Goal: Task Accomplishment & Management: Use online tool/utility

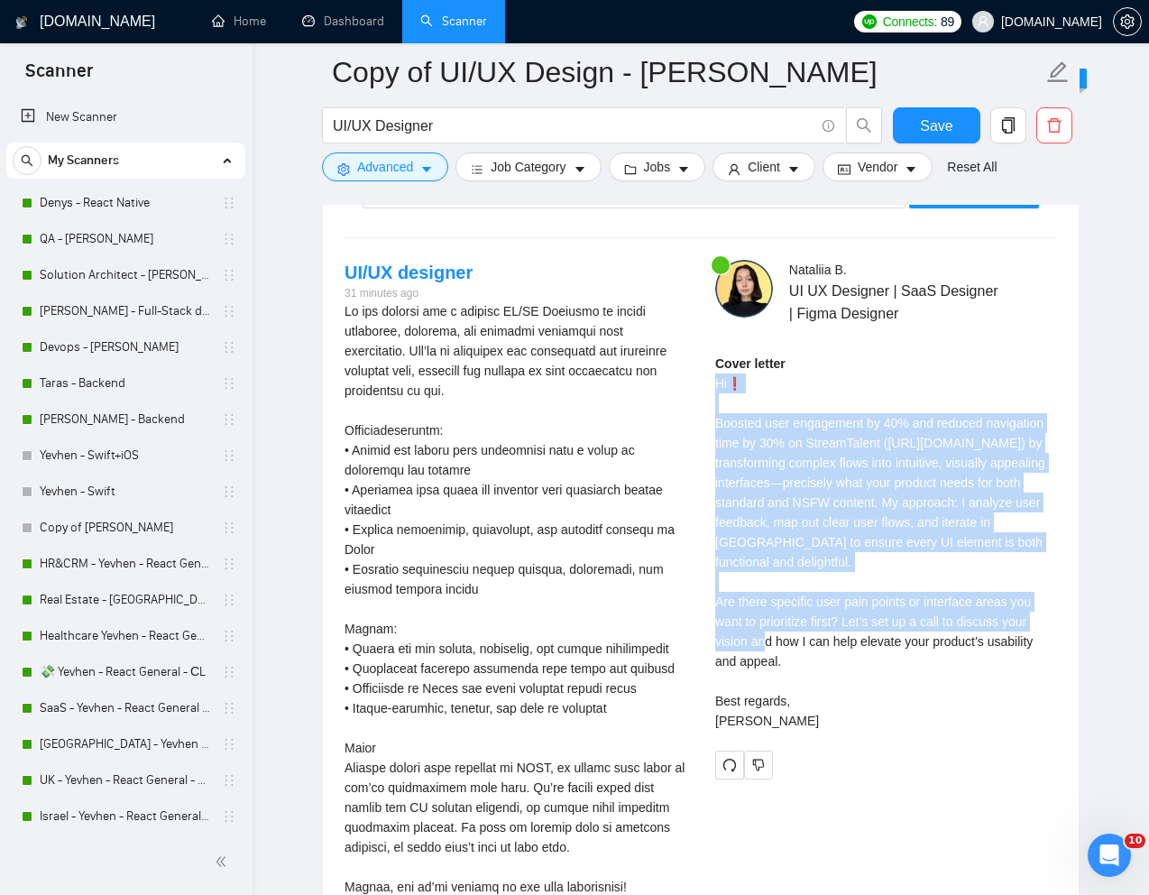
scroll to position [3519, 0]
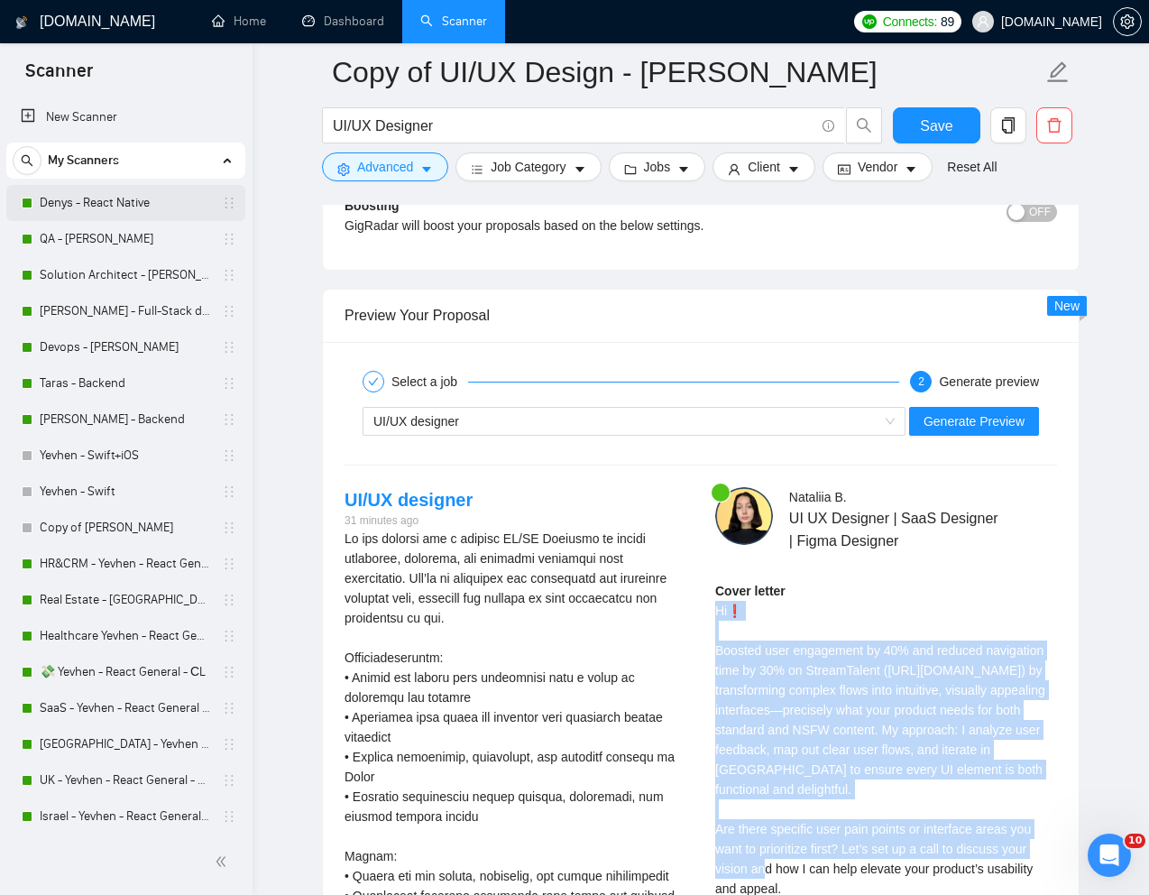
click at [112, 201] on link "Denys - React Native" at bounding box center [125, 203] width 171 height 36
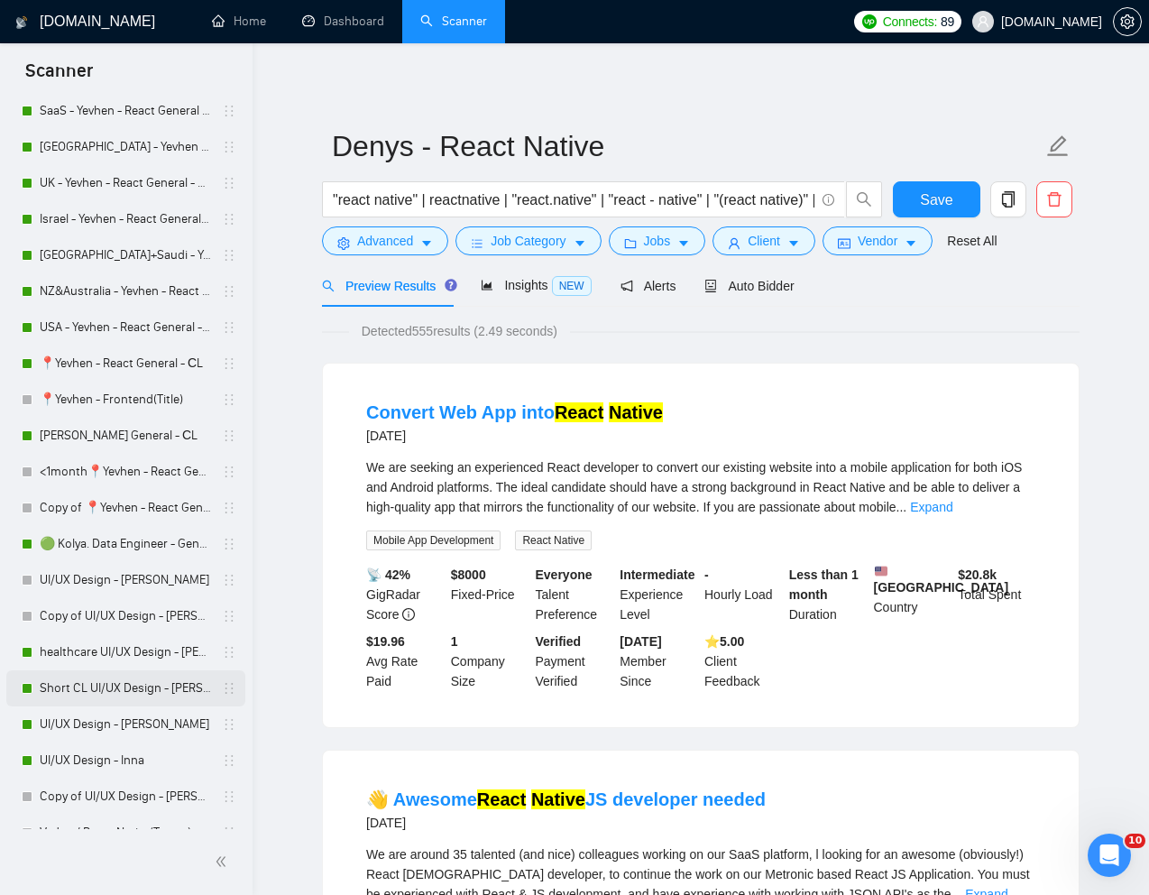
scroll to position [599, 0]
click at [85, 766] on link "UI/UX Design - Inna" at bounding box center [125, 759] width 171 height 36
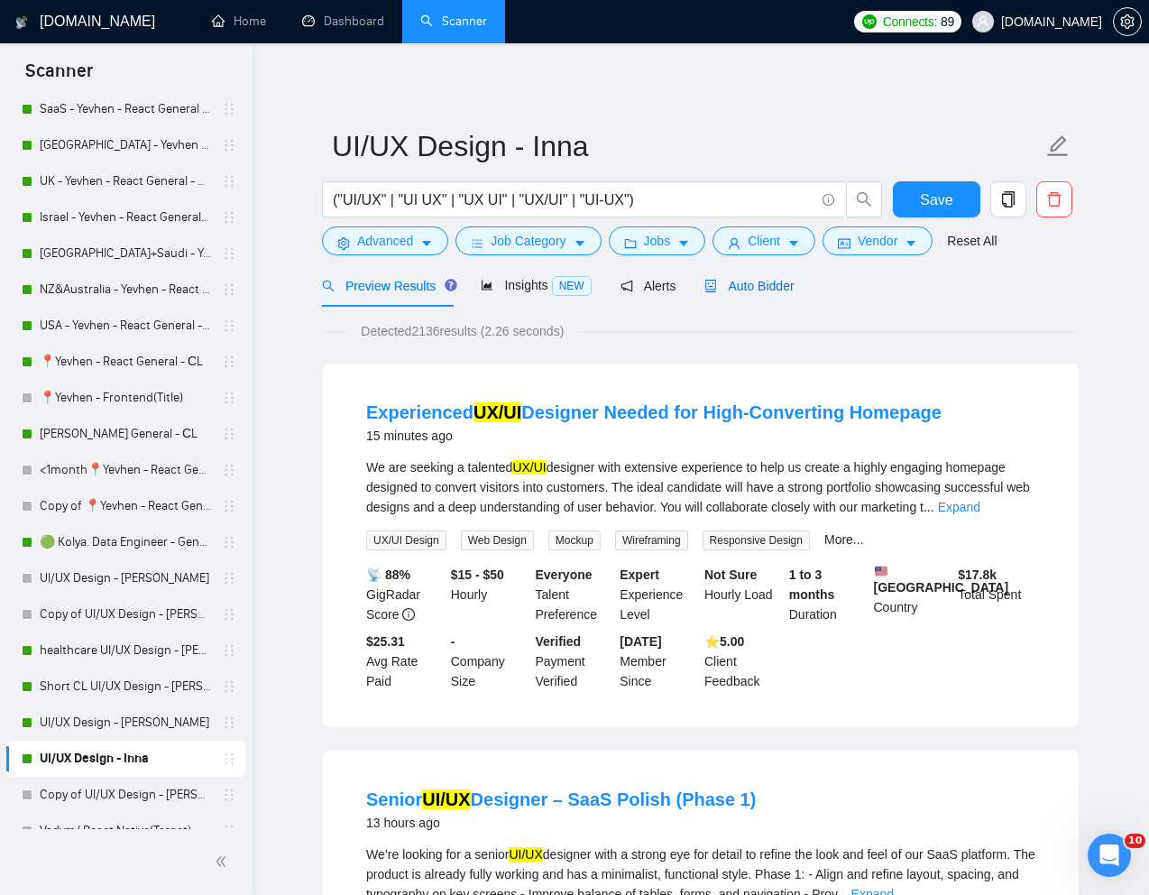
click at [765, 290] on span "Auto Bidder" at bounding box center [749, 286] width 89 height 14
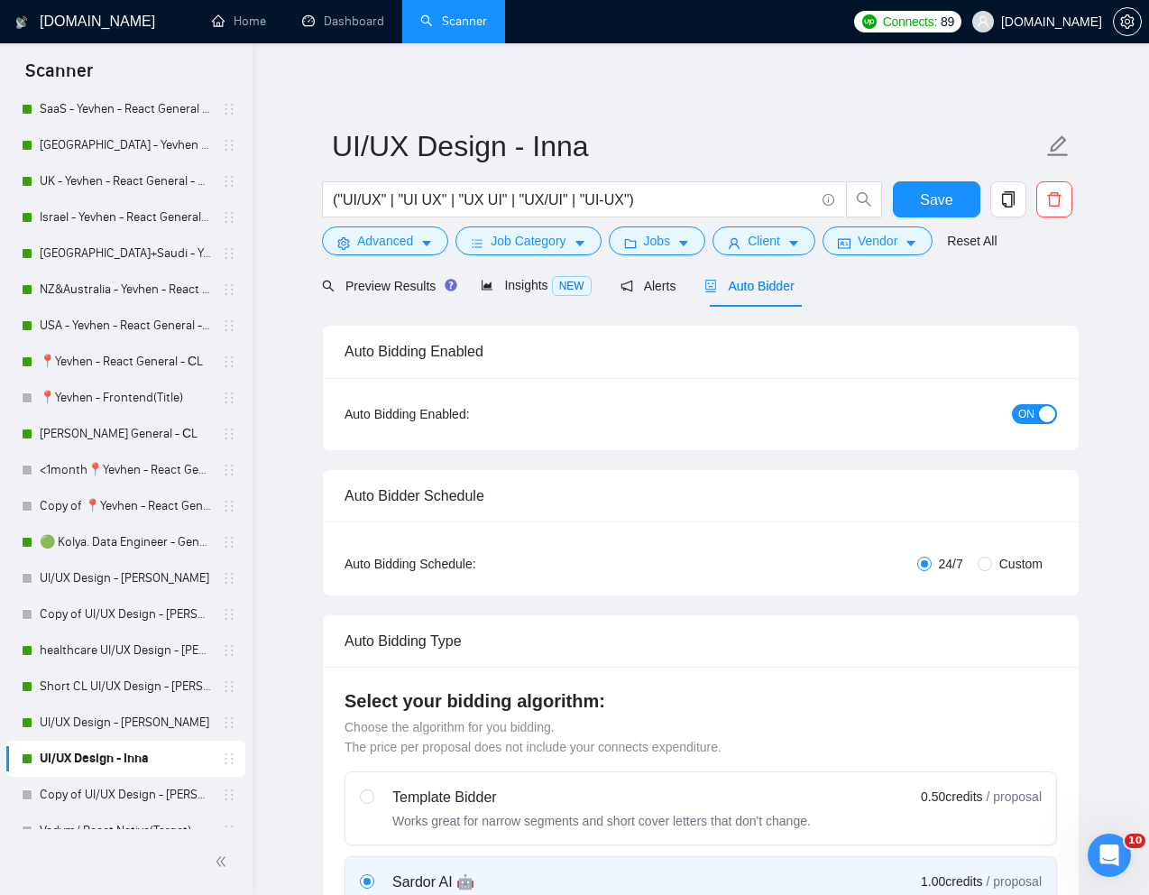
click at [1023, 415] on span "ON" at bounding box center [1026, 414] width 16 height 20
click at [935, 197] on span "Save" at bounding box center [936, 200] width 32 height 23
click at [97, 722] on link "UI/UX Design - [PERSON_NAME]" at bounding box center [125, 723] width 171 height 36
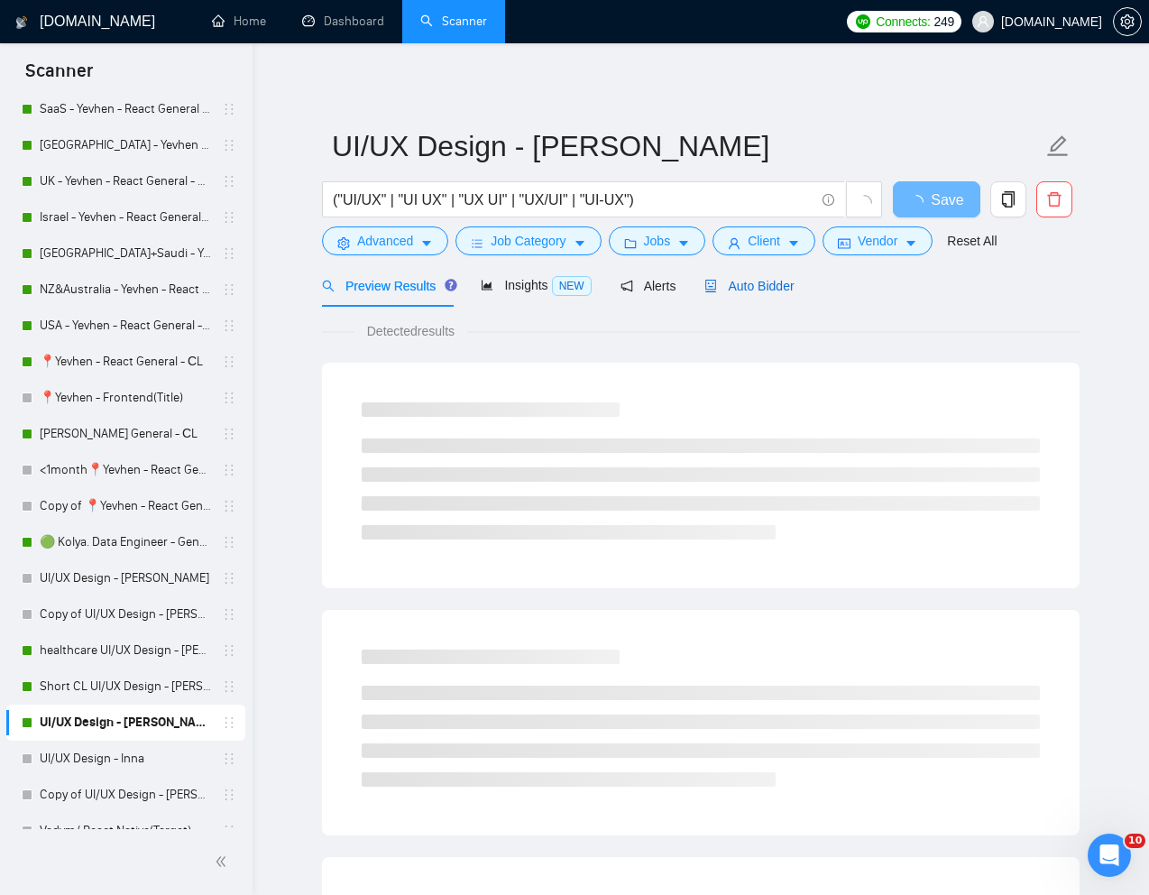
click at [774, 286] on span "Auto Bidder" at bounding box center [749, 286] width 89 height 14
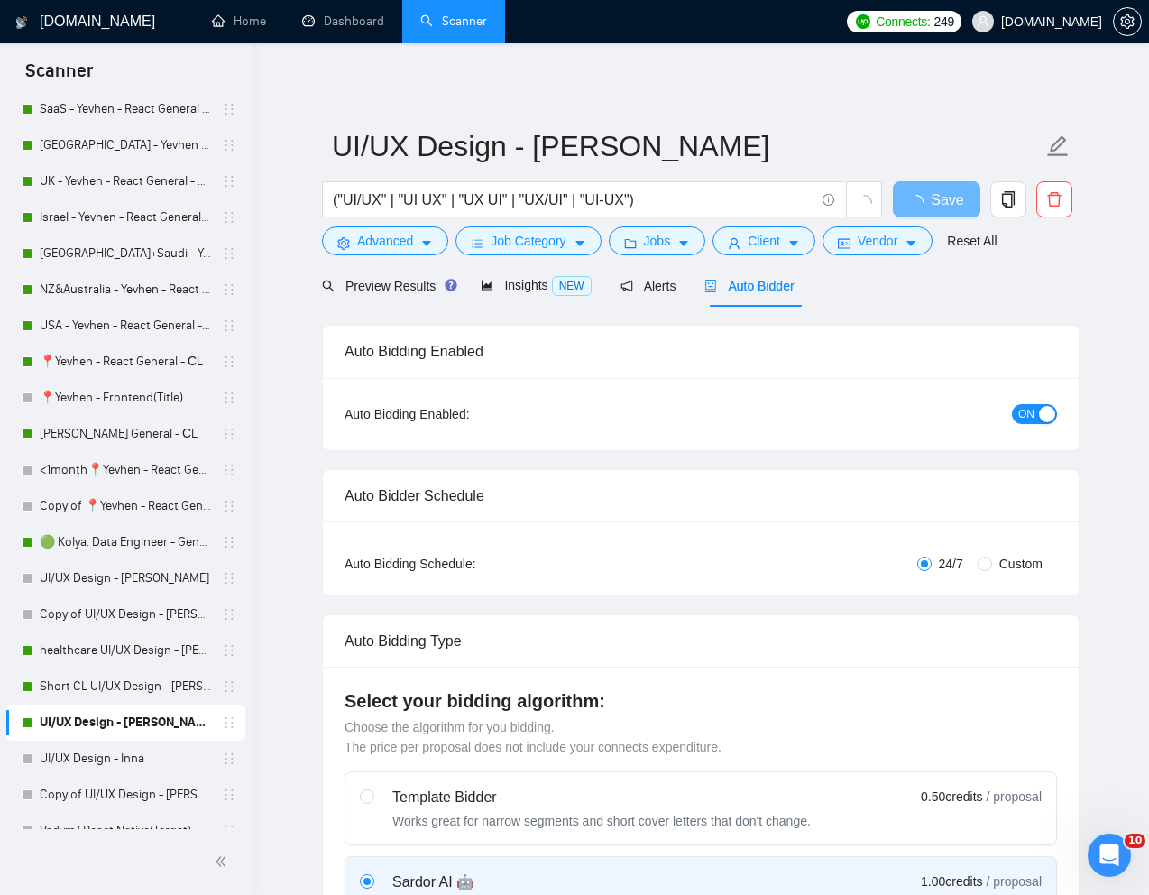
click at [1020, 418] on span "ON" at bounding box center [1026, 414] width 16 height 20
click at [941, 201] on div "Reset all filters" at bounding box center [980, 206] width 97 height 31
click at [936, 193] on span "Save" at bounding box center [936, 200] width 32 height 23
click at [95, 466] on link "<1month📍Yevhen - React General - СL" at bounding box center [125, 470] width 171 height 36
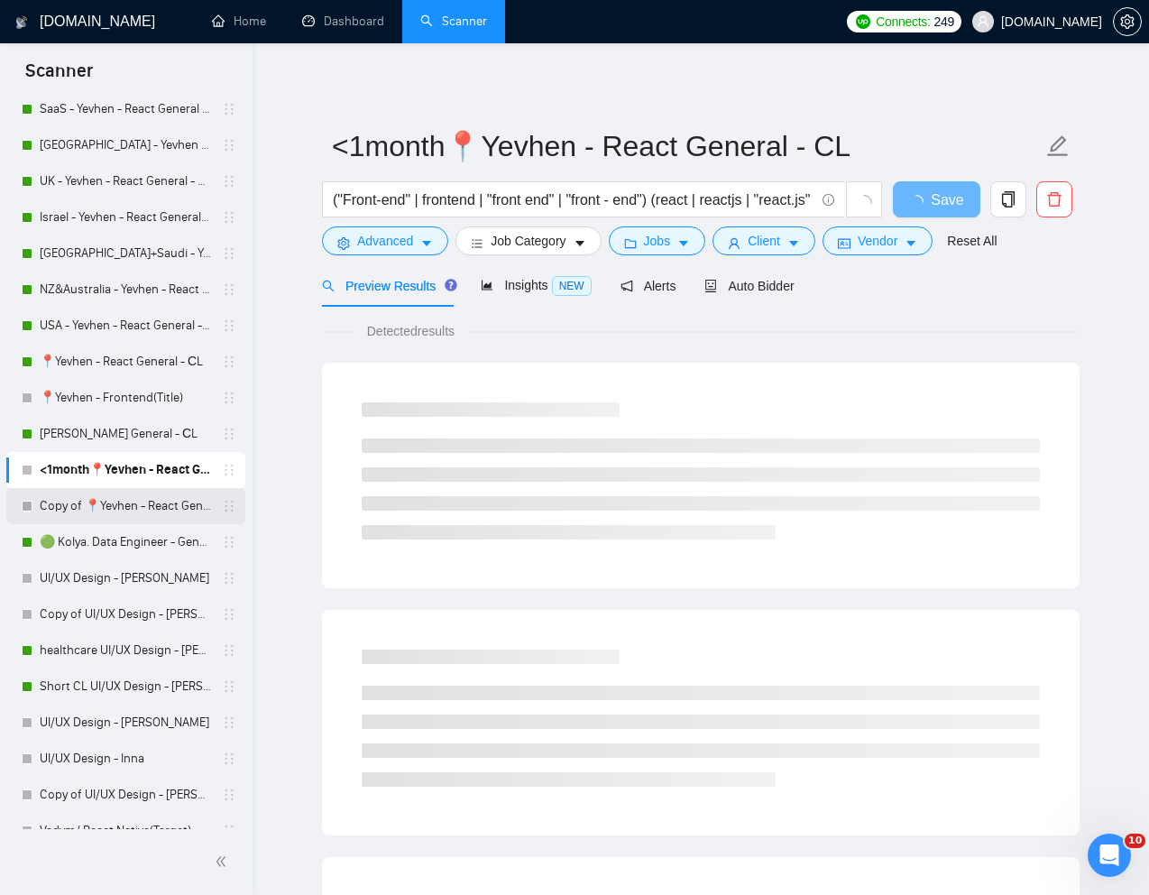
click at [103, 494] on link "Copy of 📍Yevhen - React General - СL" at bounding box center [125, 506] width 171 height 36
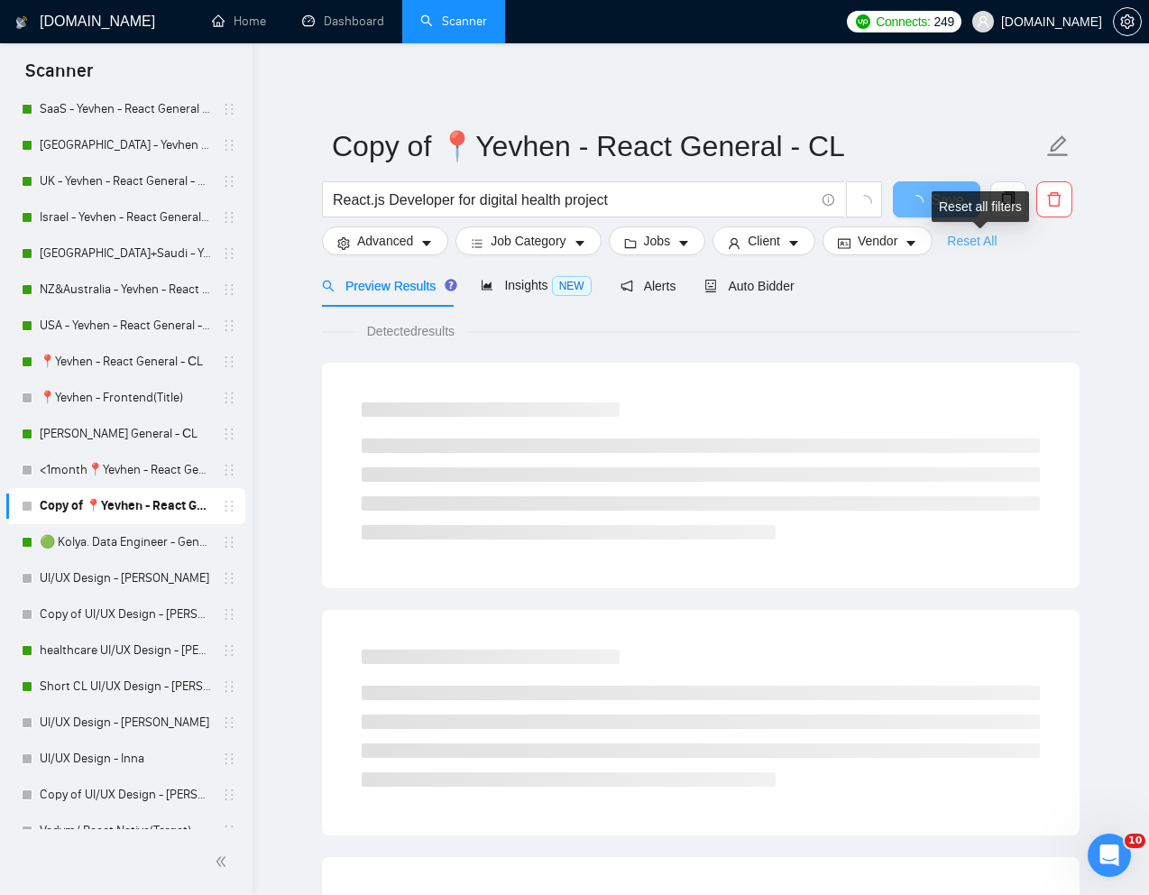
click at [978, 243] on link "Reset All" at bounding box center [972, 241] width 50 height 20
click at [676, 195] on input "React.js Developer for digital health project" at bounding box center [574, 200] width 482 height 23
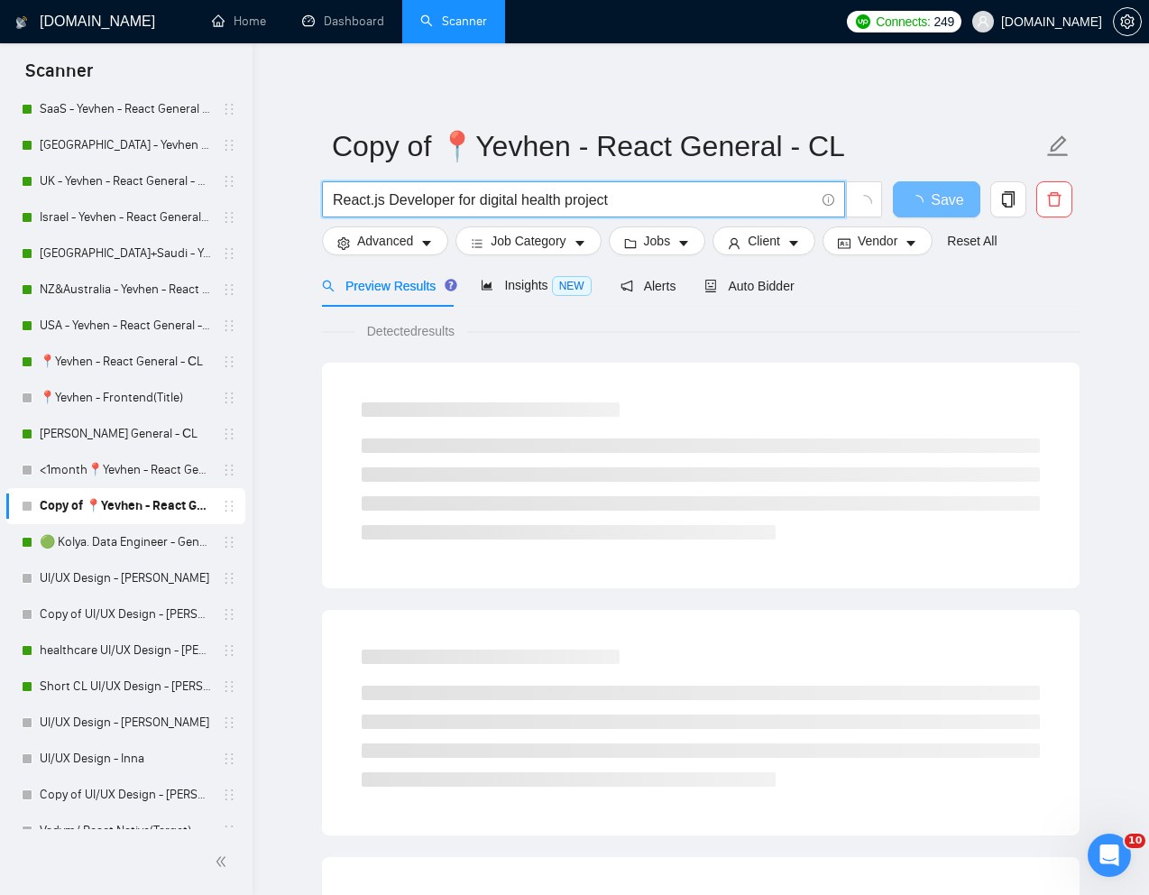
click at [676, 195] on input "React.js Developer for digital health project" at bounding box center [574, 200] width 482 height 23
paste input "Frontend Team Lead: React 18 & Next.js 14 High-Performance Crypto Trading UI"
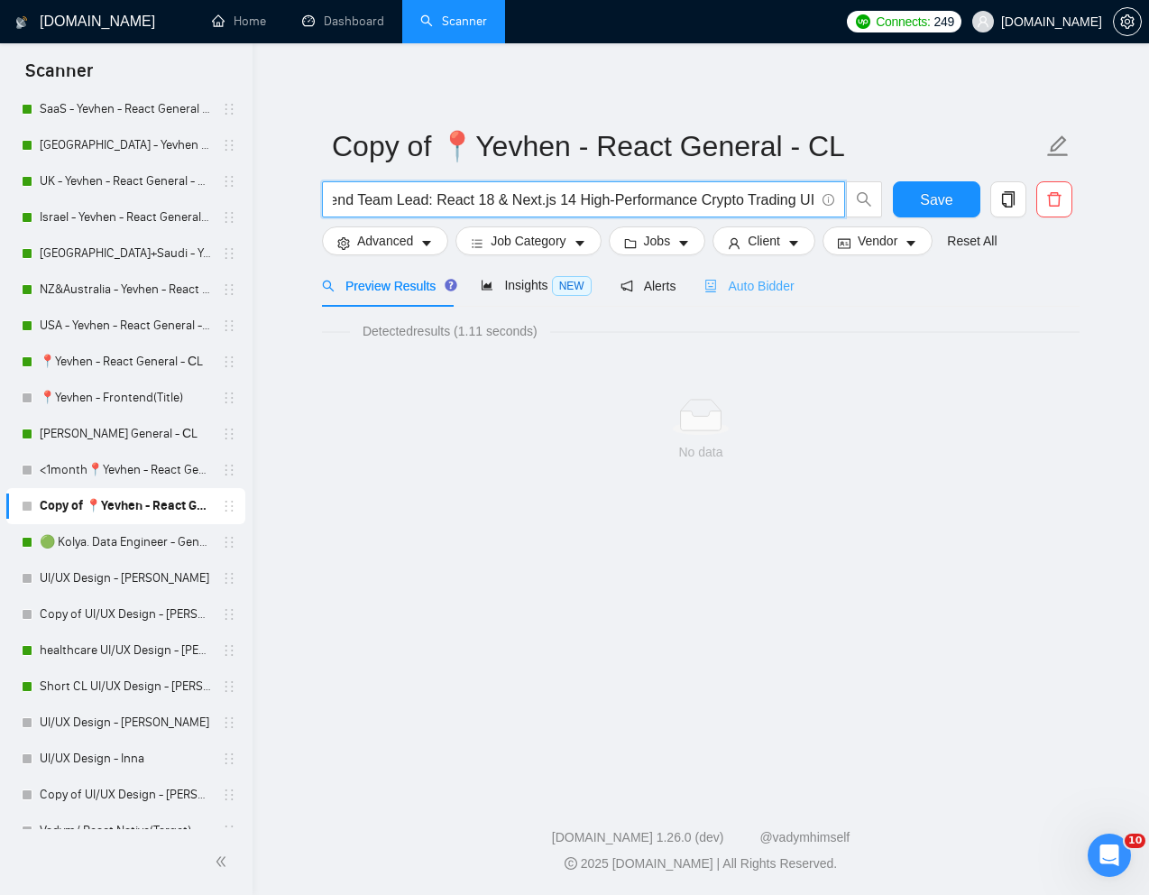
type input "Frontend Team Lead: React 18 & Next.js 14 High-Performance Crypto Trading UI"
click at [753, 283] on span "Auto Bidder" at bounding box center [749, 286] width 89 height 14
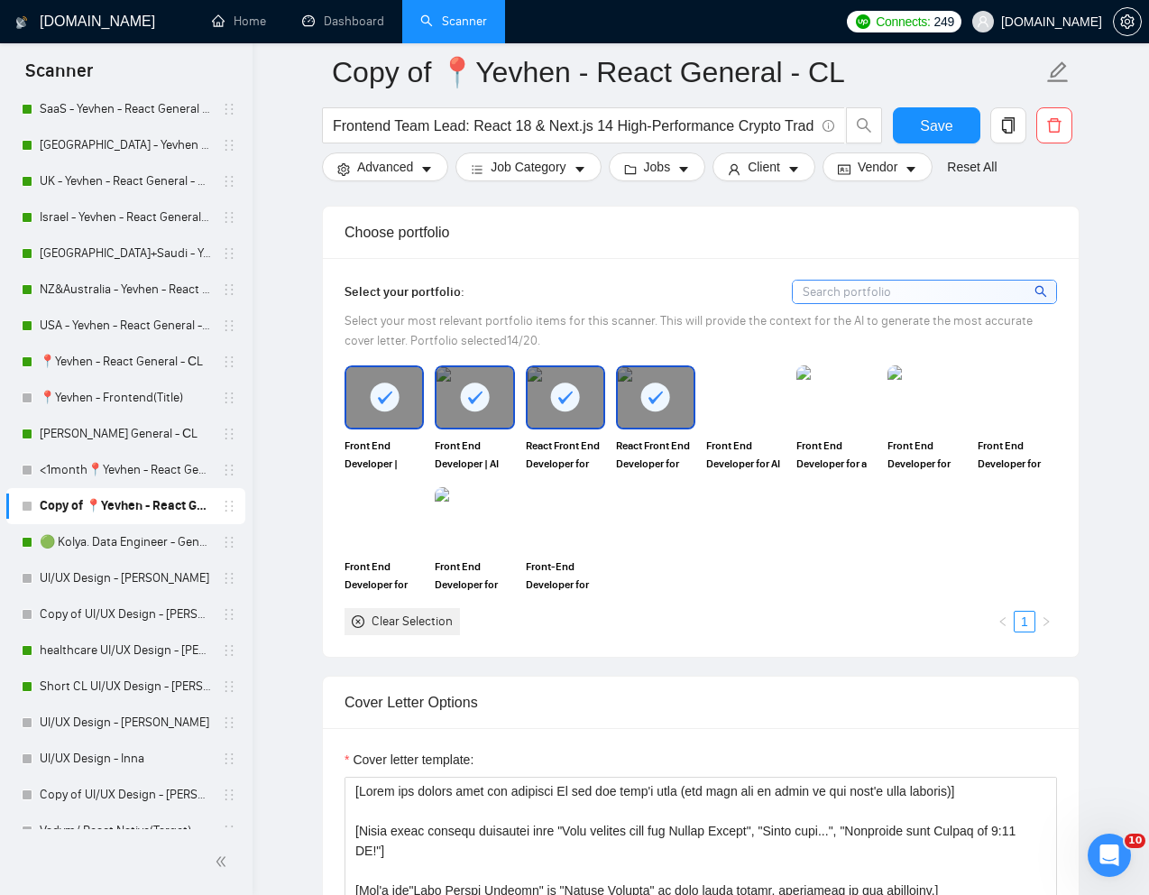
scroll to position [1571, 0]
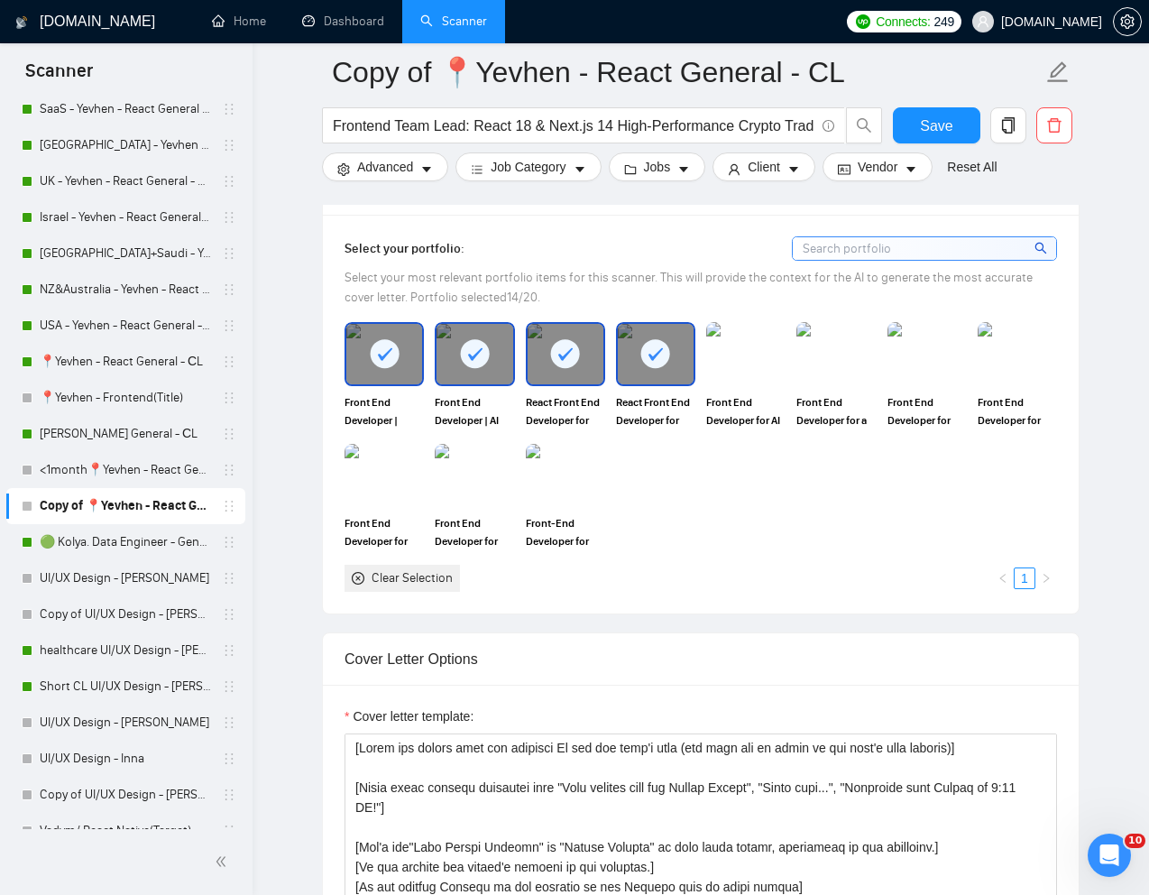
click at [640, 369] on icon at bounding box center [655, 354] width 30 height 30
click at [574, 383] on div at bounding box center [566, 354] width 76 height 60
click at [509, 383] on div at bounding box center [475, 354] width 76 height 60
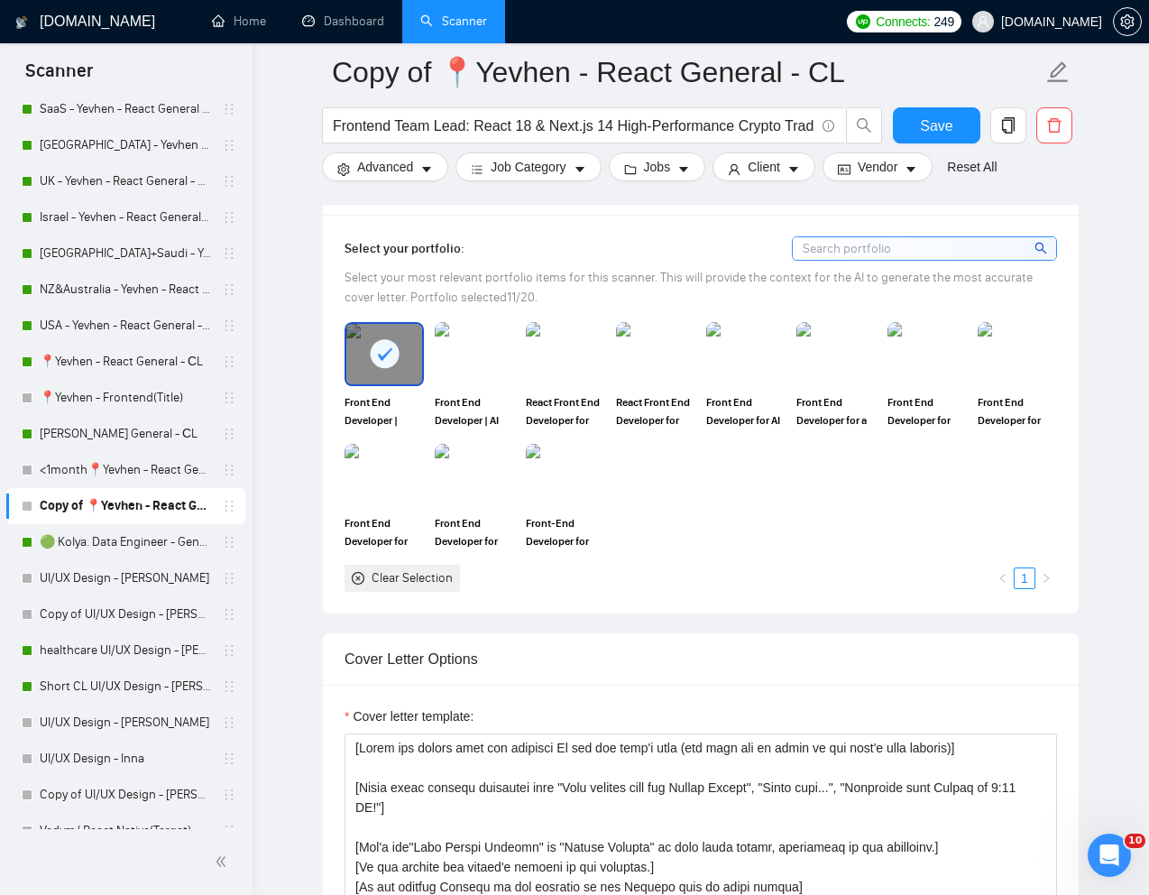
click at [412, 383] on div at bounding box center [384, 354] width 76 height 60
click at [1041, 380] on img at bounding box center [1018, 354] width 76 height 60
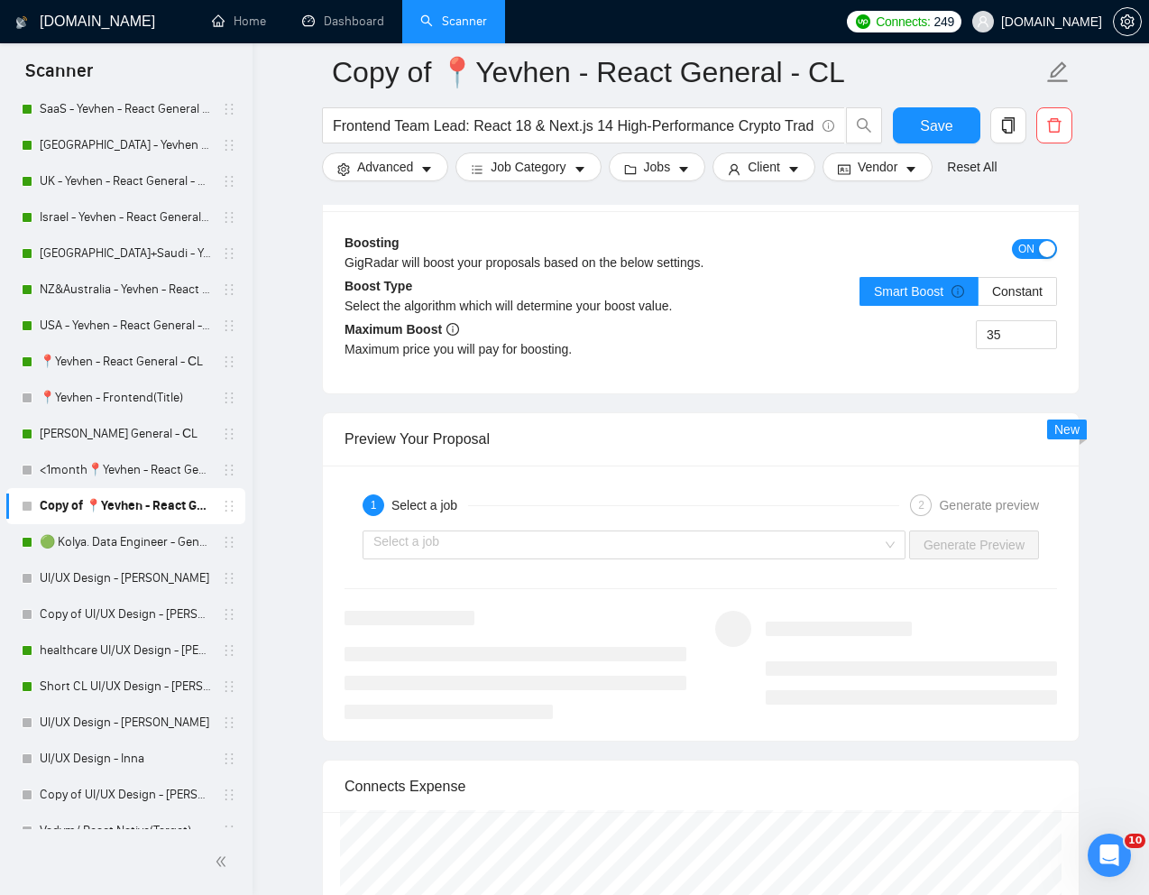
scroll to position [3399, 0]
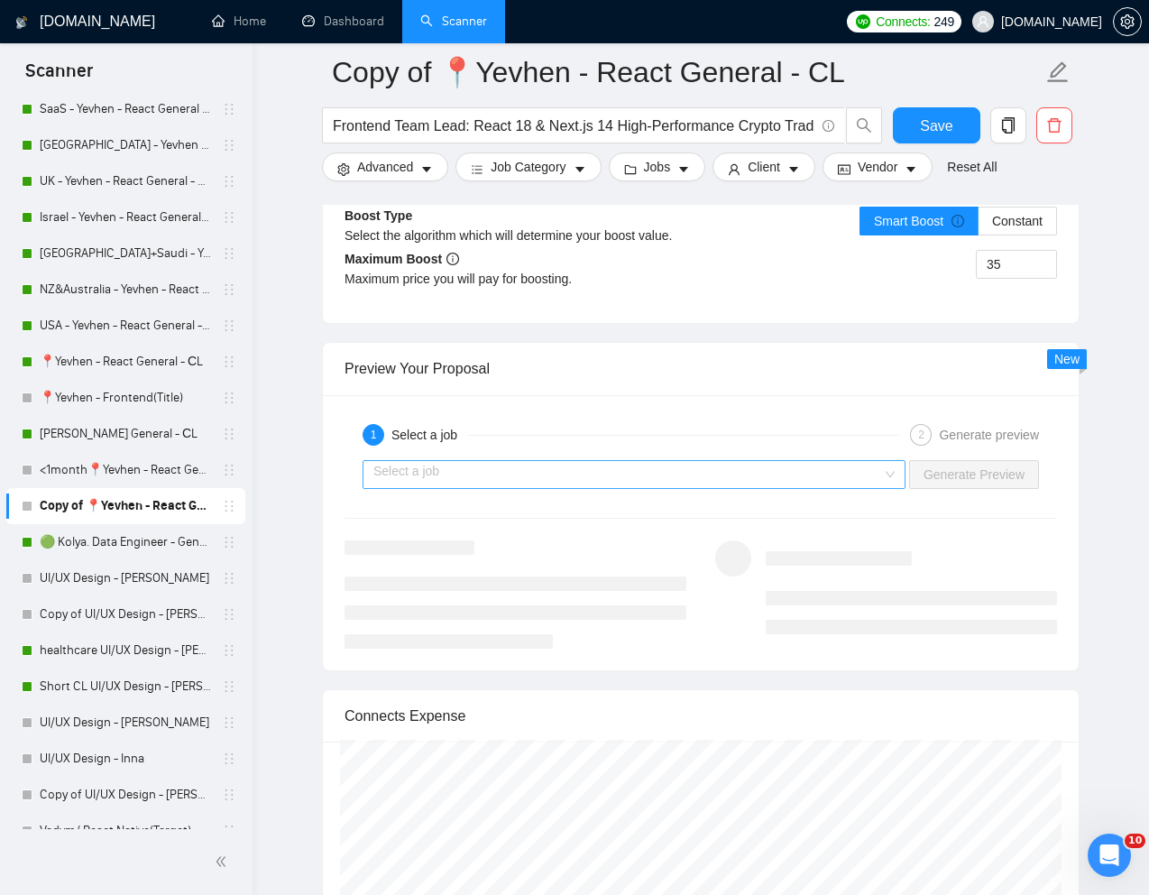
click at [802, 488] on input "search" at bounding box center [627, 474] width 509 height 27
click at [779, 451] on div "1 Select a job 2 Generate preview" at bounding box center [701, 435] width 713 height 36
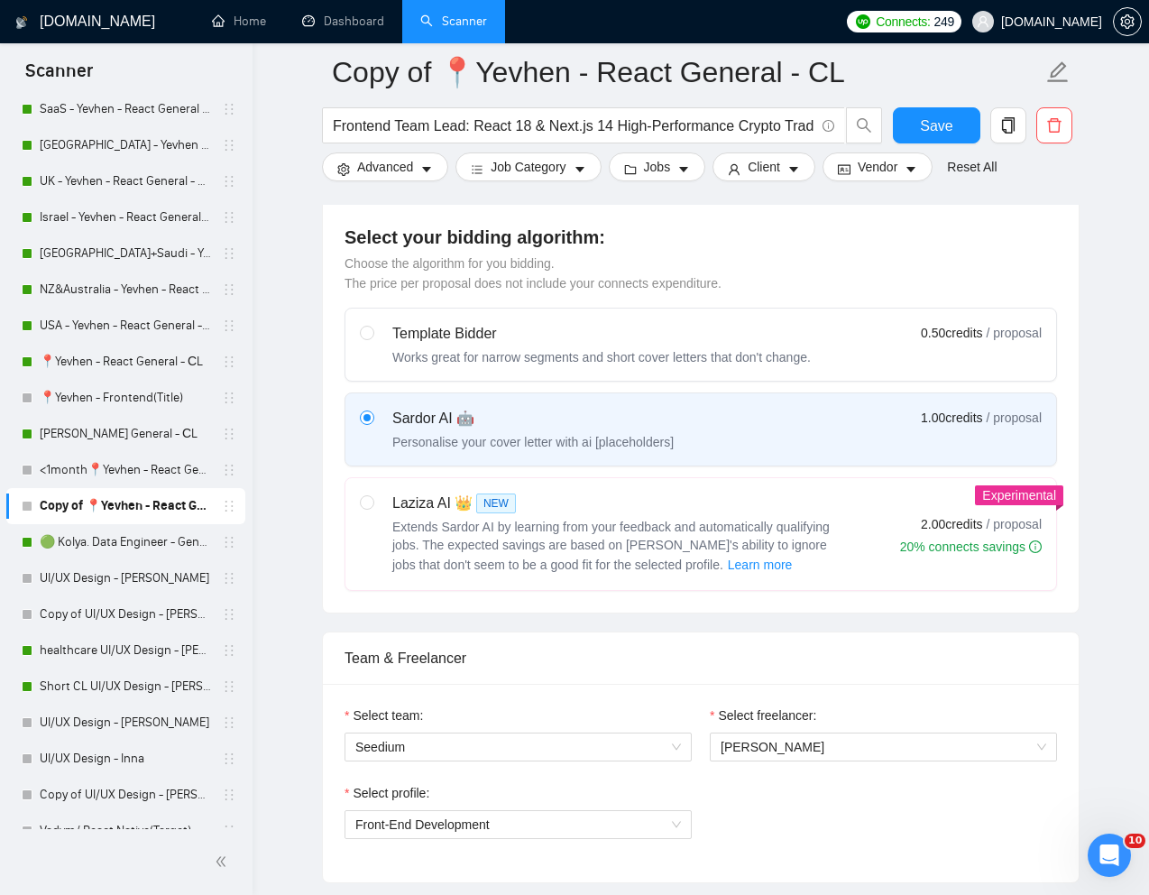
scroll to position [0, 0]
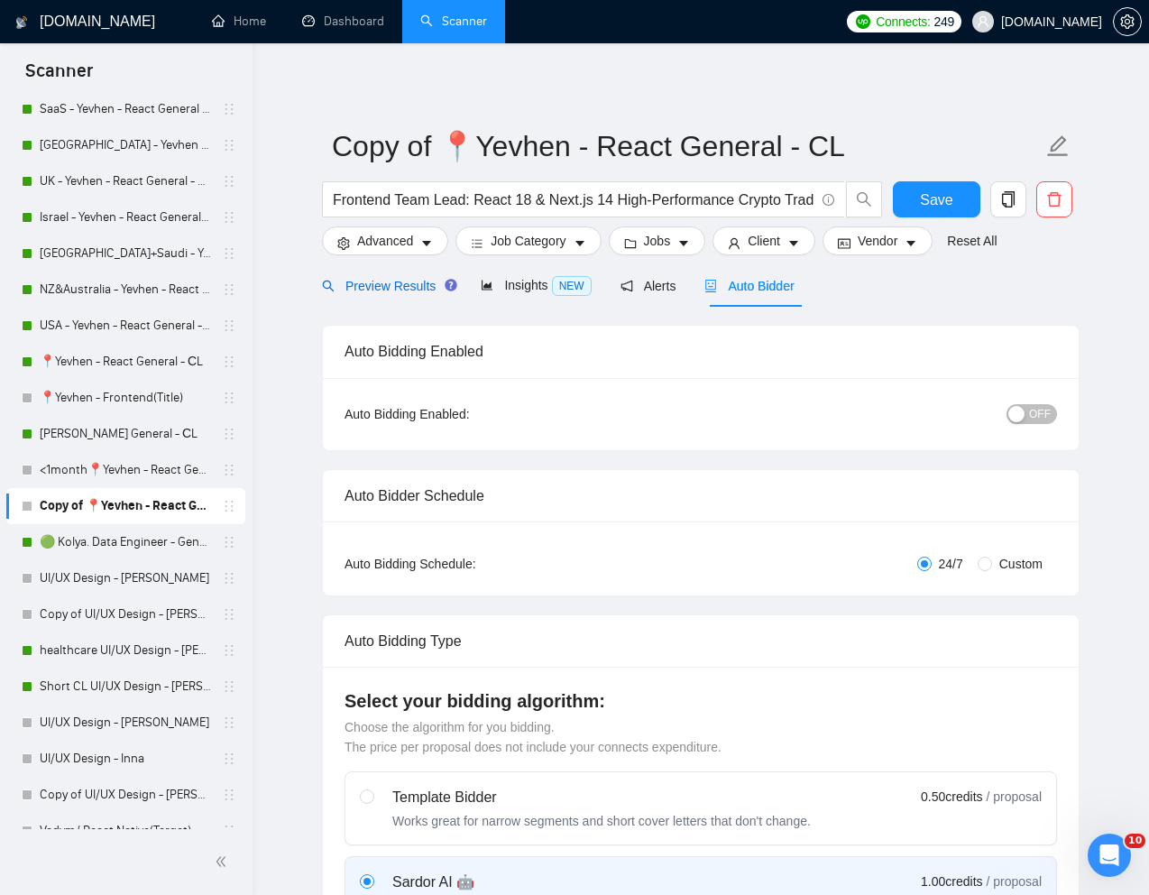
click at [380, 281] on span "Preview Results" at bounding box center [387, 286] width 130 height 14
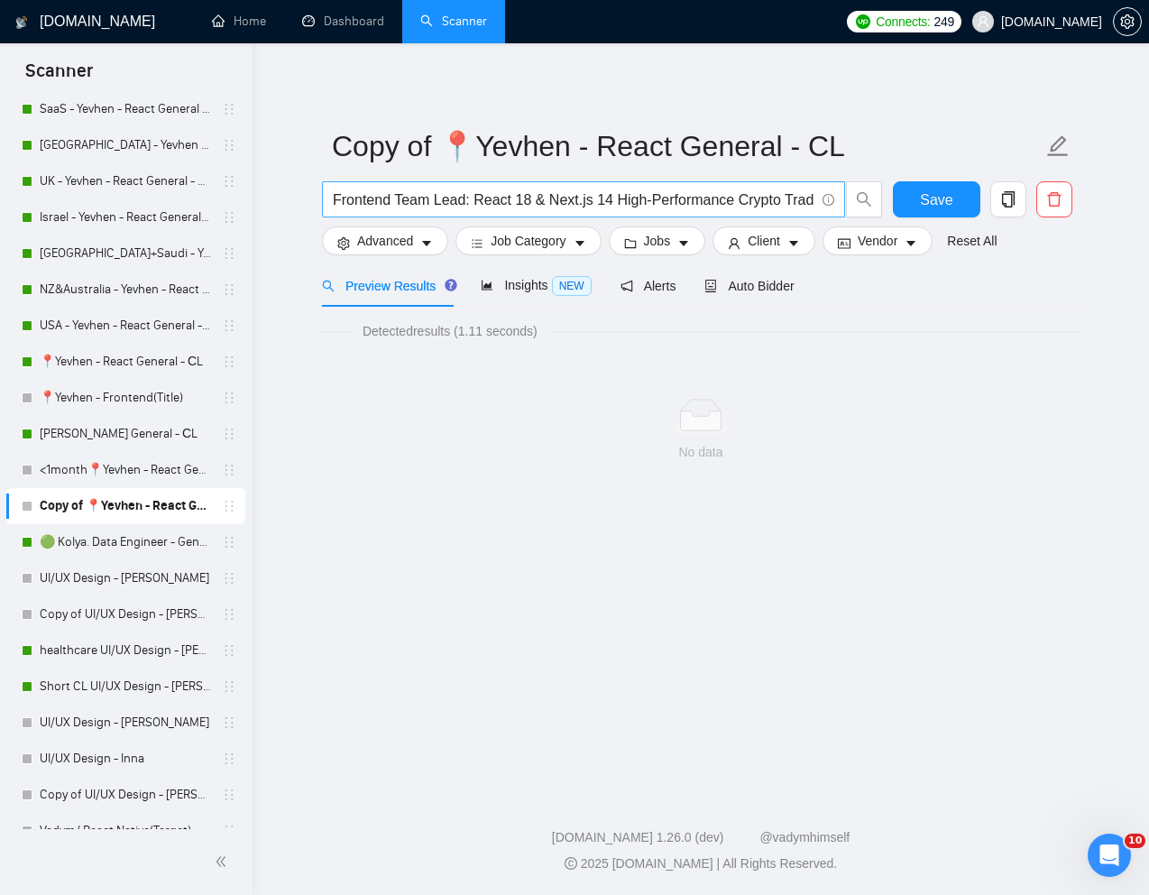
click at [538, 203] on input "Frontend Team Lead: React 18 & Next.js 14 High-Performance Crypto Trading UI" at bounding box center [574, 200] width 482 height 23
drag, startPoint x: 477, startPoint y: 198, endPoint x: 351, endPoint y: 194, distance: 126.3
click at [351, 194] on input "Frontend Team Lead: React 18 & Next.js 14 High-Performance Crypto Trading UI" at bounding box center [574, 200] width 482 height 23
type input "FroReact 18 & Next.js 14 High-Performance Crypto Trading UI"
click at [413, 245] on span "Advanced" at bounding box center [385, 241] width 56 height 20
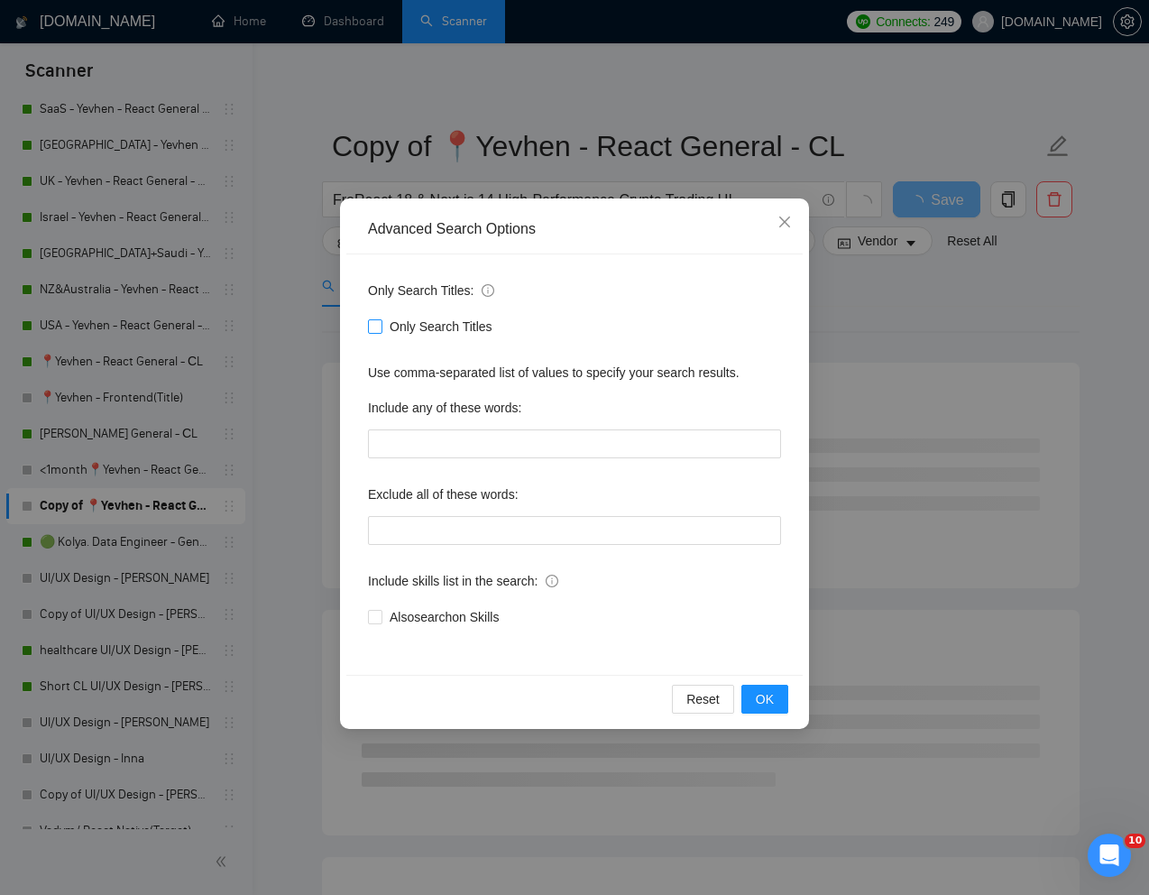
click at [378, 327] on input "Only Search Titles" at bounding box center [374, 325] width 13 height 13
checkbox input "true"
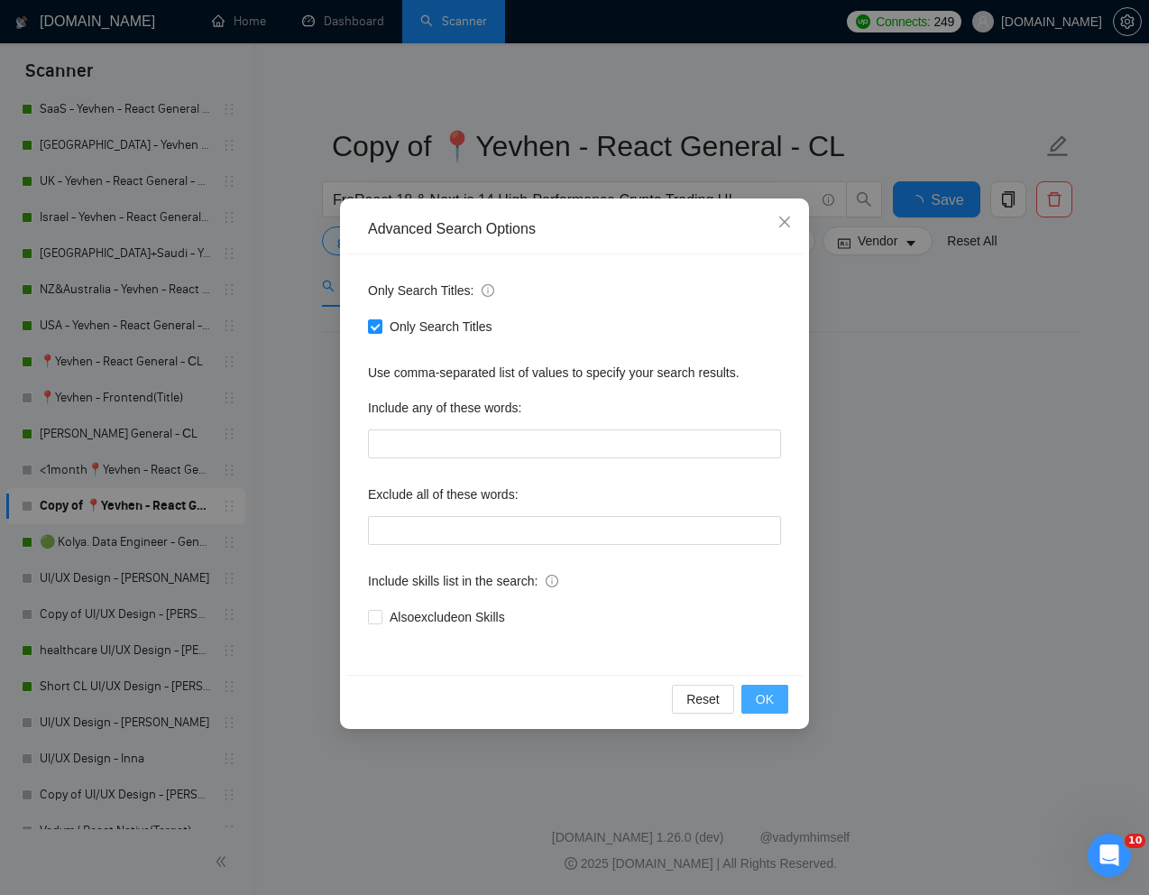
click at [770, 705] on span "OK" at bounding box center [765, 699] width 18 height 20
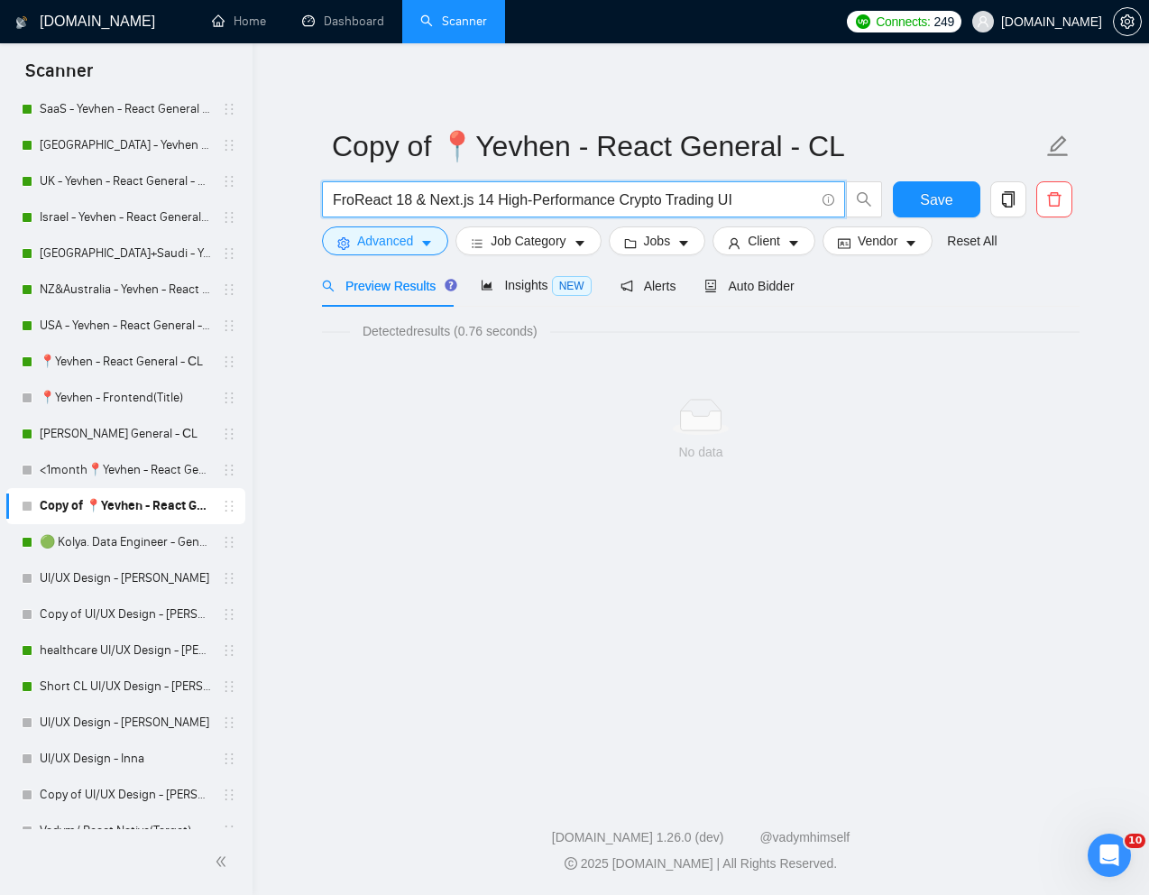
drag, startPoint x: 500, startPoint y: 198, endPoint x: 333, endPoint y: 189, distance: 167.1
click at [333, 189] on input "FroReact 18 & Next.js 14 High-Performance Crypto Trading UI" at bounding box center [574, 200] width 482 height 23
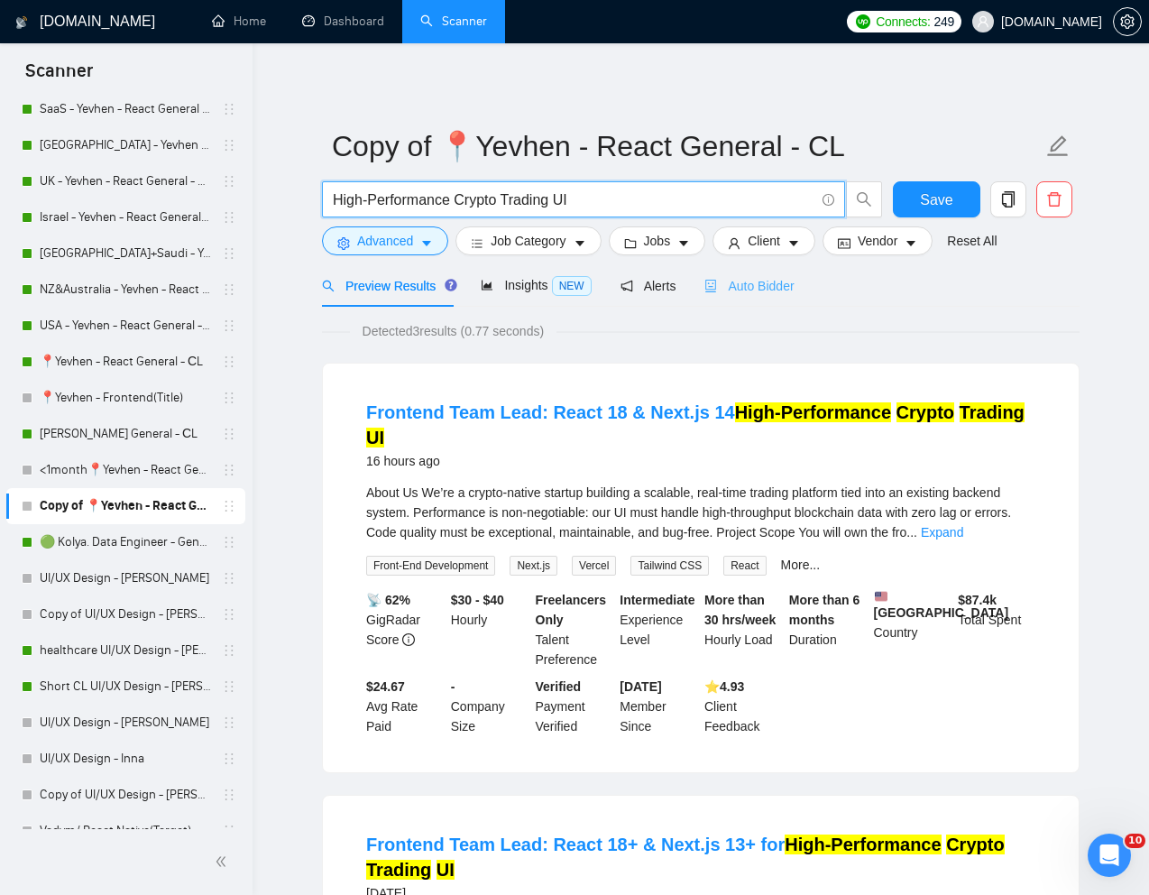
type input "High-Performance Crypto Trading UI"
click at [768, 289] on span "Auto Bidder" at bounding box center [749, 286] width 89 height 14
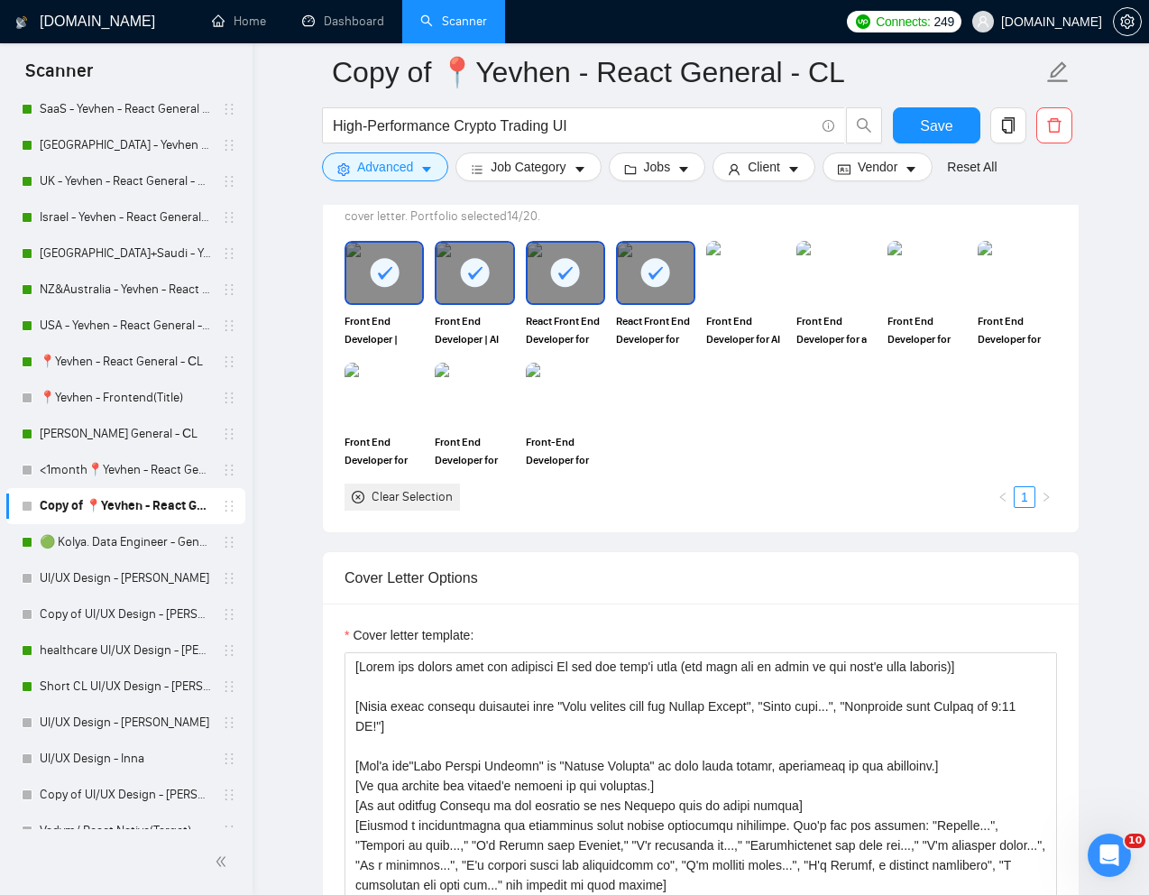
scroll to position [1691, 0]
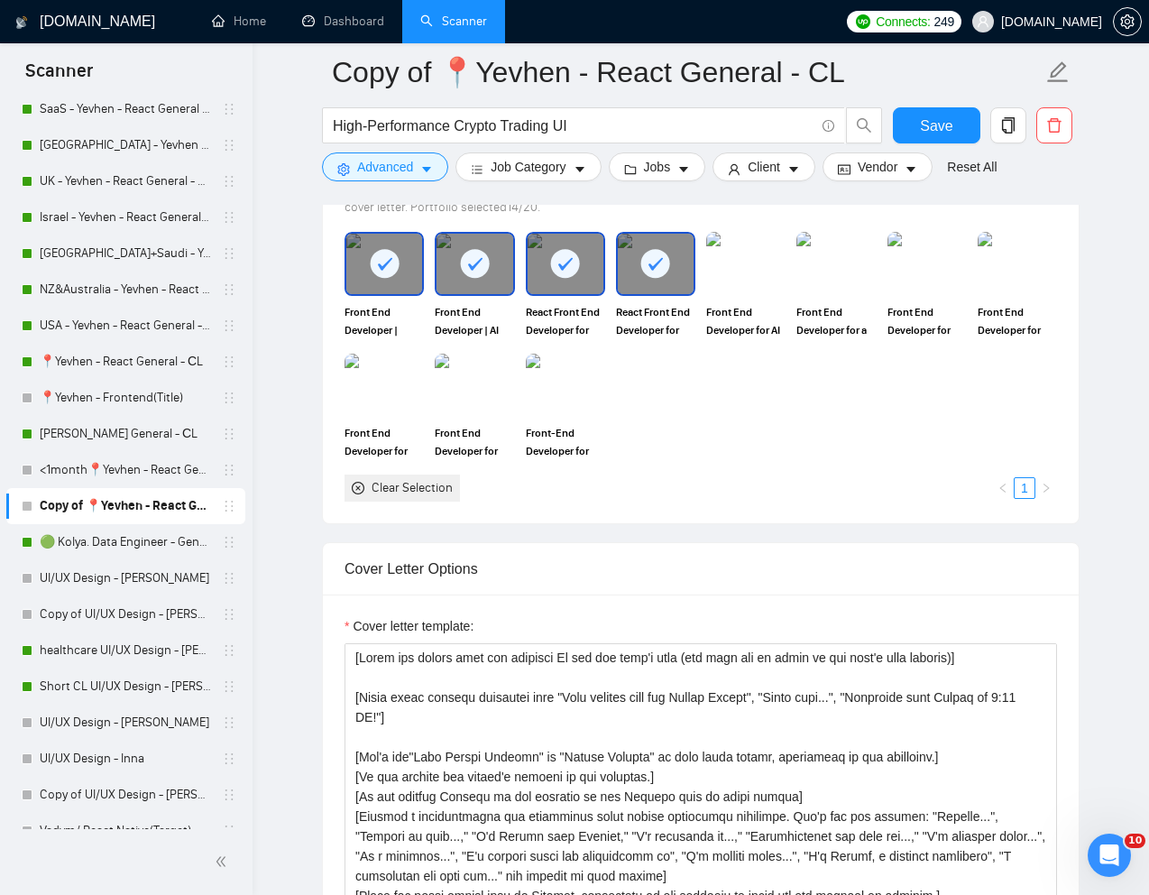
click at [397, 277] on icon at bounding box center [385, 264] width 30 height 30
click at [492, 277] on div at bounding box center [475, 264] width 76 height 60
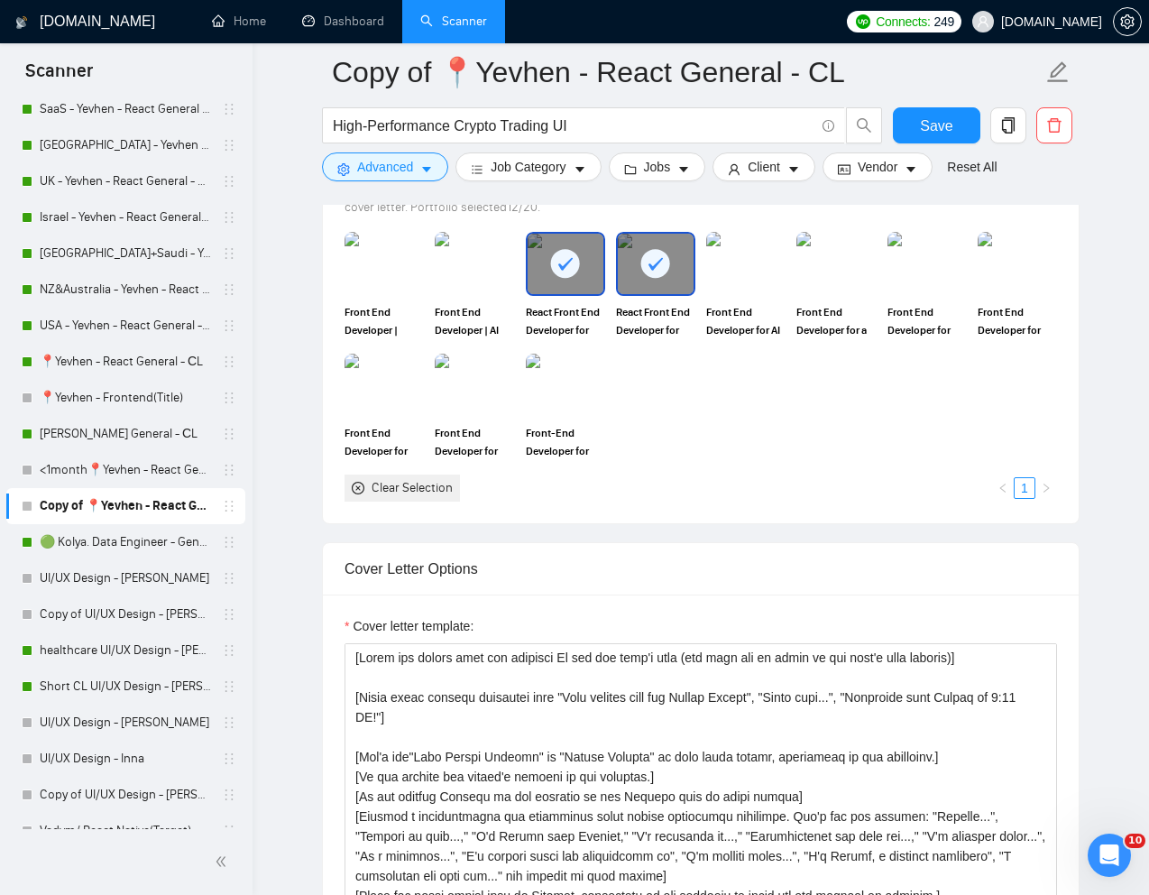
click at [571, 277] on icon at bounding box center [565, 264] width 30 height 30
click at [648, 277] on icon at bounding box center [655, 264] width 30 height 30
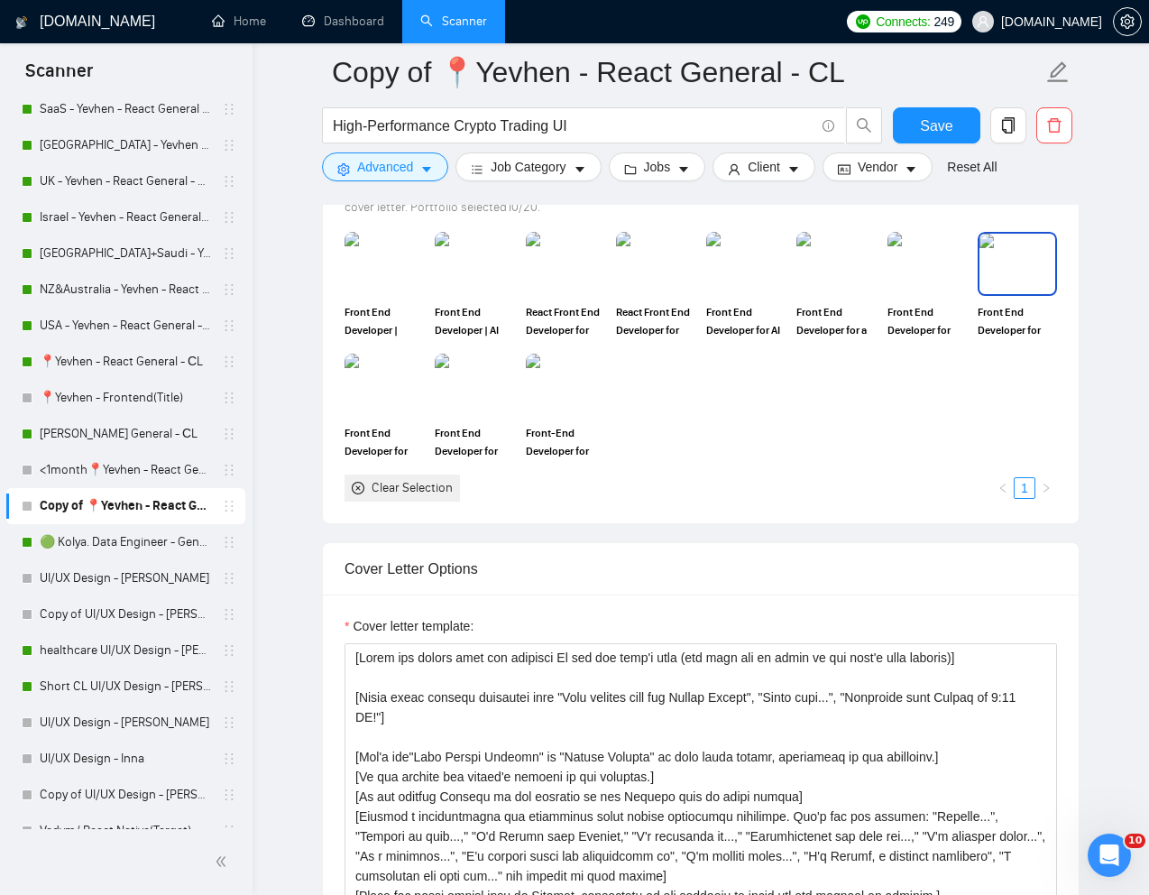
click at [996, 290] on img at bounding box center [1018, 264] width 76 height 60
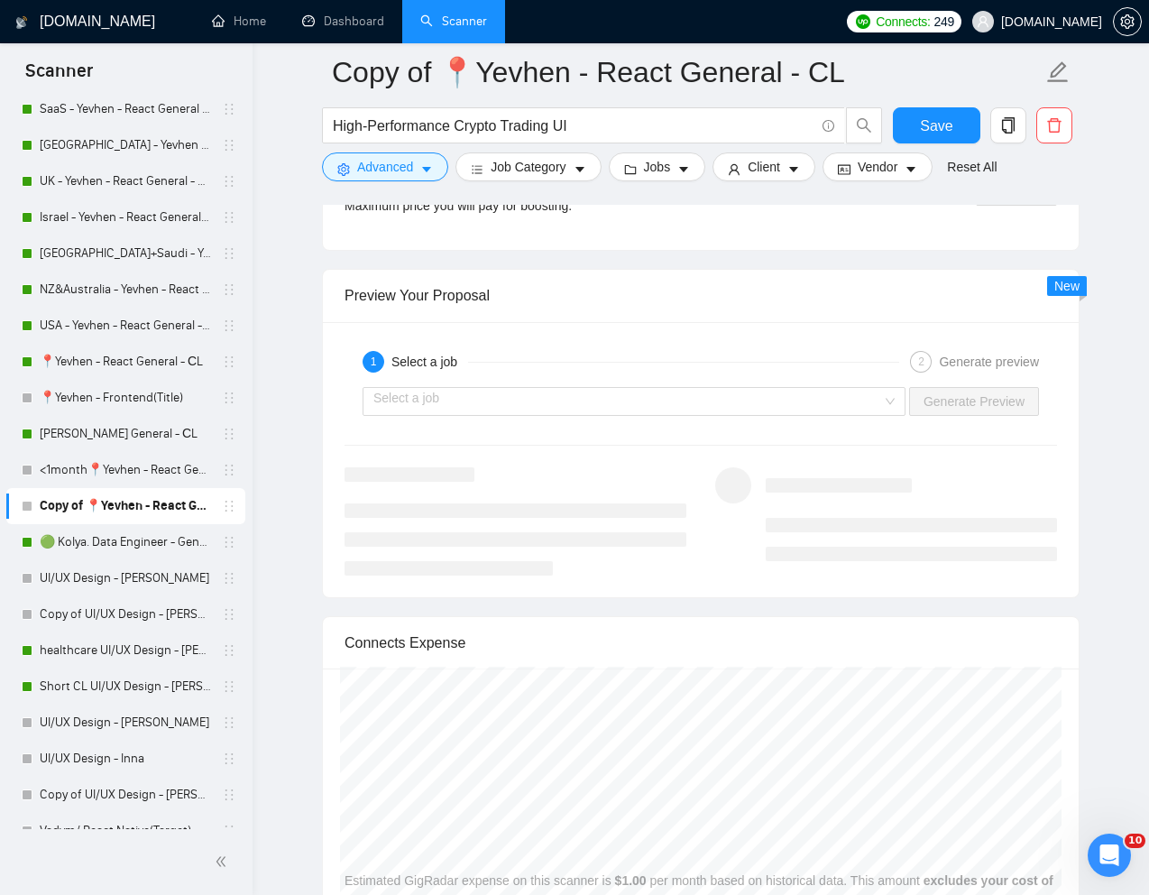
scroll to position [3479, 0]
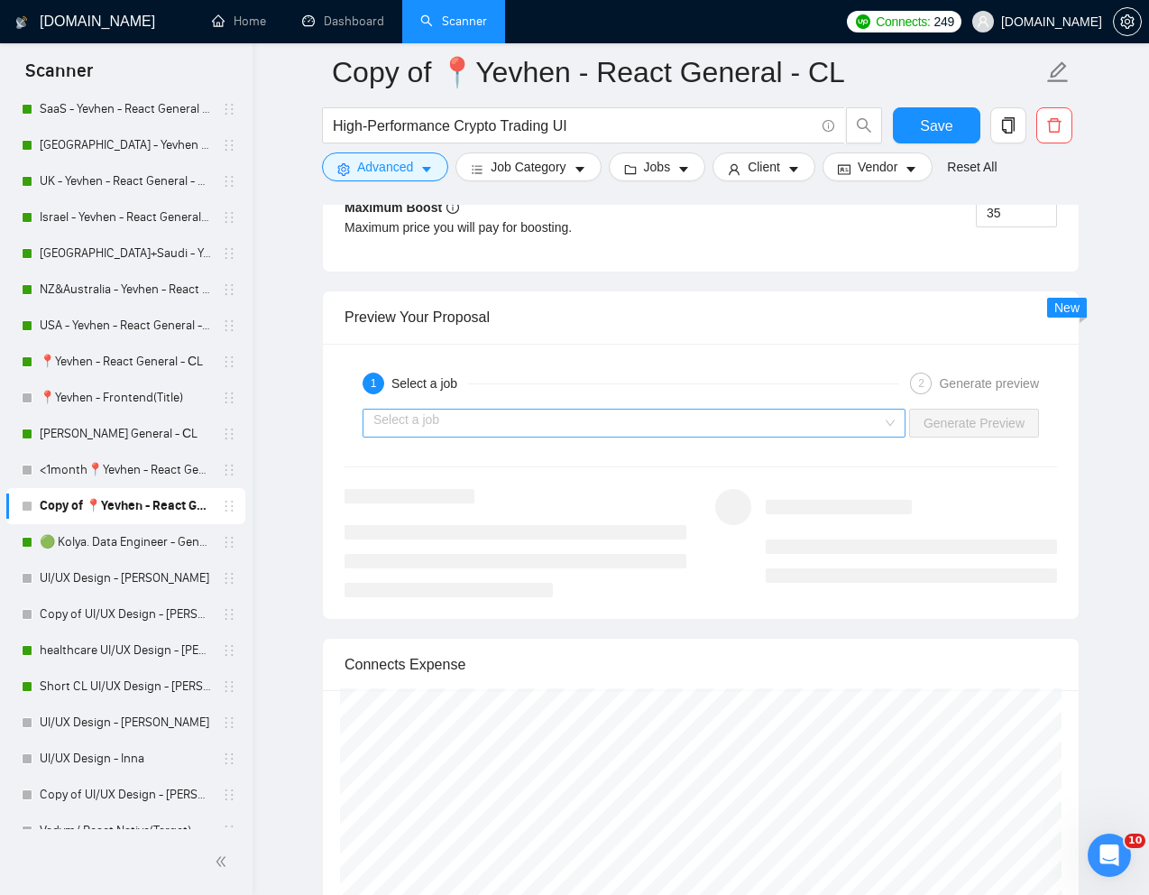
click at [788, 435] on input "search" at bounding box center [627, 423] width 509 height 27
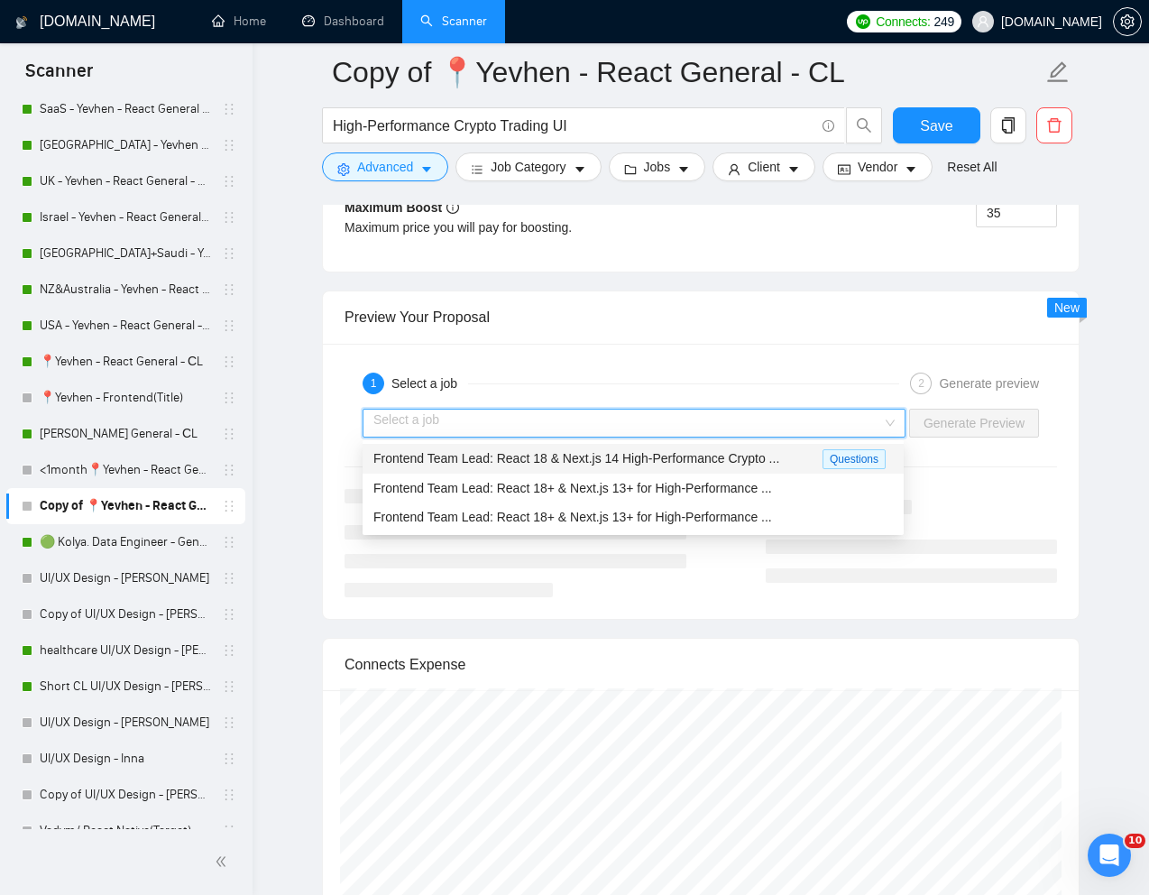
click at [657, 453] on span "Frontend Team Lead: React 18 & Next.js 14 High-Performance Crypto ..." at bounding box center [576, 458] width 406 height 14
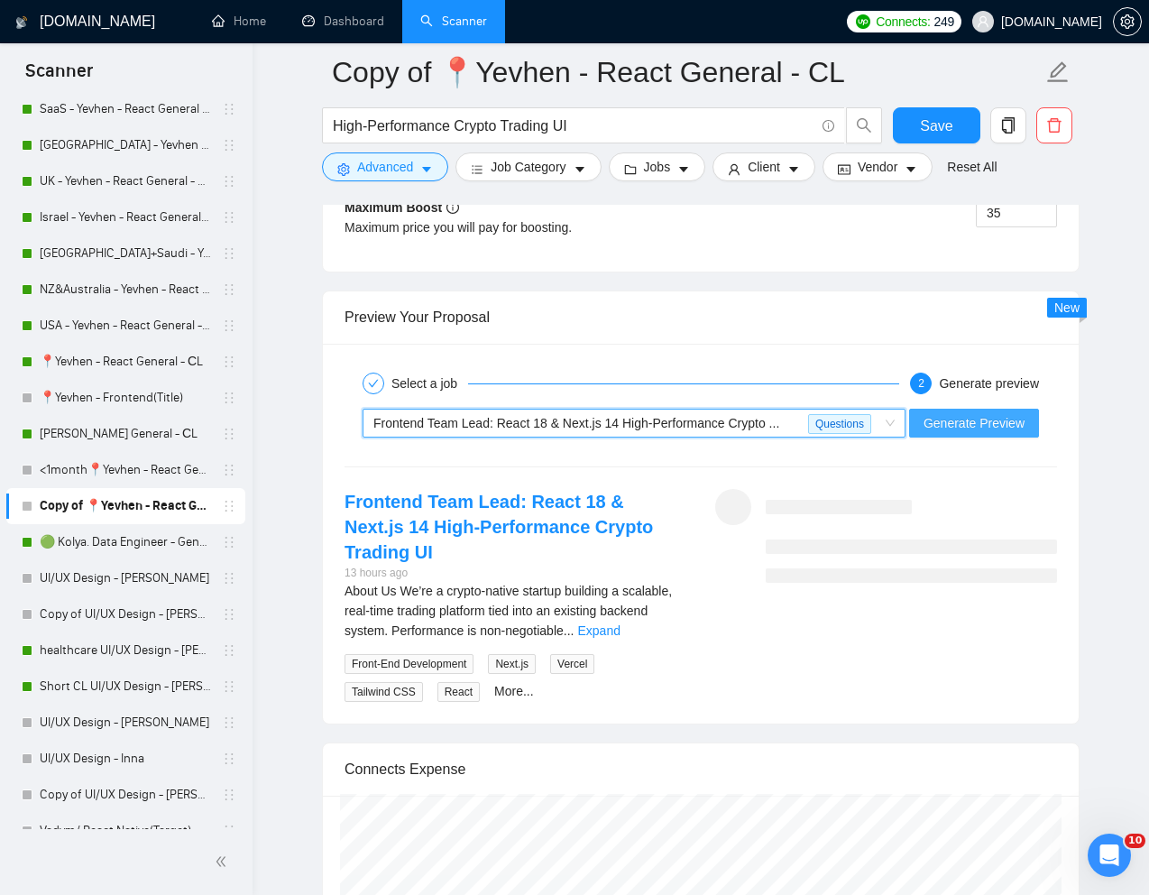
click at [995, 416] on span "Generate Preview" at bounding box center [974, 423] width 101 height 20
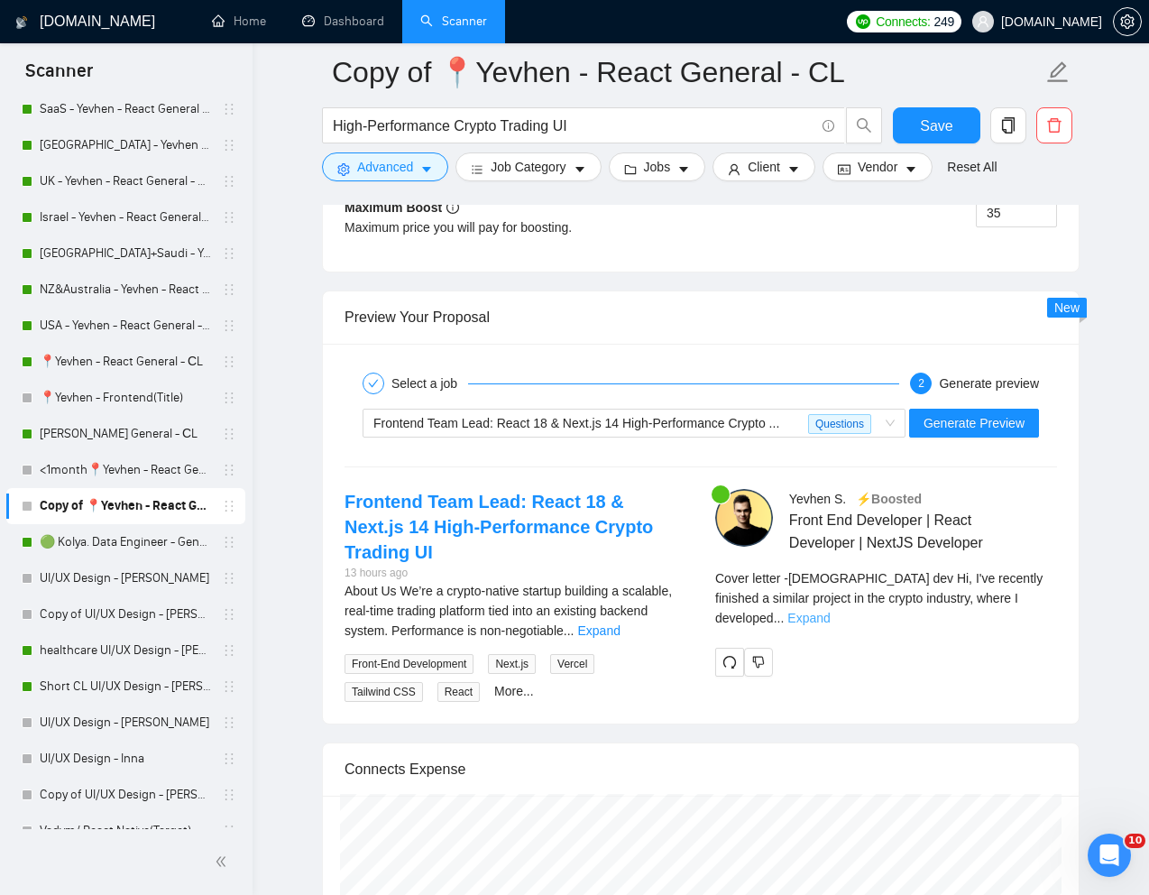
click at [830, 611] on link "Expand" at bounding box center [809, 618] width 42 height 14
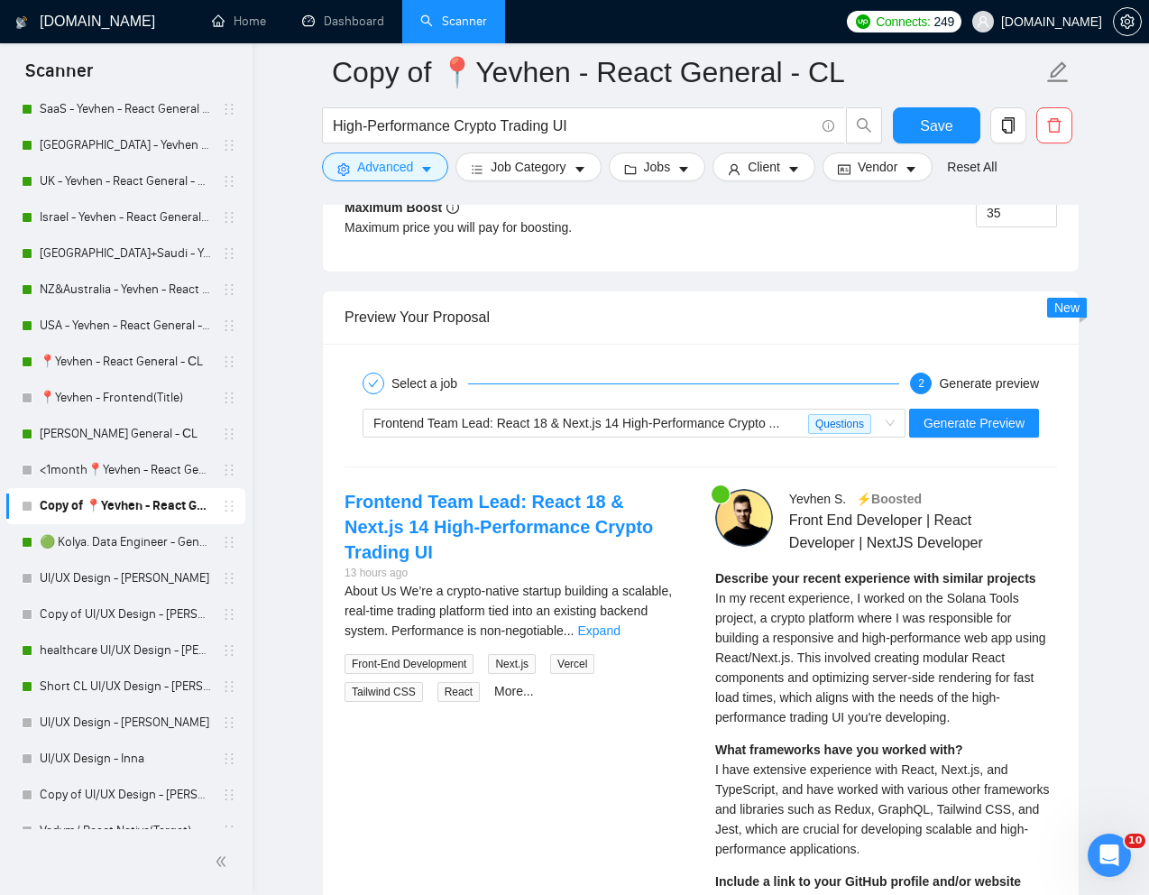
click at [818, 659] on span "In my recent experience, I worked on the Solana Tools project, a crypto platfor…" at bounding box center [880, 658] width 331 height 134
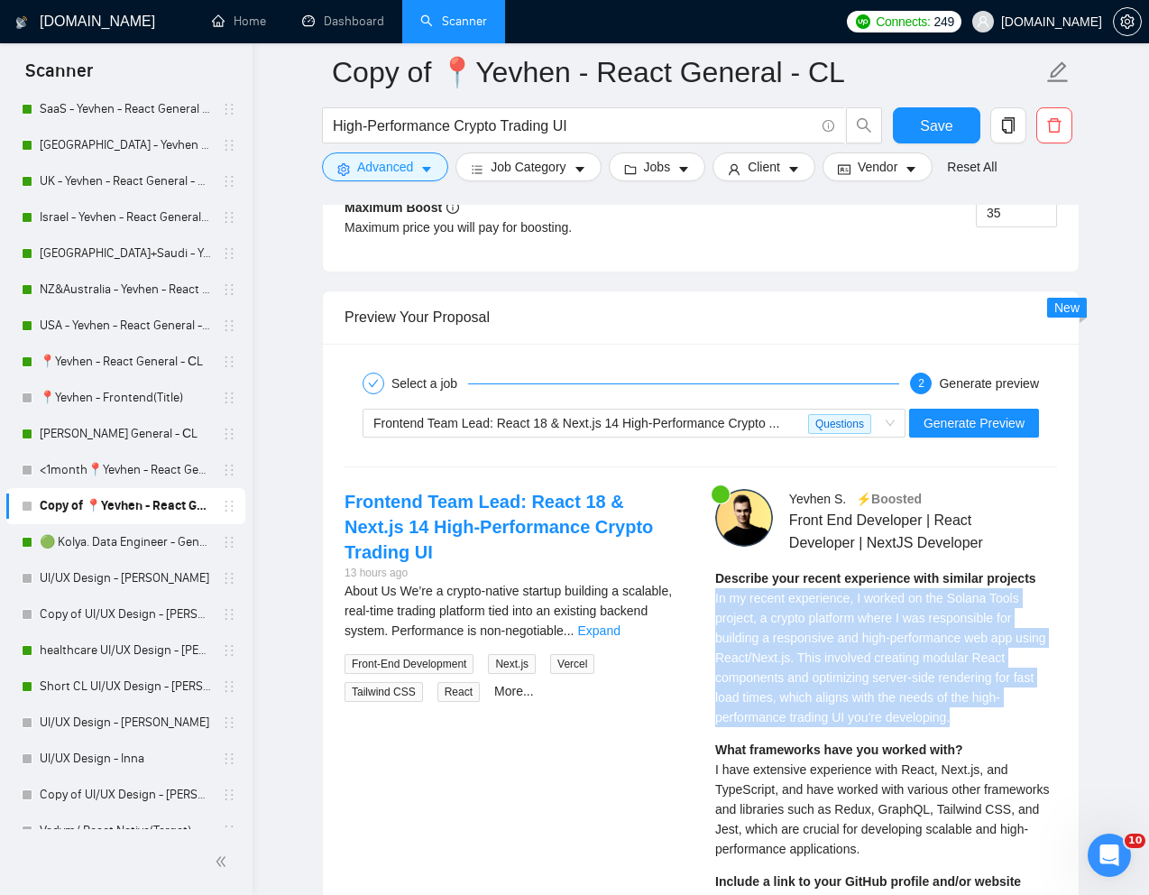
drag, startPoint x: 714, startPoint y: 594, endPoint x: 1009, endPoint y: 714, distance: 319.6
copy span "In my recent experience, I worked on the Solana Tools project, a crypto platfor…"
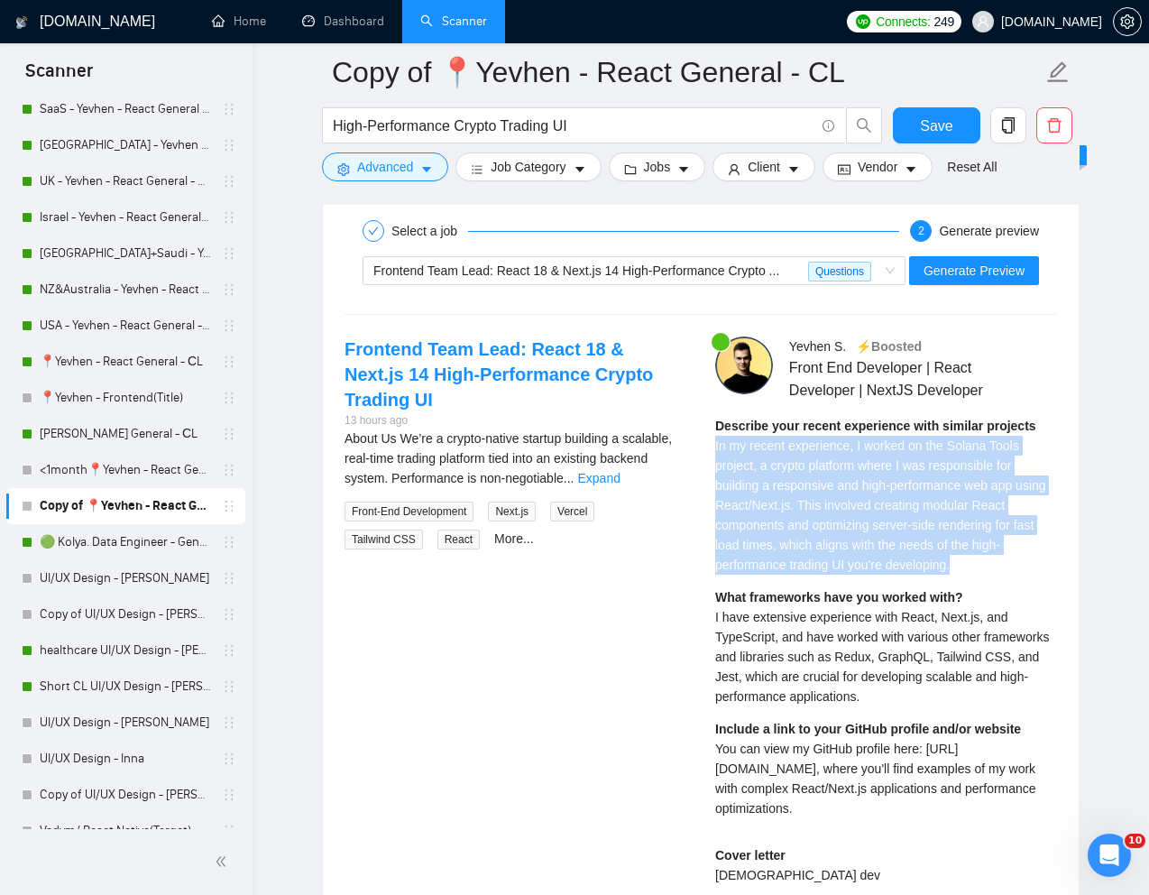
scroll to position [3634, 0]
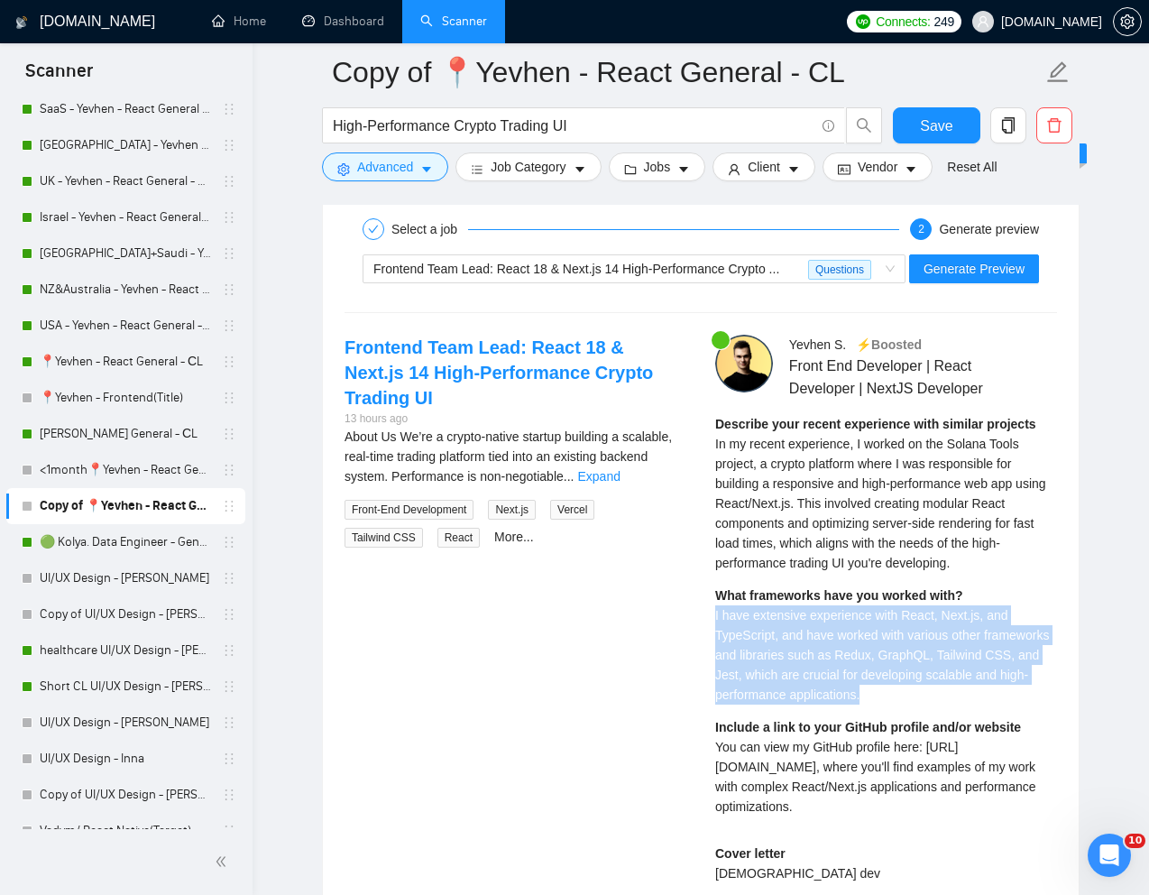
drag, startPoint x: 705, startPoint y: 615, endPoint x: 1000, endPoint y: 688, distance: 303.9
copy span "I have extensive experience with React, Next.js, and TypeScript, and have worke…"
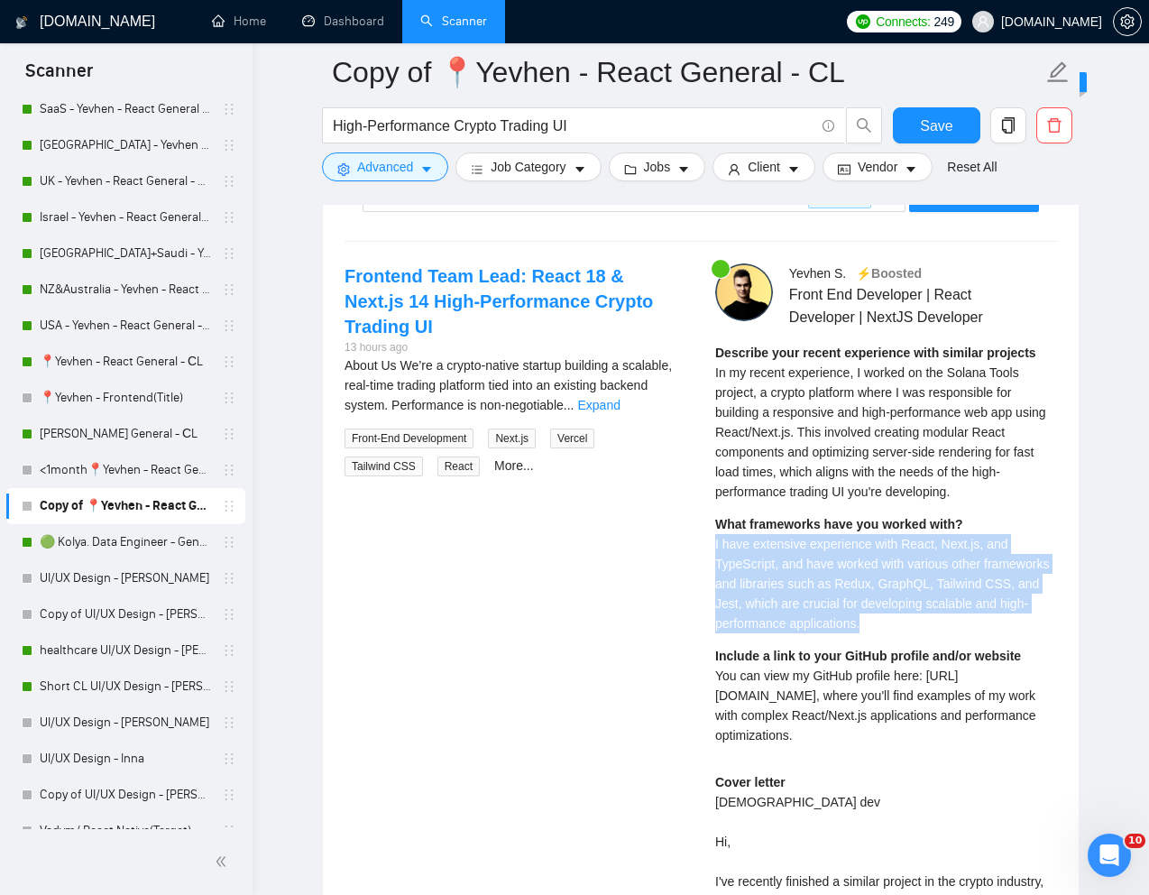
scroll to position [3707, 0]
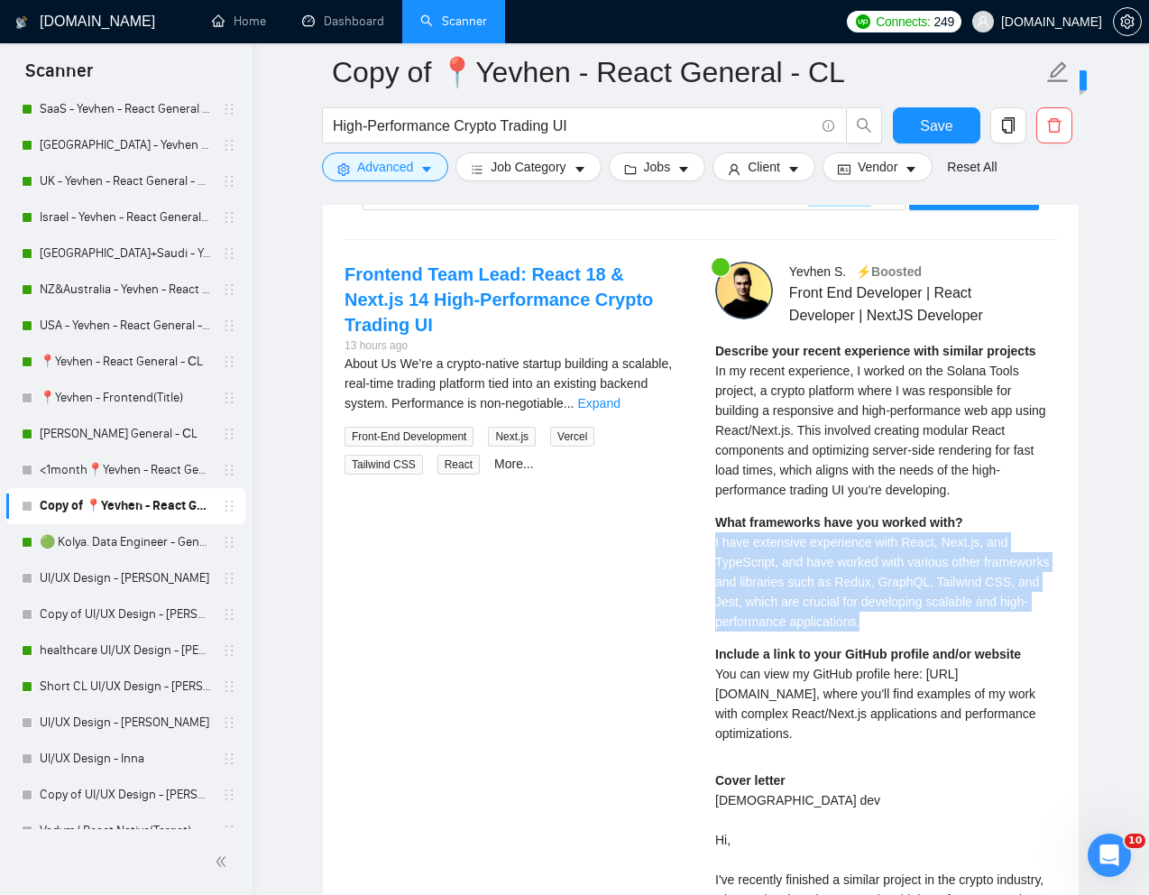
drag, startPoint x: 711, startPoint y: 673, endPoint x: 888, endPoint y: 739, distance: 188.7
click at [888, 739] on div "[PERSON_NAME] ⚡️Boosted Front End Developer | React Developer | NextJS Develope…" at bounding box center [886, 848] width 371 height 1173
copy span "You can view my GitHub profile here: [URL][DOMAIN_NAME], where you'll find exam…"
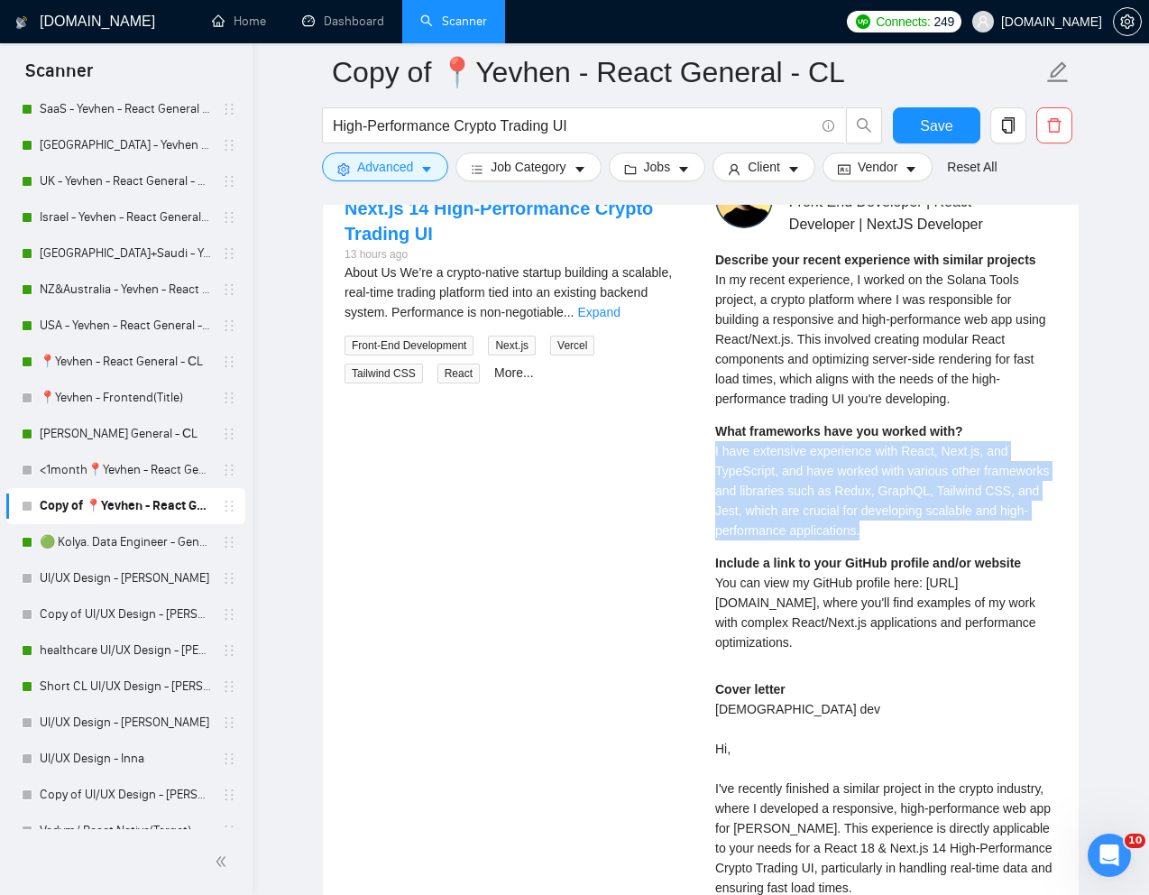
scroll to position [3840, 0]
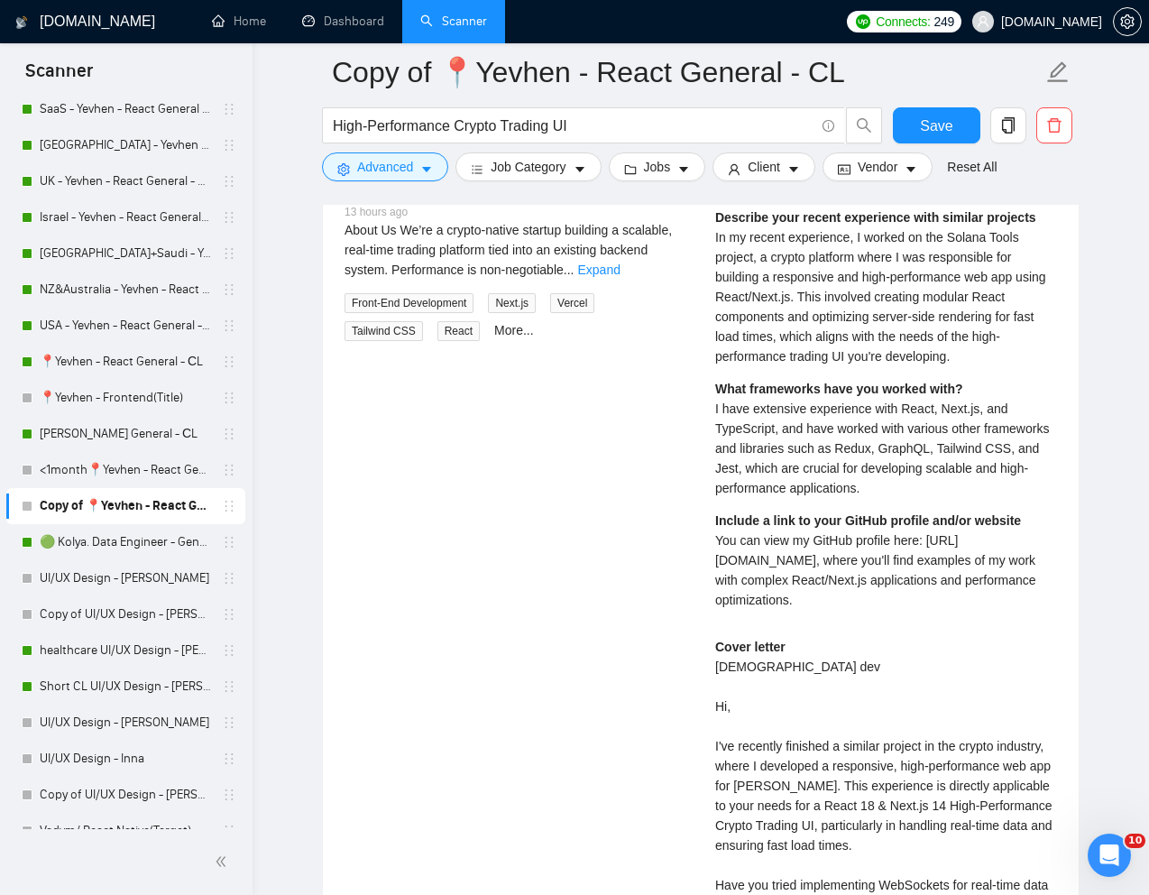
drag, startPoint x: 794, startPoint y: 666, endPoint x: 706, endPoint y: 666, distance: 87.5
click at [706, 666] on div "[PERSON_NAME] ⚡️Boosted Front End Developer | React Developer | NextJS Develope…" at bounding box center [886, 714] width 371 height 1173
copy div "[DEMOGRAPHIC_DATA] dev"
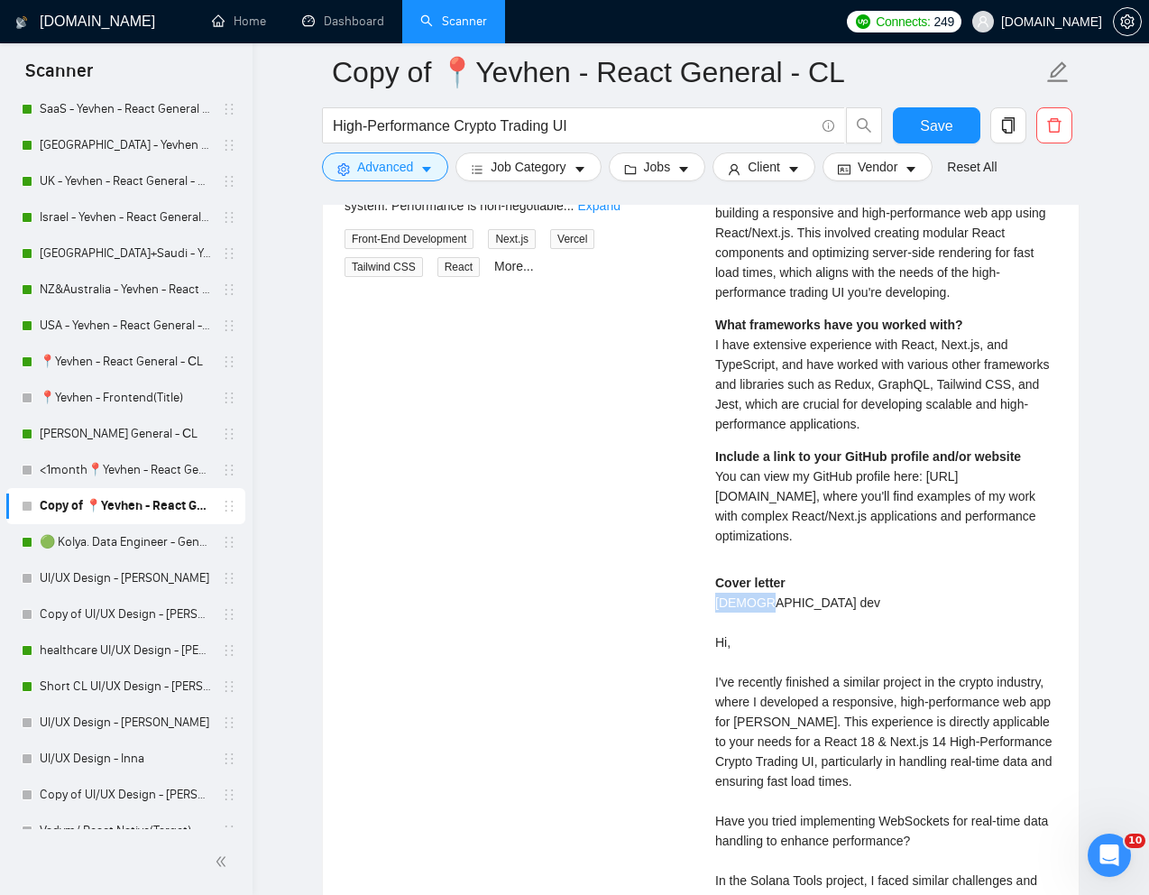
scroll to position [3914, 0]
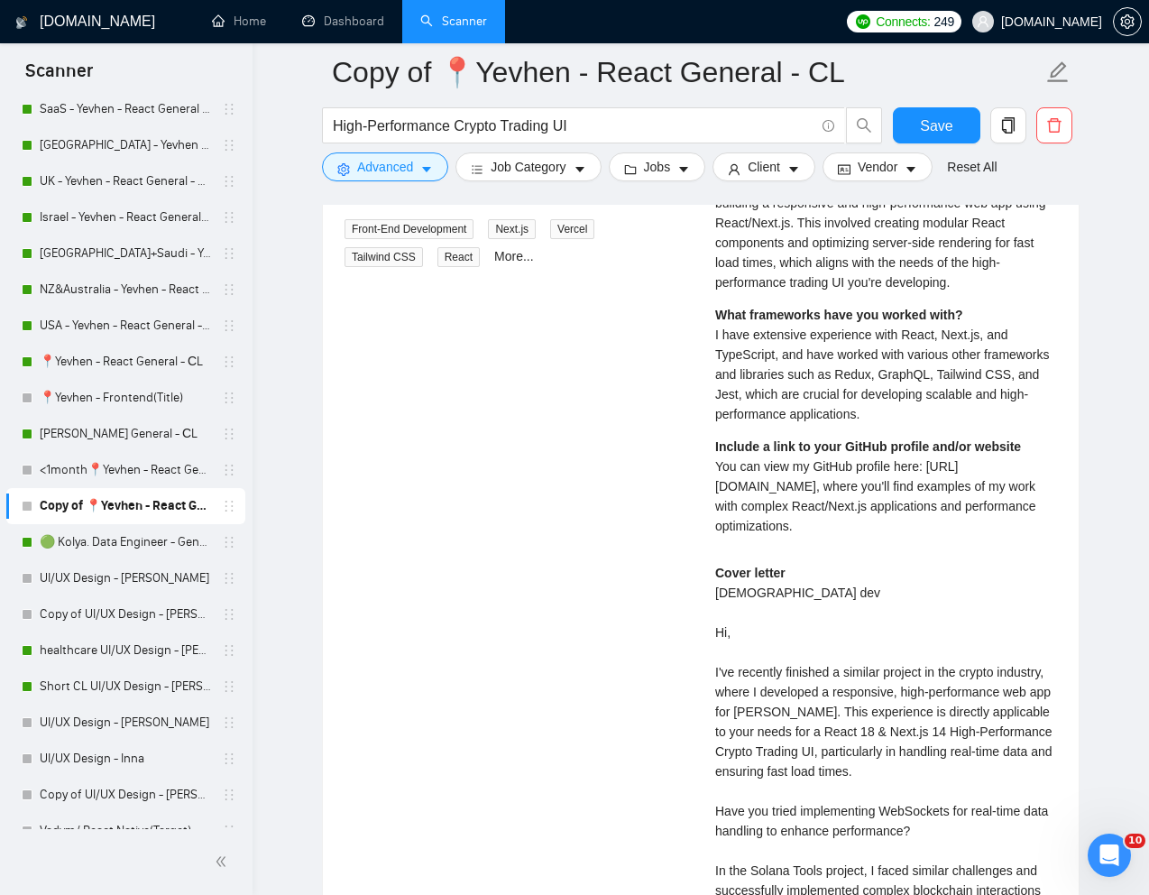
click at [819, 742] on div "Cover letter [DEMOGRAPHIC_DATA] dev Hi, I've recently finished a similar projec…" at bounding box center [886, 870] width 342 height 615
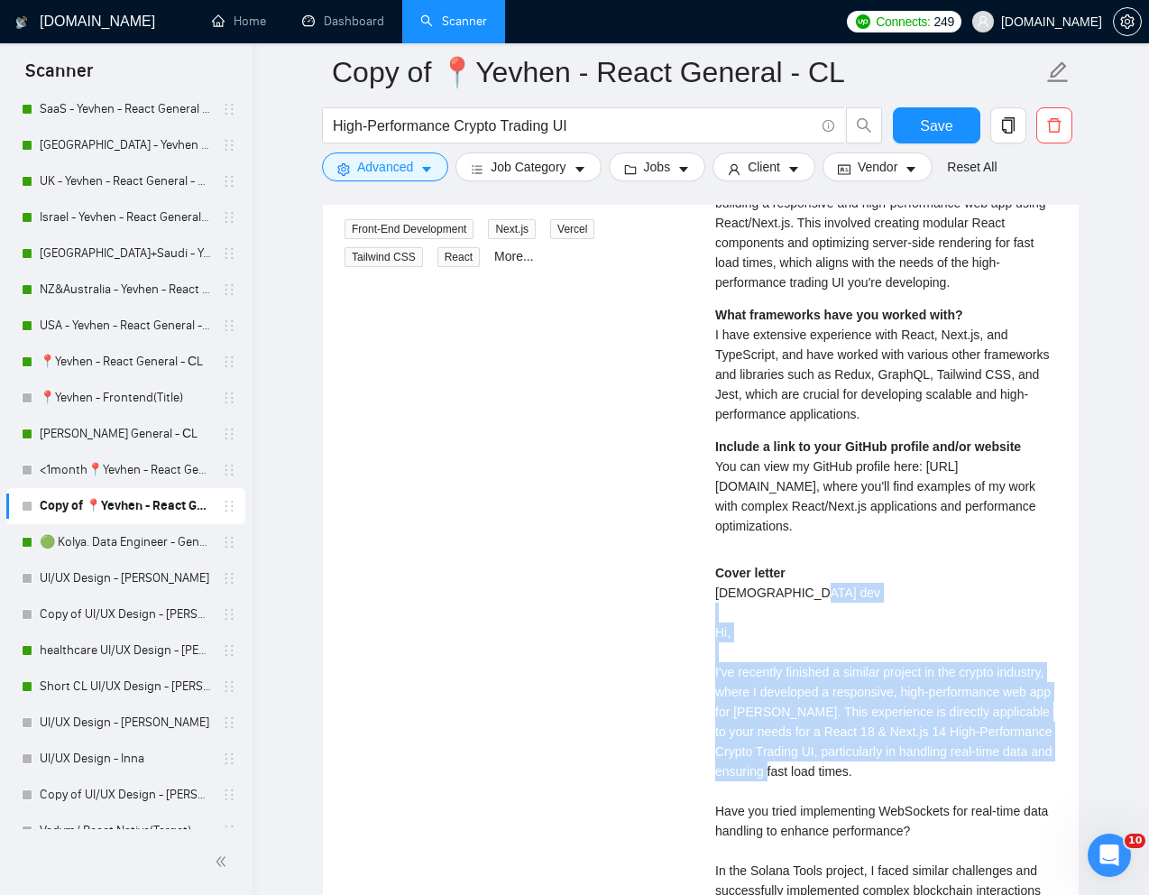
drag, startPoint x: 708, startPoint y: 672, endPoint x: 1031, endPoint y: 768, distance: 336.8
click at [1031, 768] on div "[PERSON_NAME] ⚡️Boosted Front End Developer | React Developer | NextJS Develope…" at bounding box center [886, 640] width 371 height 1173
copy div "I've recently finished a similar project in the crypto industry, where I develo…"
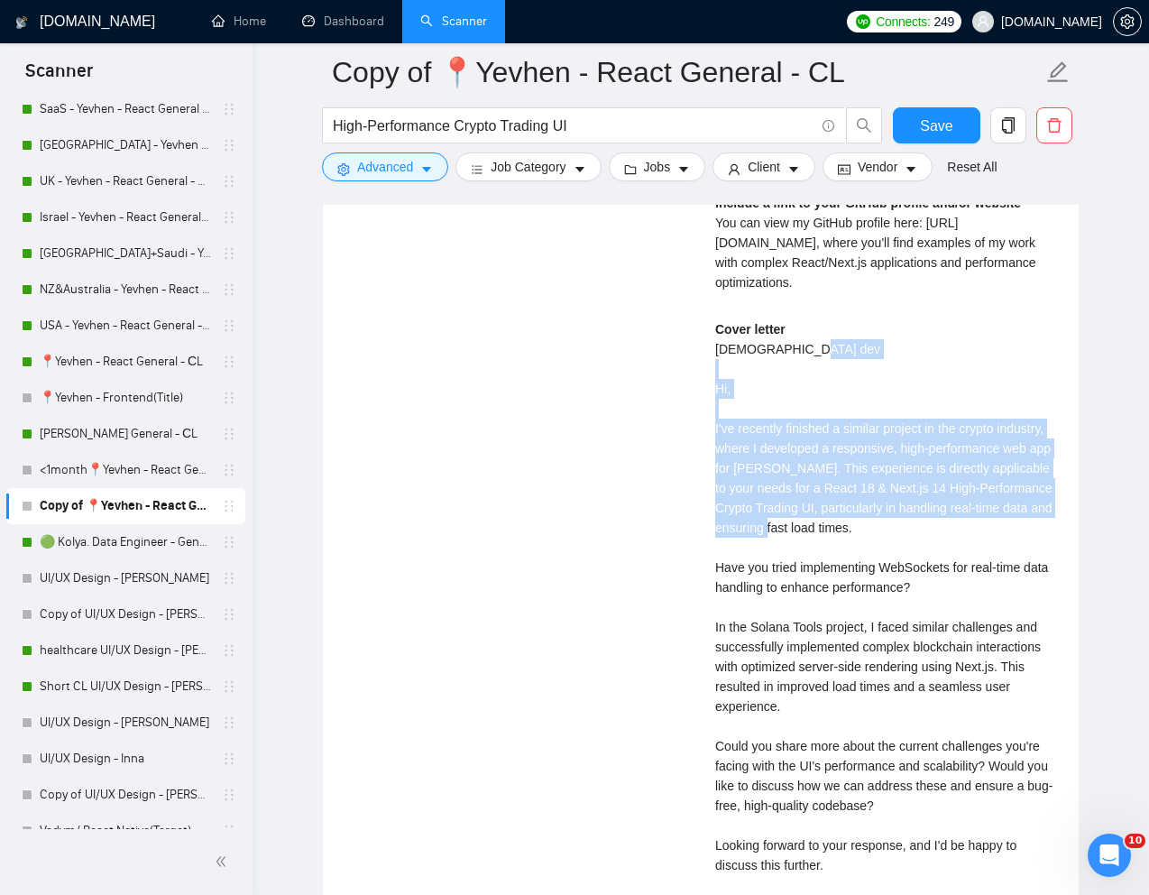
scroll to position [4159, 0]
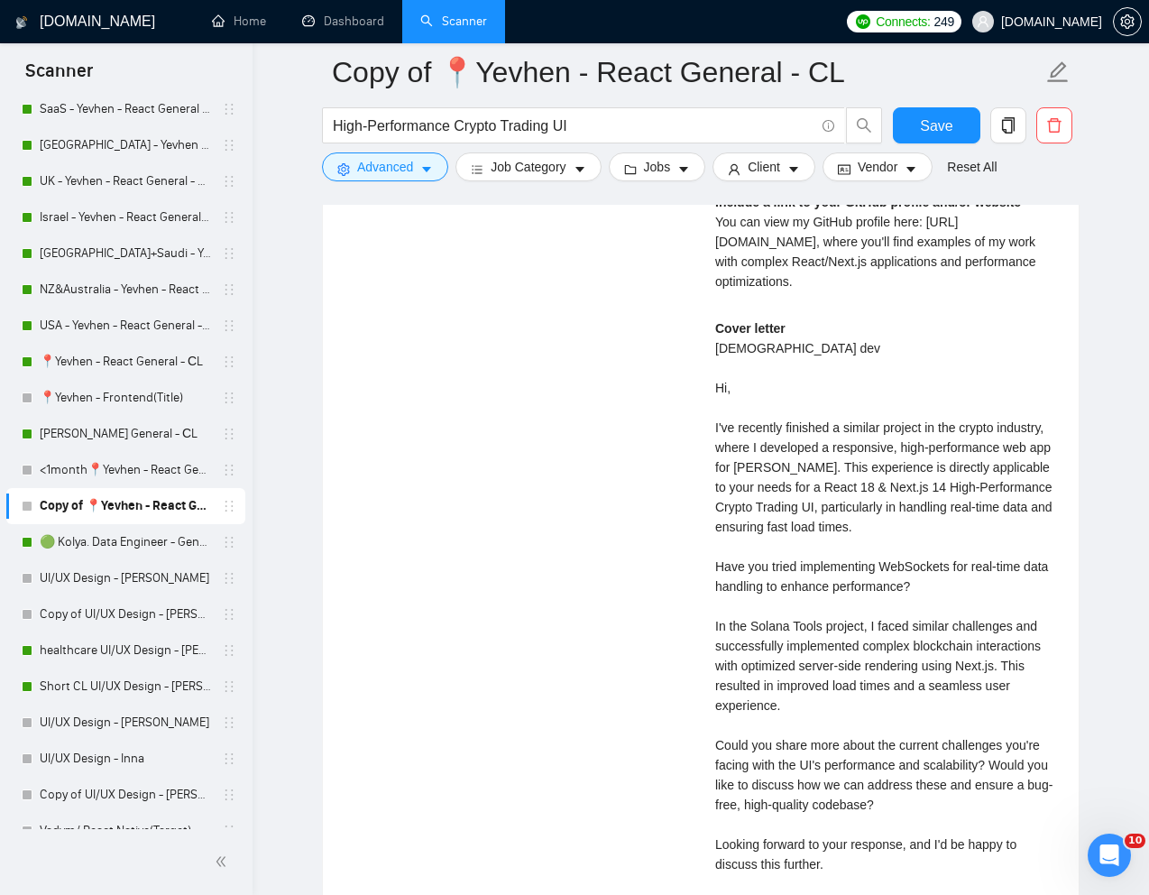
click at [855, 766] on div "Cover letter [DEMOGRAPHIC_DATA] dev Hi, I've recently finished a similar projec…" at bounding box center [886, 625] width 342 height 615
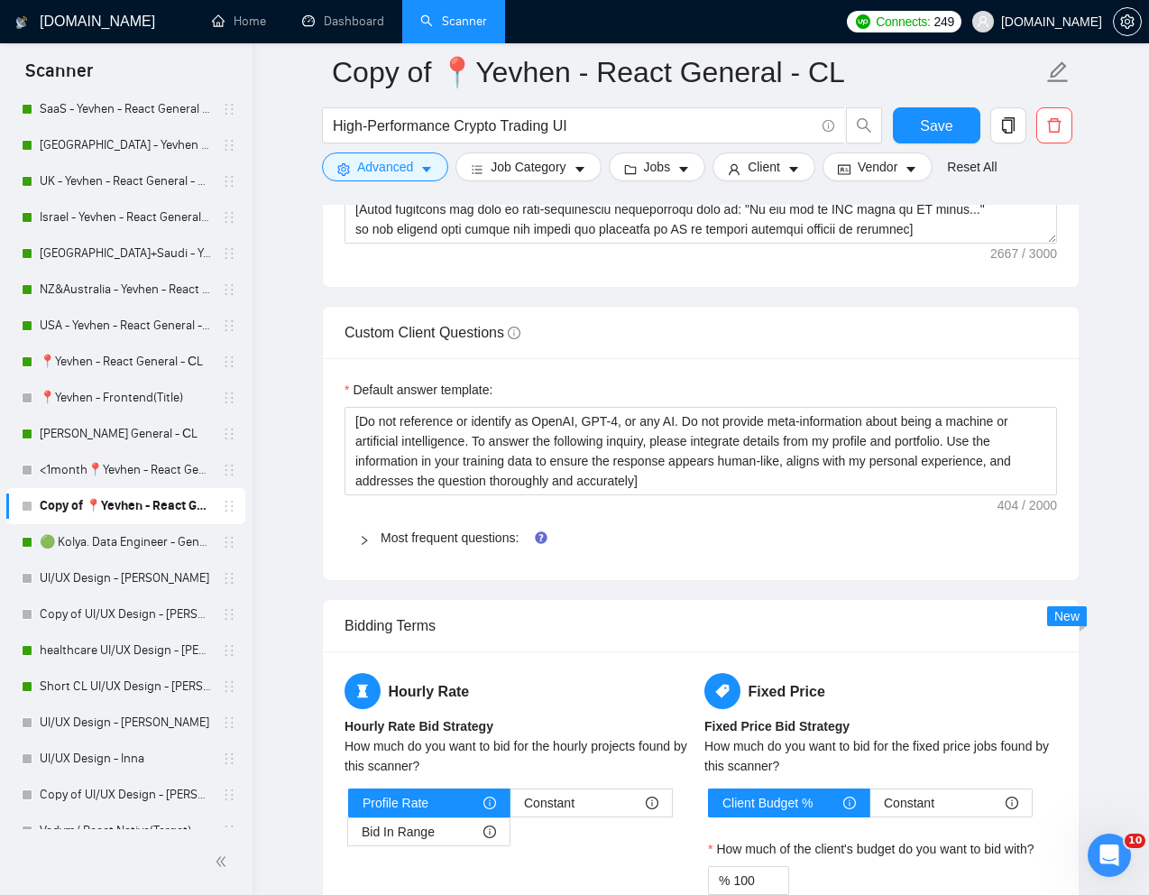
scroll to position [2318, 0]
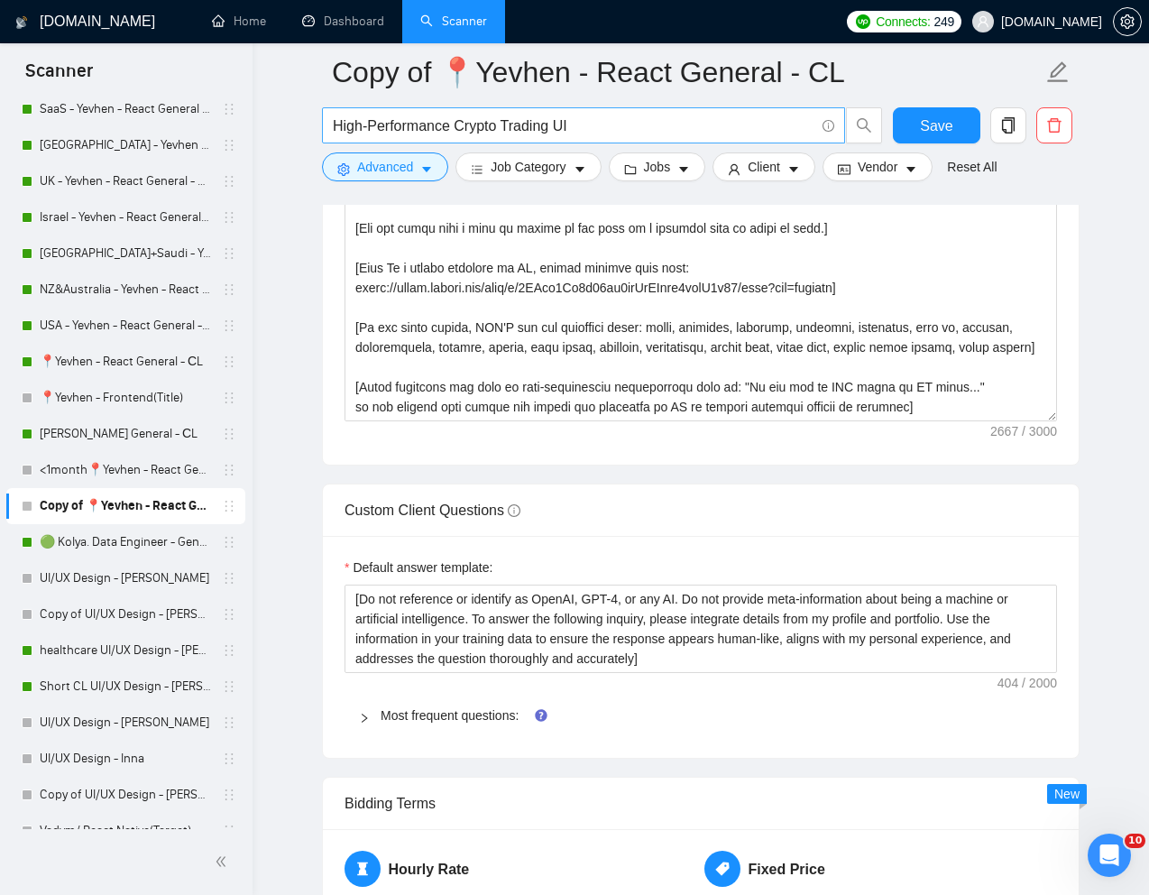
click at [535, 124] on input "High-Performance Crypto Trading UI" at bounding box center [574, 126] width 482 height 23
paste input "We are seeking a skilled web developer to build a responsive lead generation we…"
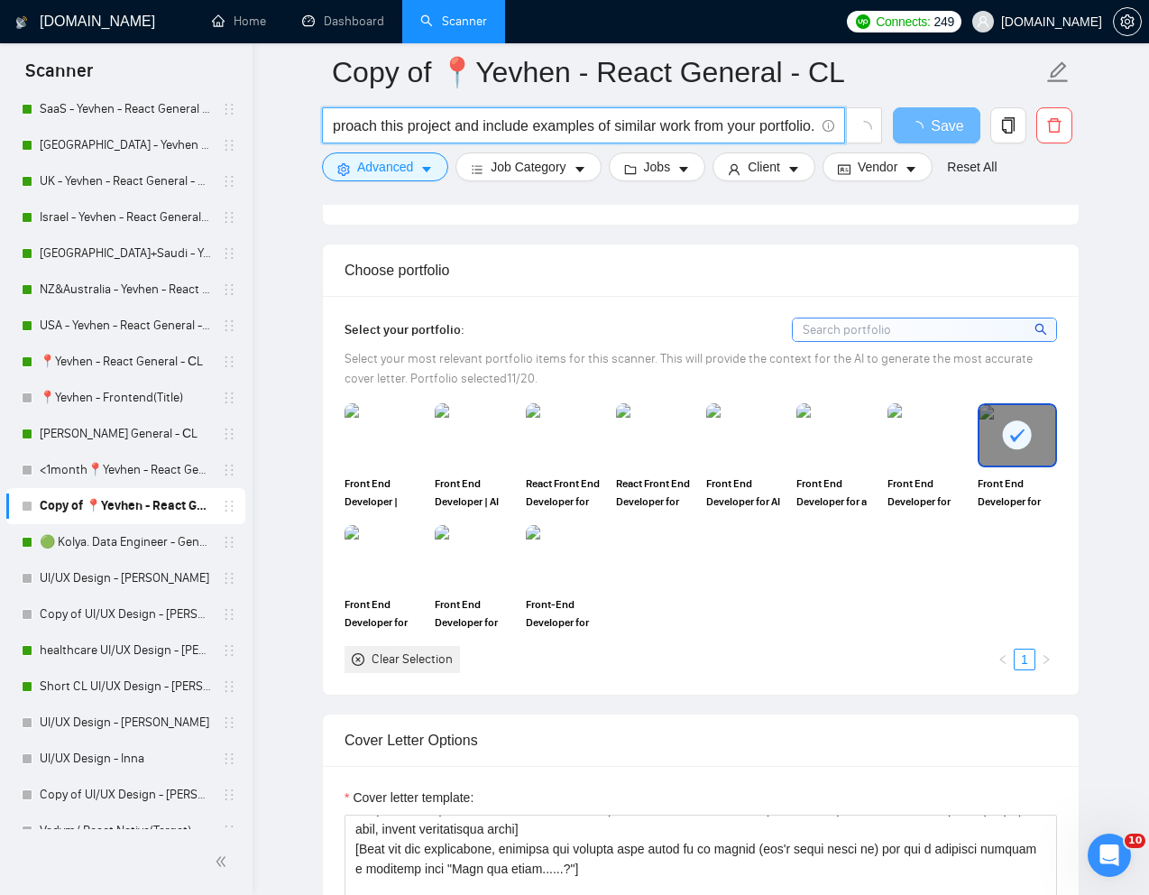
scroll to position [1543, 0]
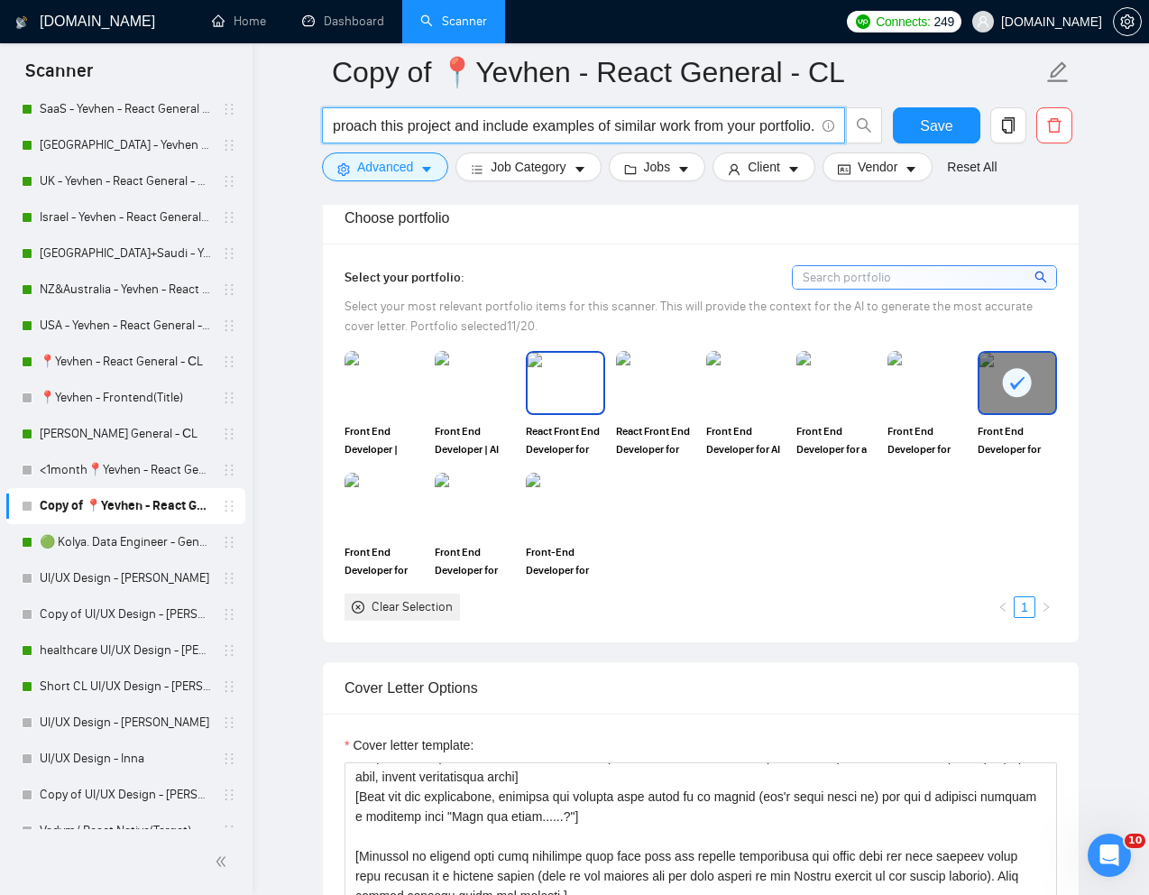
type input "We are seeking a skilled web developer to build a responsive lead generation we…"
click at [568, 412] on img at bounding box center [566, 383] width 76 height 60
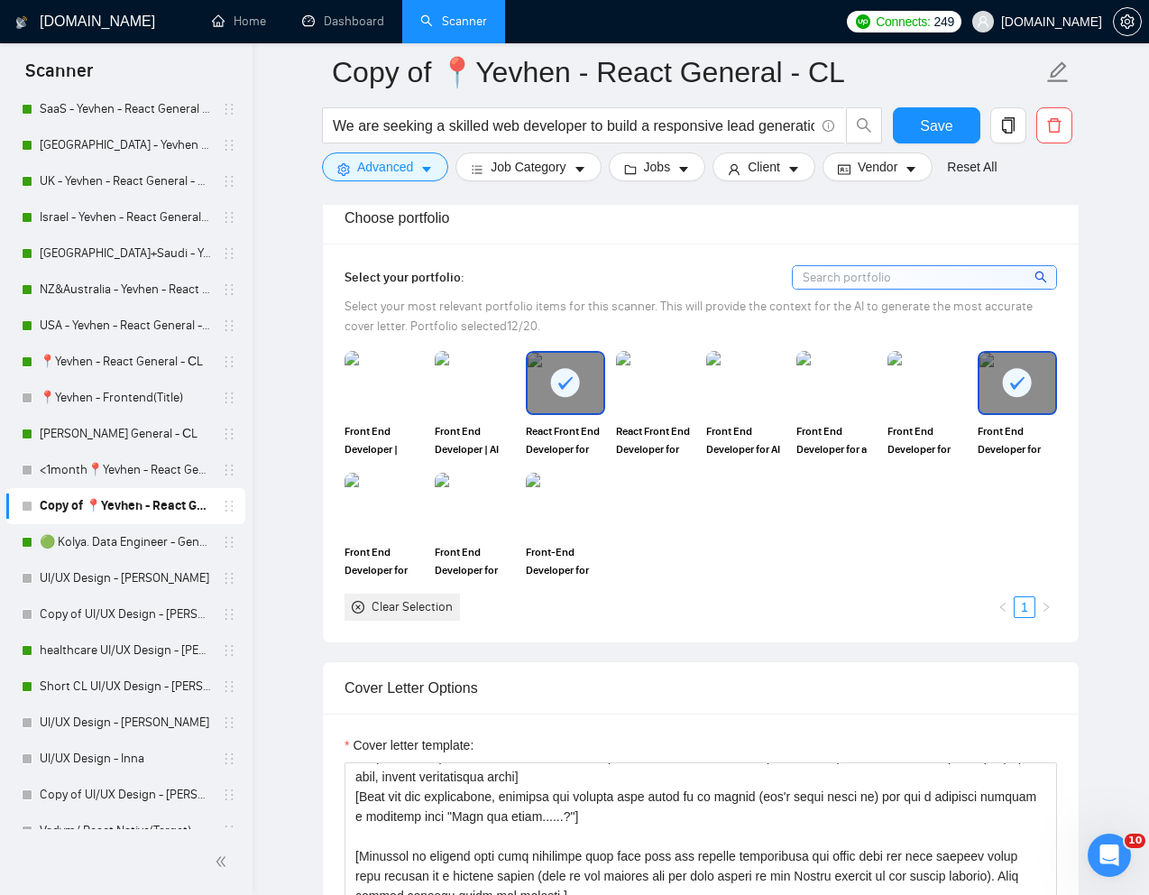
click at [1018, 412] on div at bounding box center [1018, 383] width 76 height 60
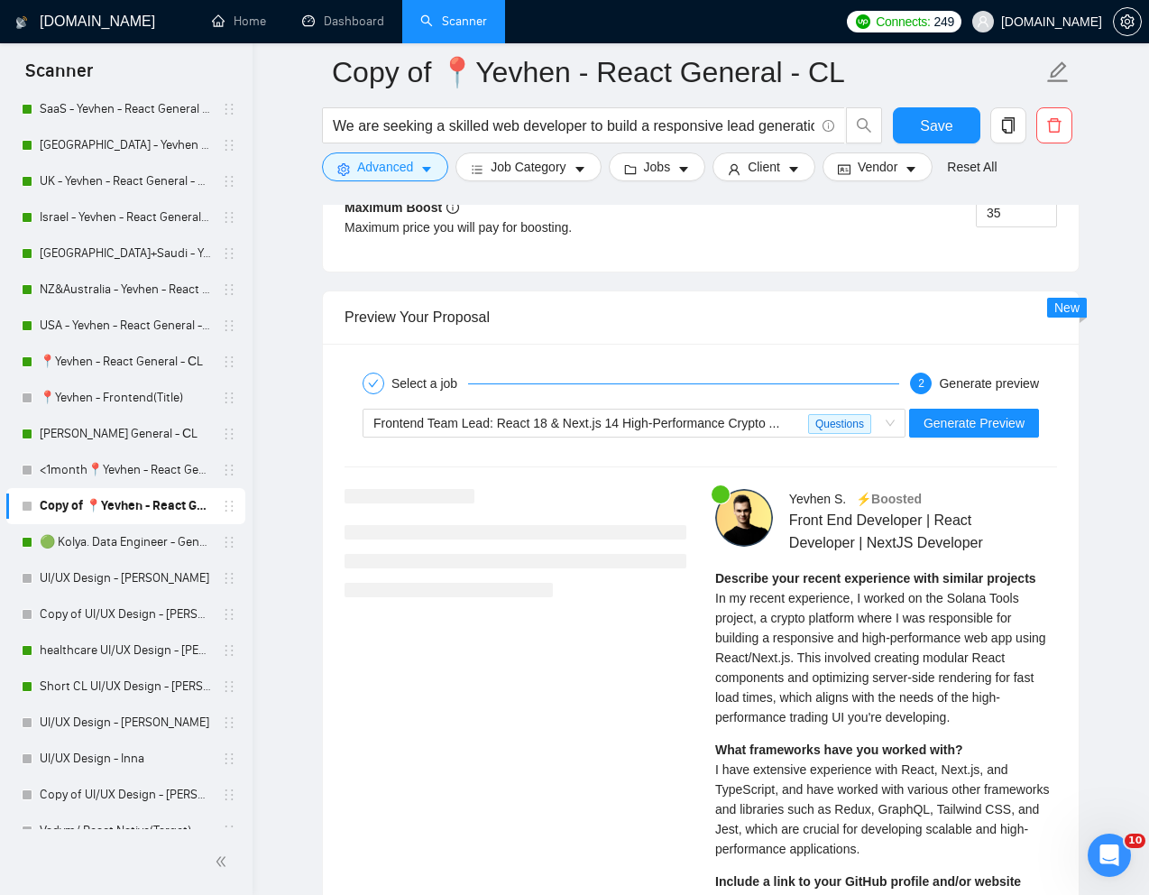
scroll to position [3459, 0]
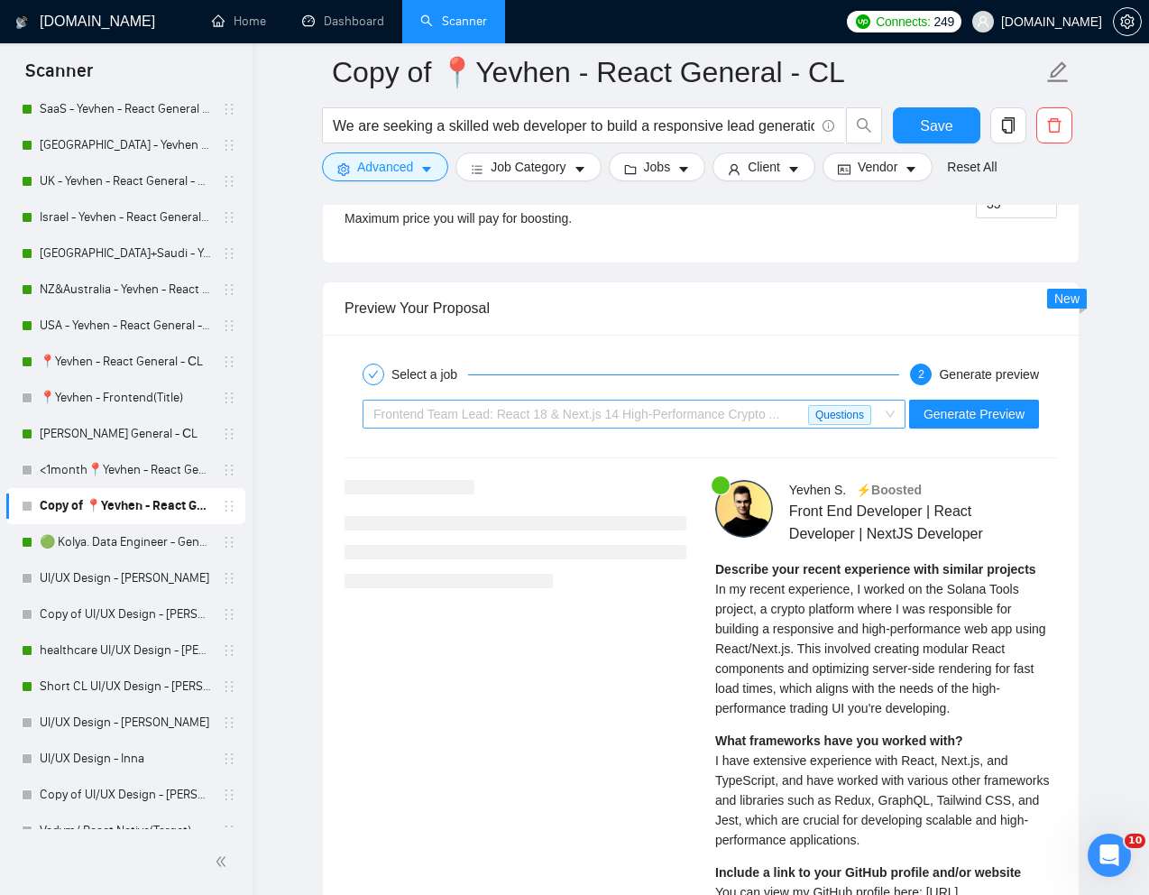
click at [760, 421] on span "Frontend Team Lead: React 18 & Next.js 14 High-Performance Crypto ..." at bounding box center [576, 414] width 406 height 14
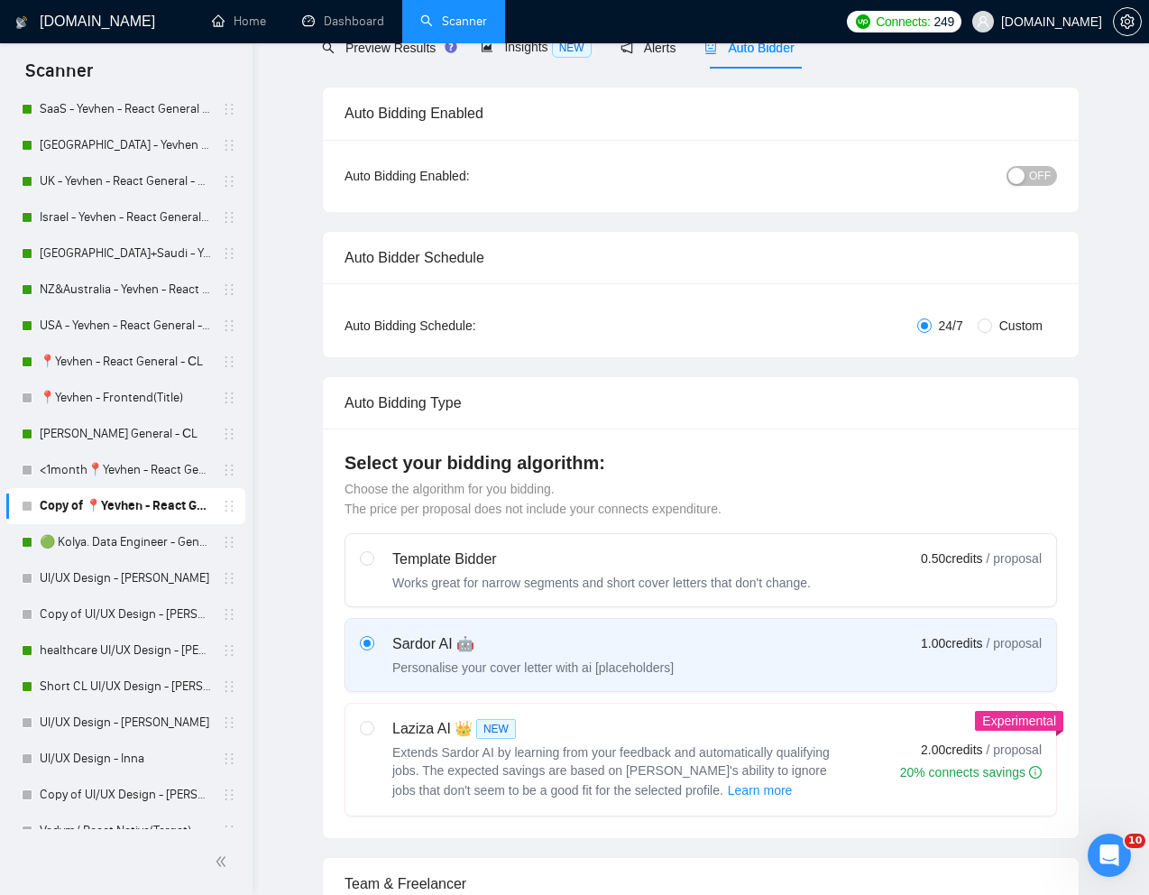
scroll to position [0, 0]
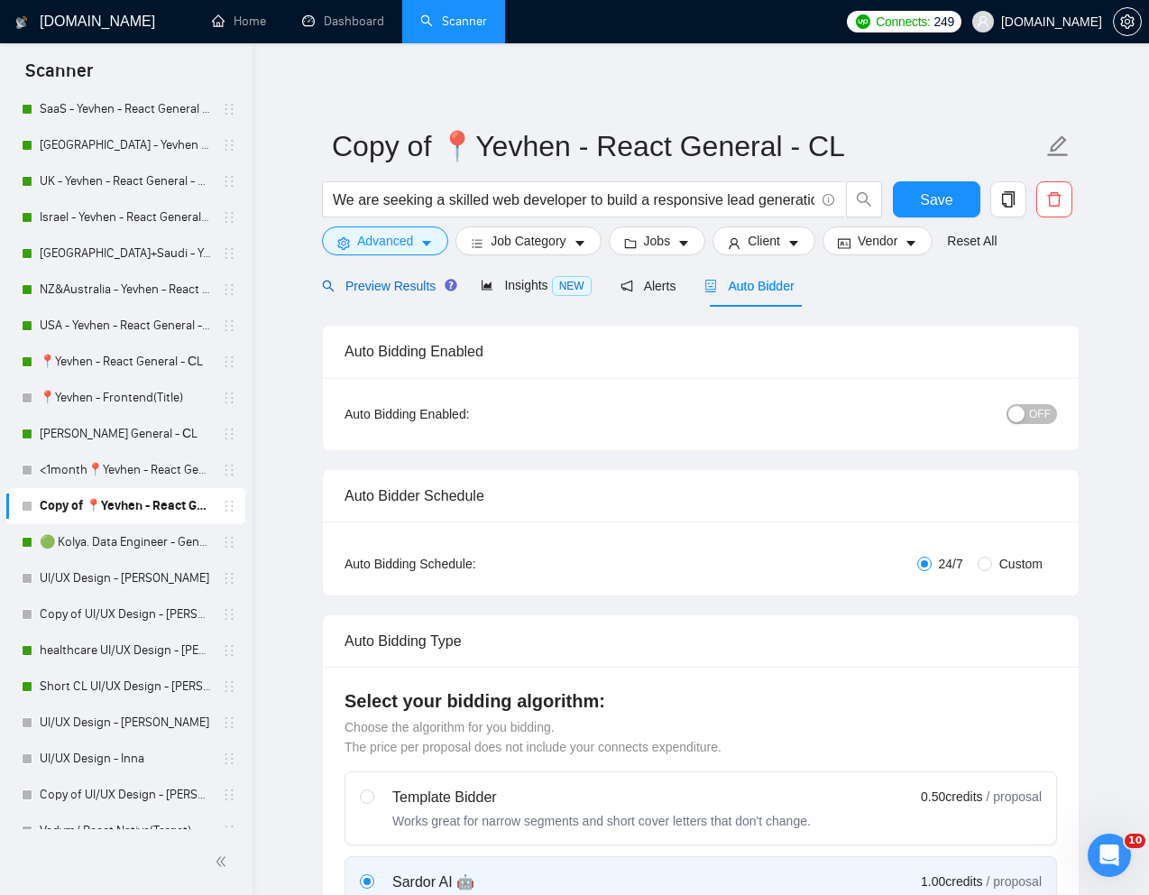
click at [370, 281] on span "Preview Results" at bounding box center [387, 286] width 130 height 14
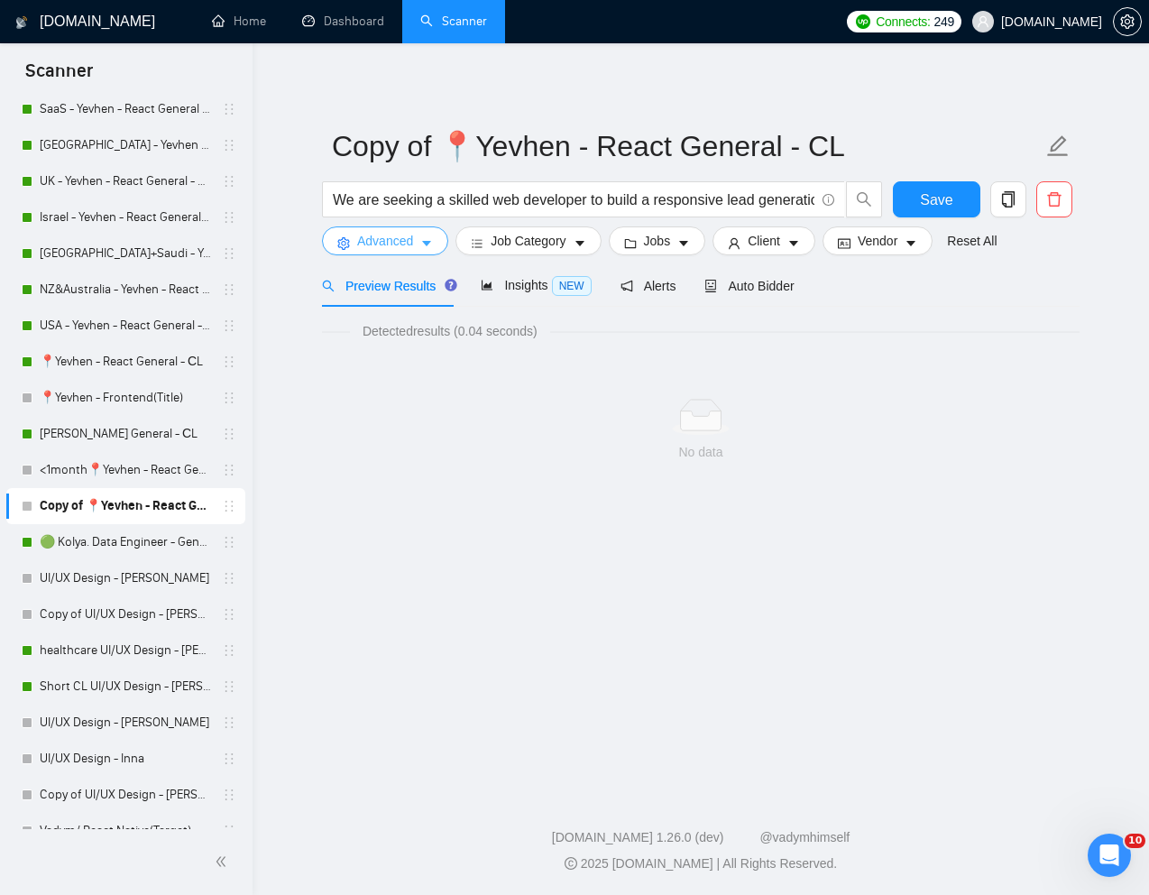
click at [424, 243] on icon "caret-down" at bounding box center [426, 243] width 13 height 13
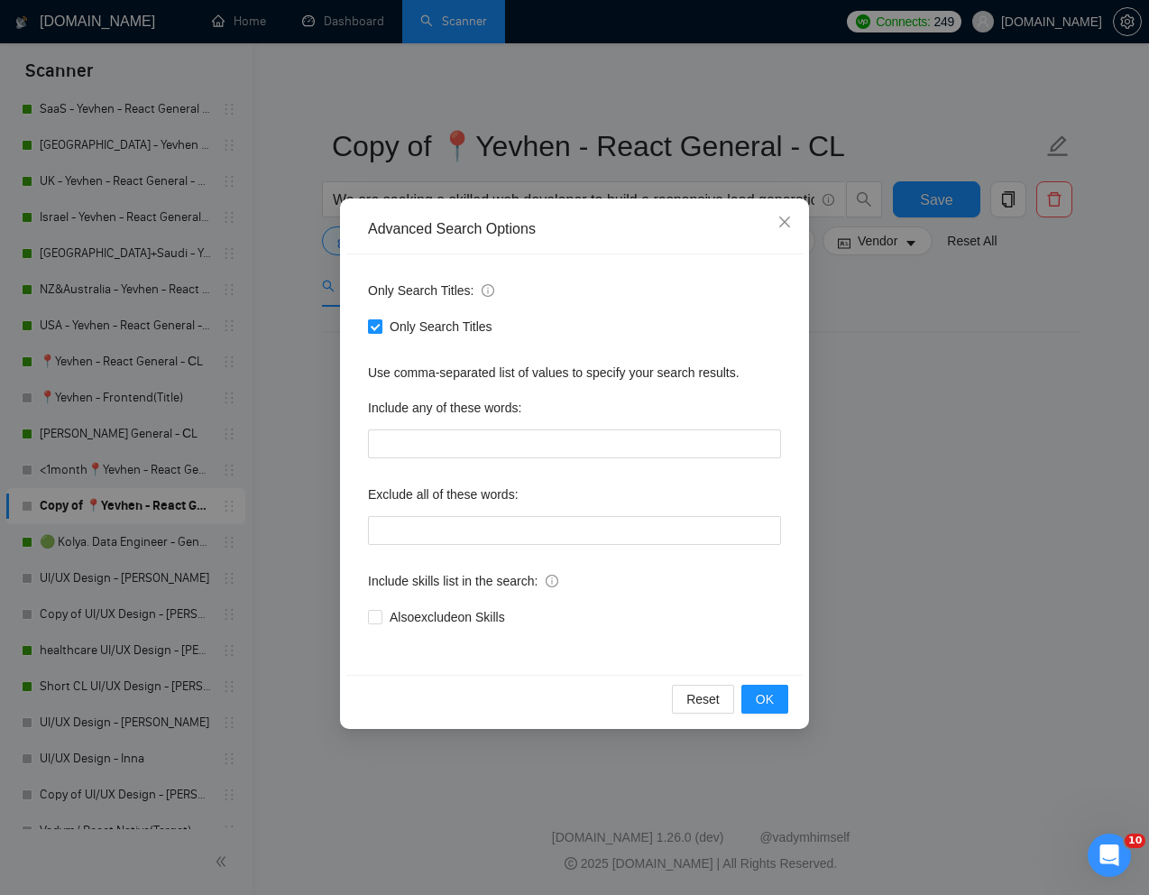
click at [371, 321] on input "Only Search Titles" at bounding box center [374, 325] width 13 height 13
checkbox input "false"
click at [763, 704] on span "OK" at bounding box center [765, 699] width 18 height 20
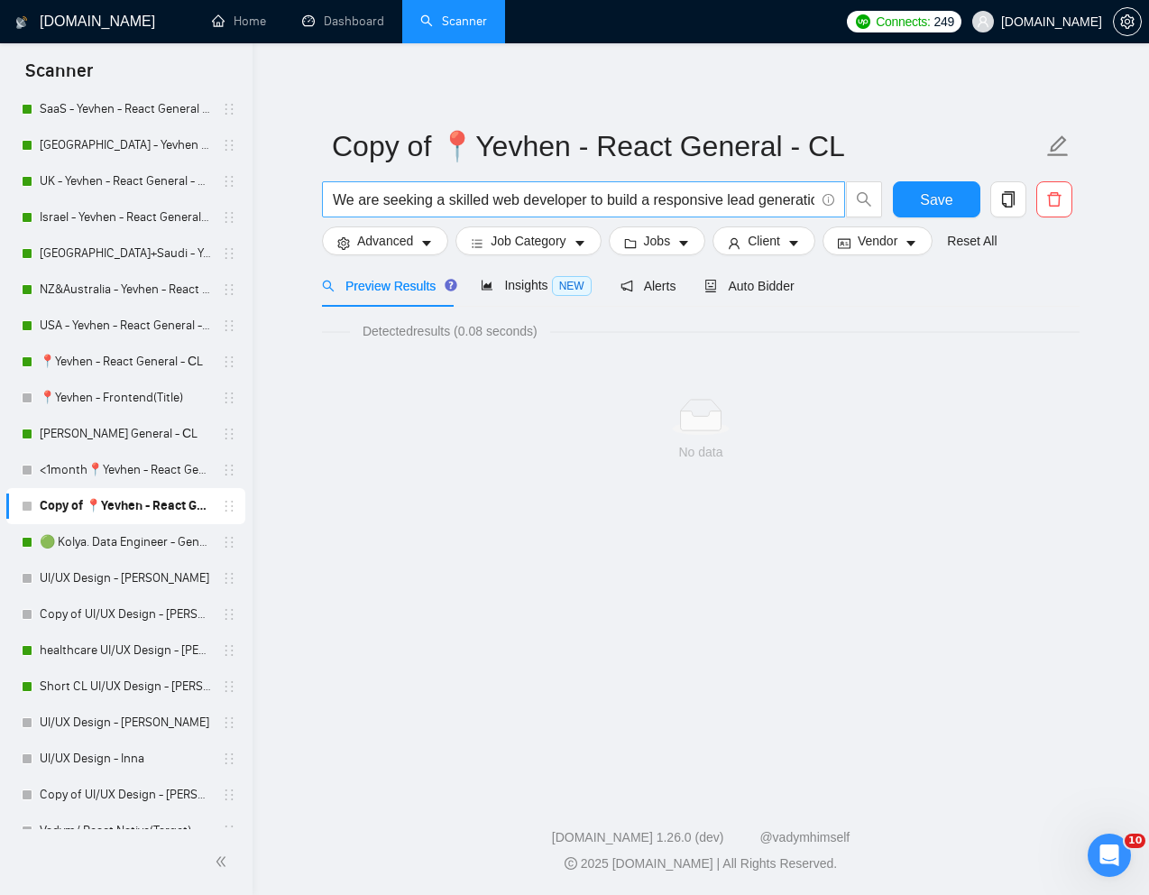
click at [466, 201] on input "We are seeking a skilled web developer to build a responsive lead generation we…" at bounding box center [574, 200] width 482 height 23
paste input "React and Next.js Website Development with Lead Generation Features"
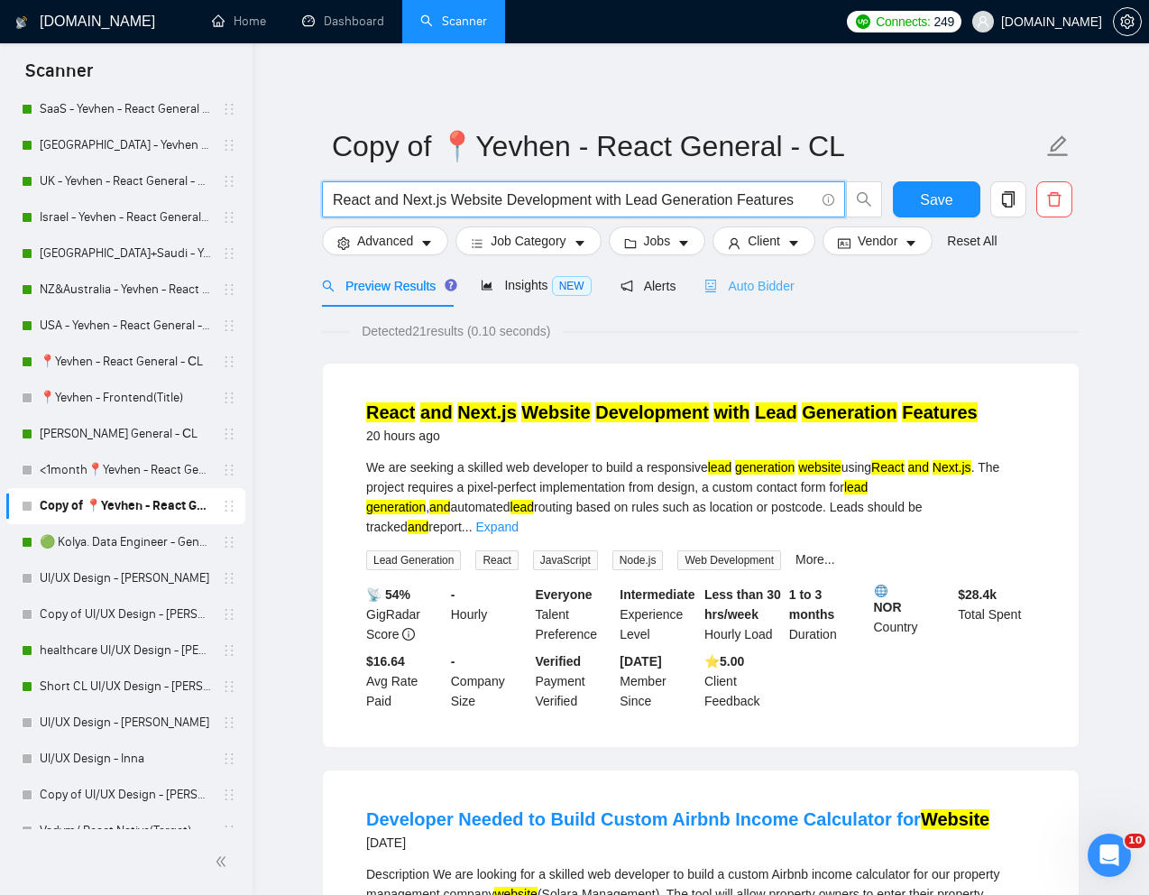
type input "React and Next.js Website Development with Lead Generation Features"
click at [763, 280] on span "Auto Bidder" at bounding box center [749, 286] width 89 height 14
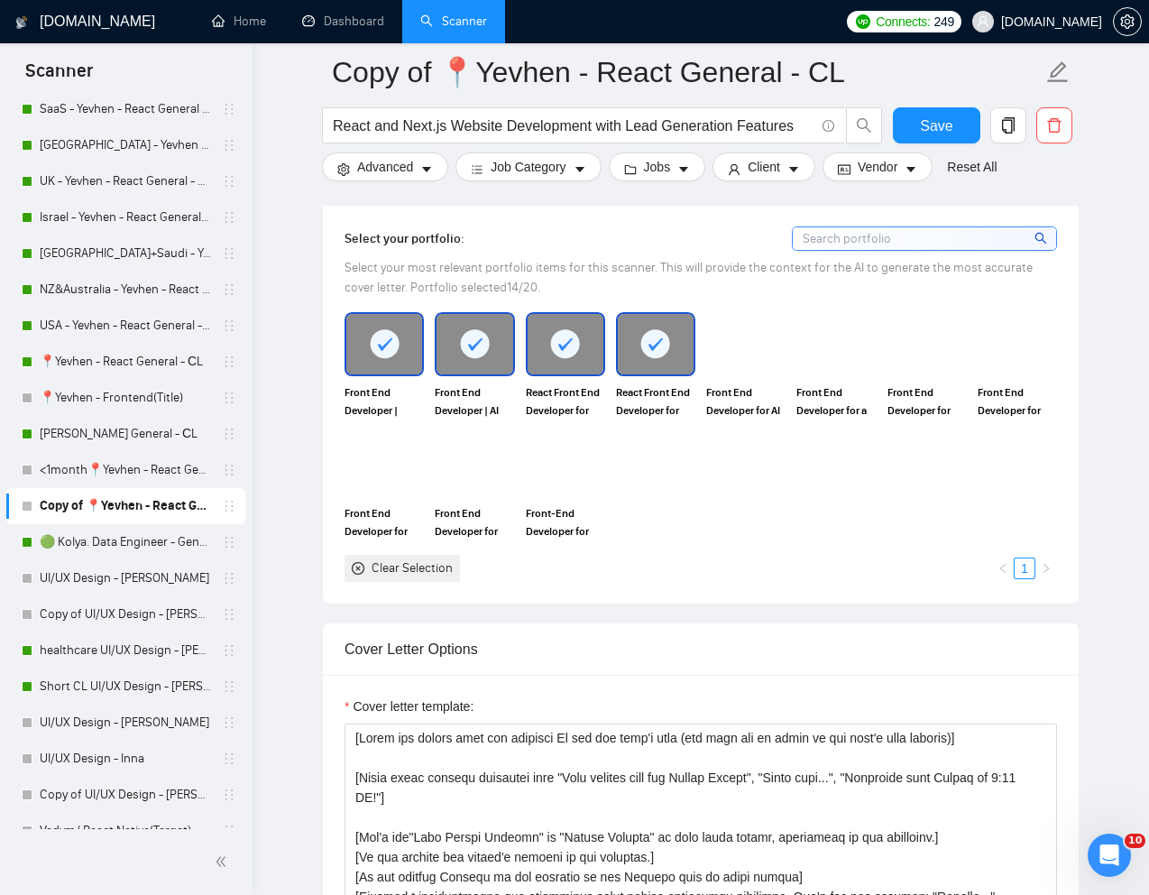
scroll to position [1587, 0]
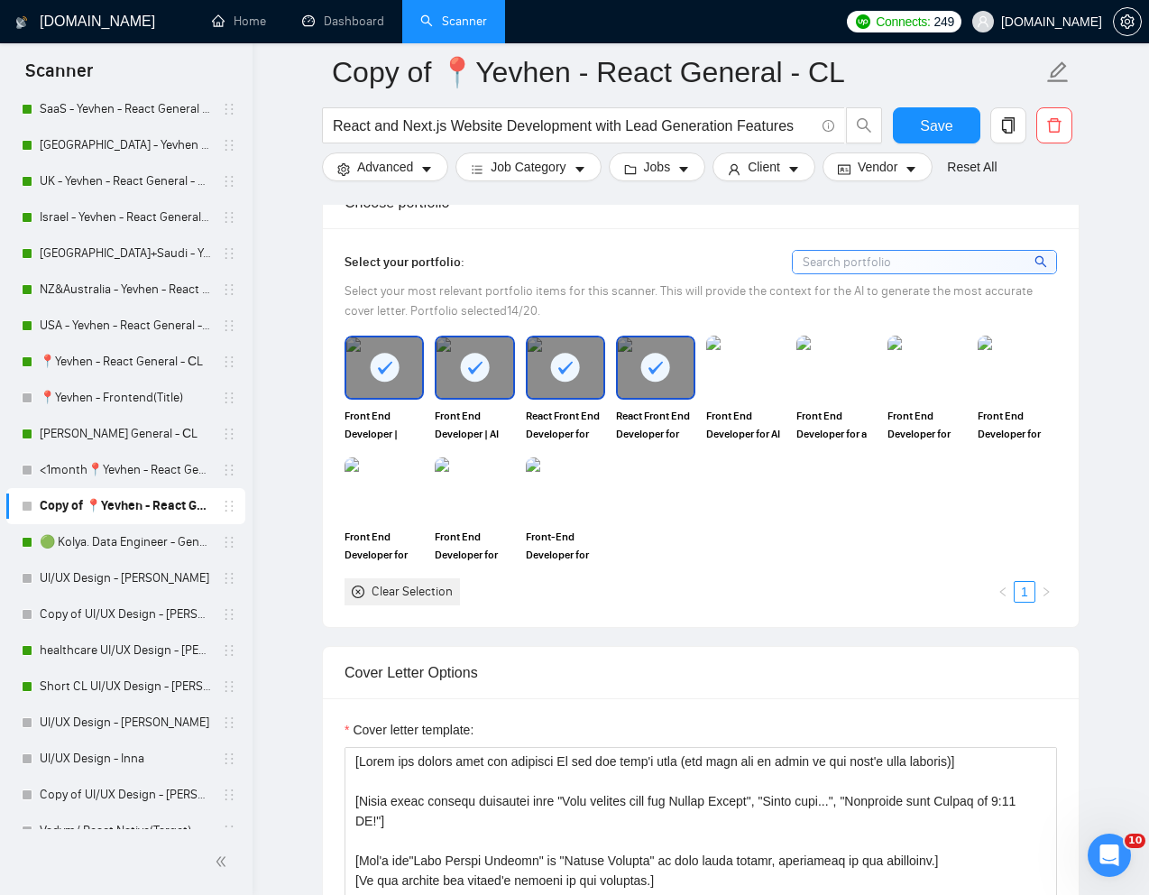
click at [636, 370] on div at bounding box center [656, 367] width 76 height 60
click at [476, 370] on rect at bounding box center [475, 367] width 29 height 29
click at [373, 364] on rect at bounding box center [384, 367] width 29 height 29
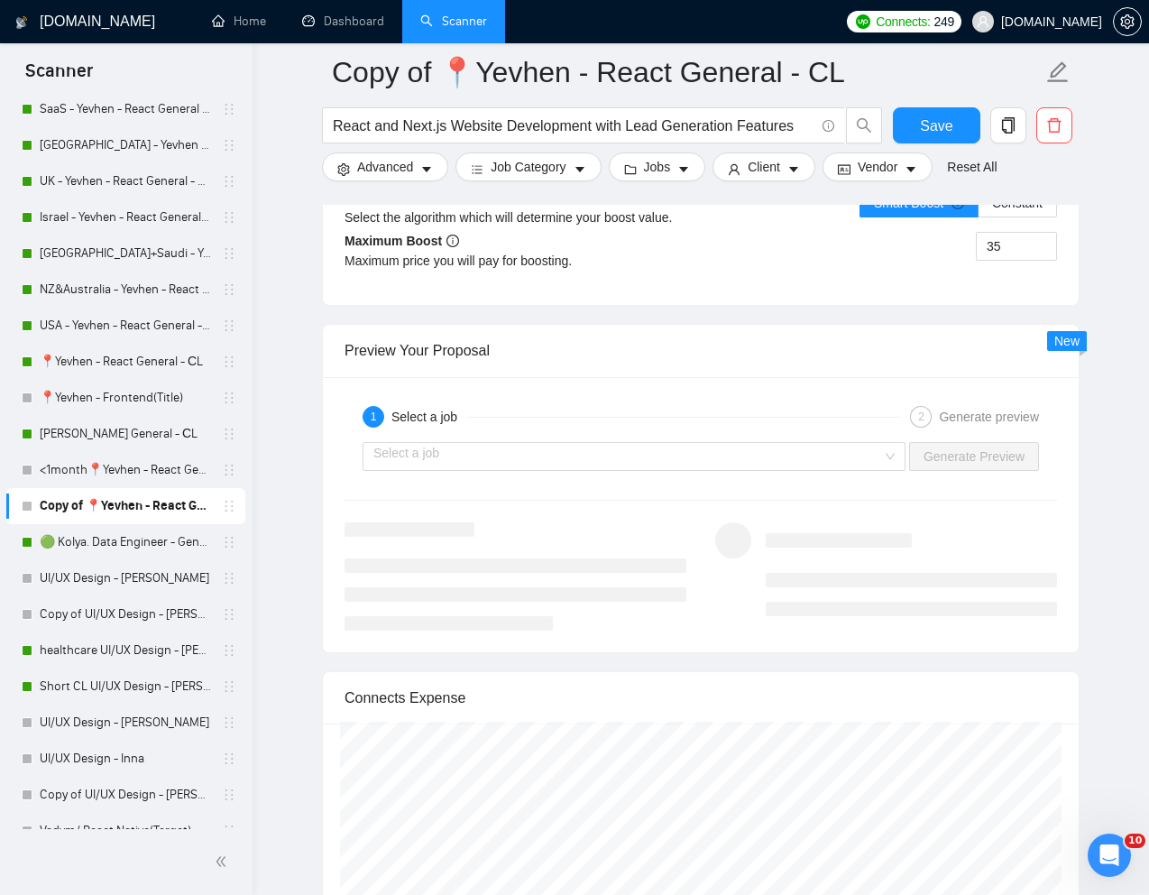
scroll to position [3561, 0]
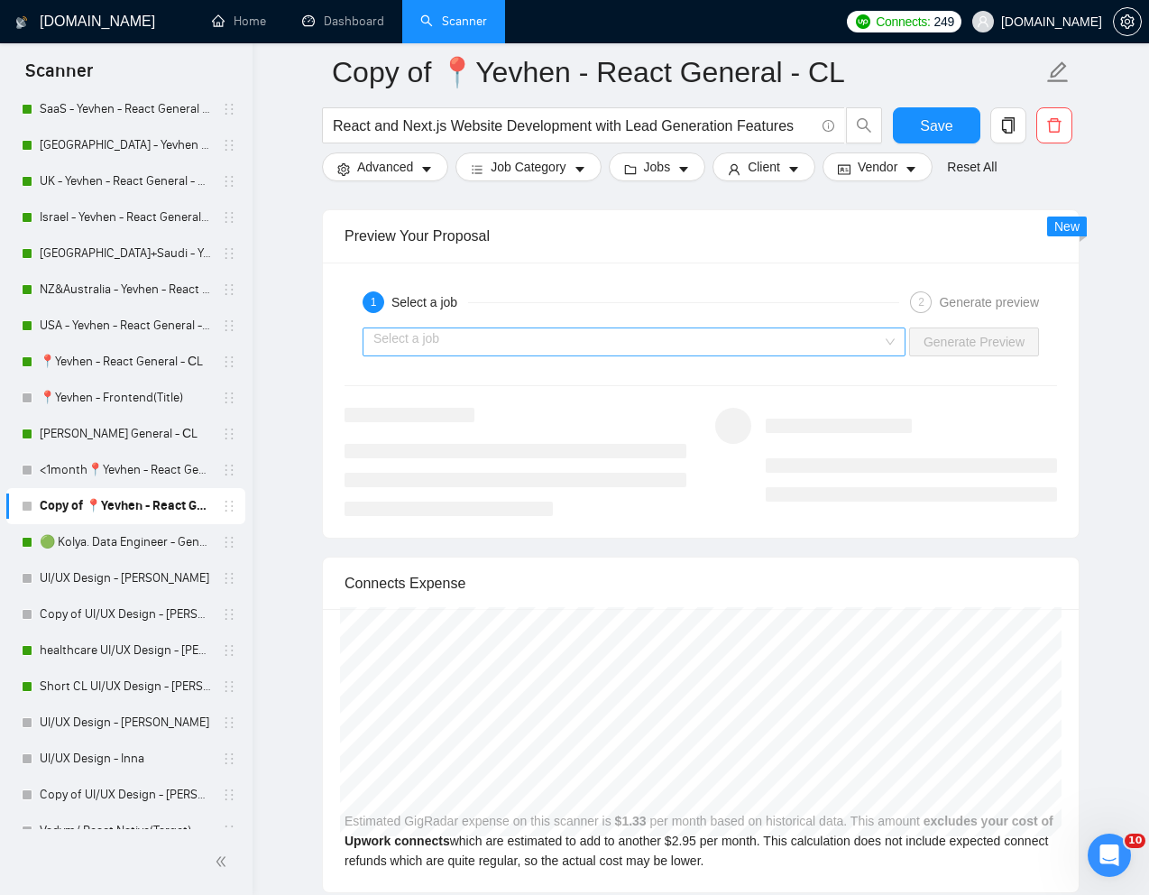
click at [827, 334] on input "search" at bounding box center [627, 341] width 509 height 27
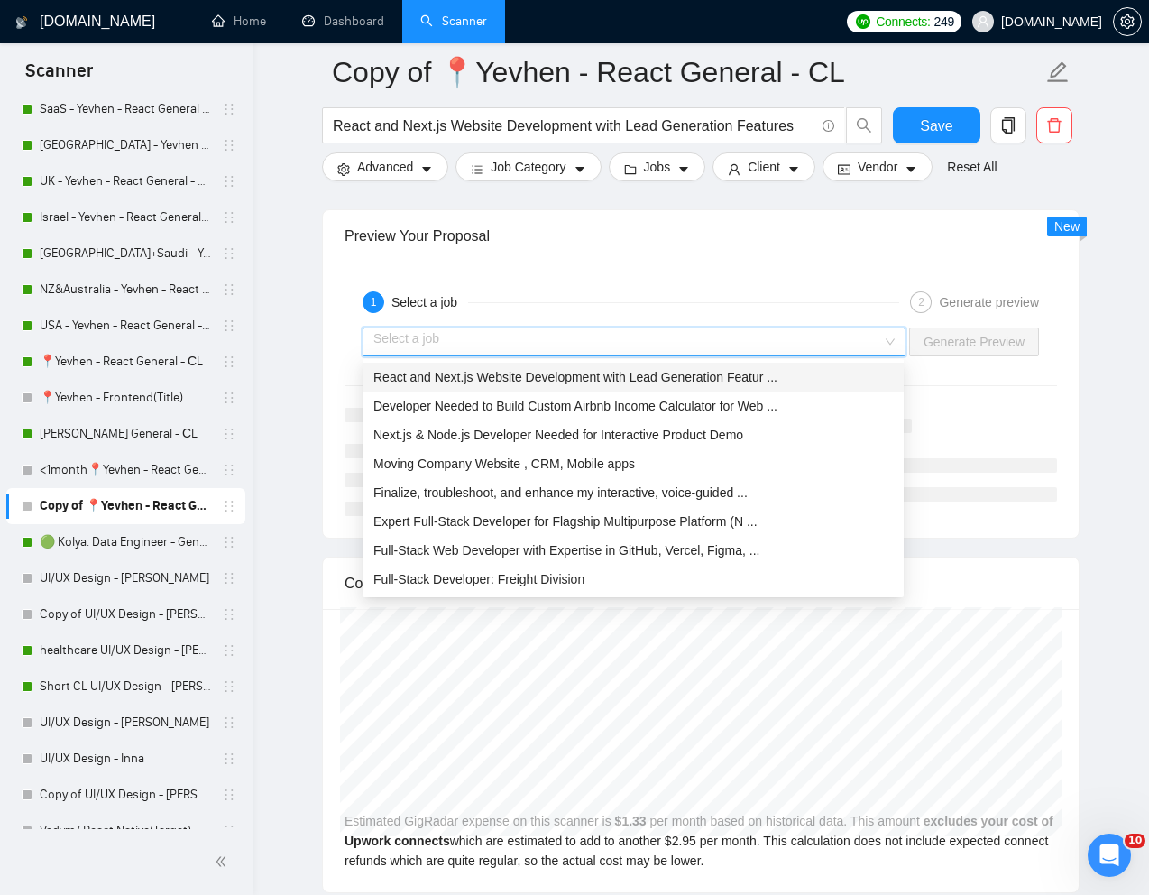
click at [632, 376] on span "React and Next.js Website Development with Lead Generation Featur ..." at bounding box center [575, 377] width 404 height 14
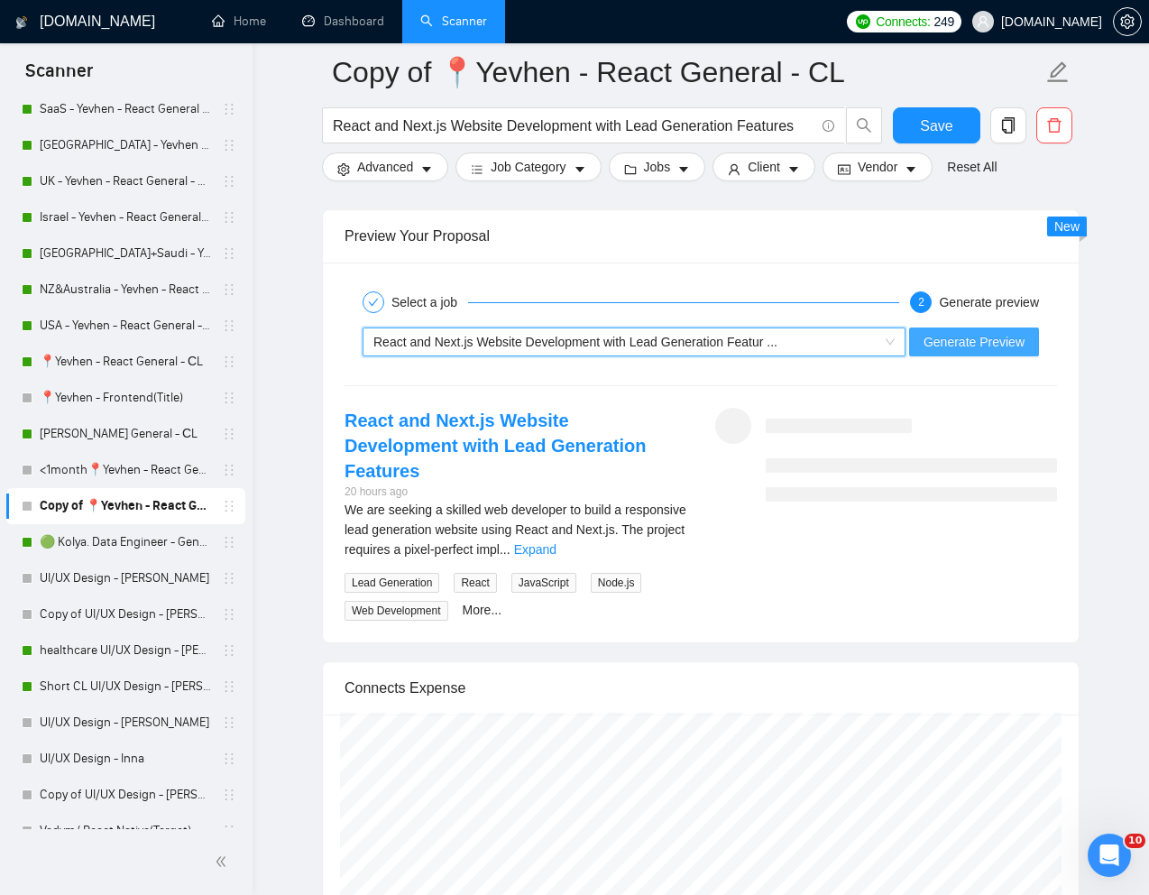
click at [966, 336] on span "Generate Preview" at bounding box center [974, 342] width 101 height 20
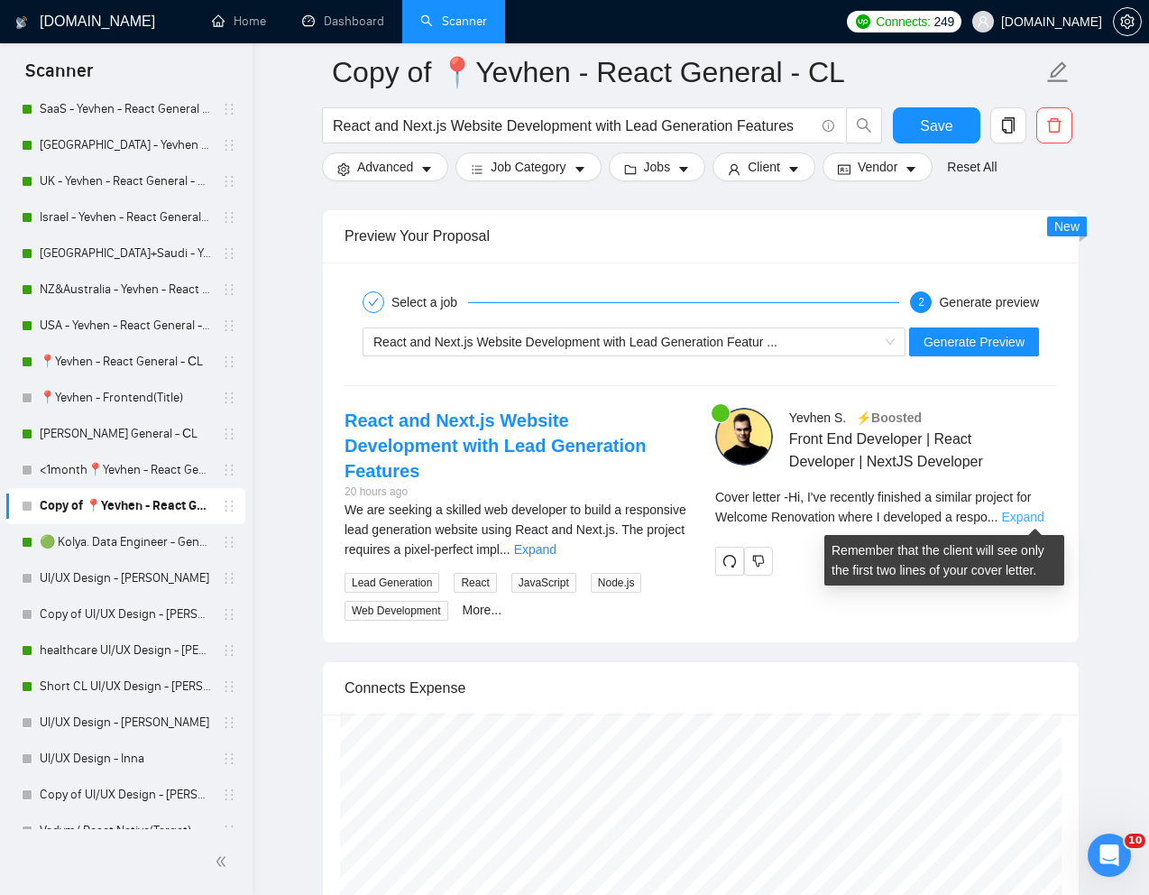
click at [1038, 514] on link "Expand" at bounding box center [1022, 517] width 42 height 14
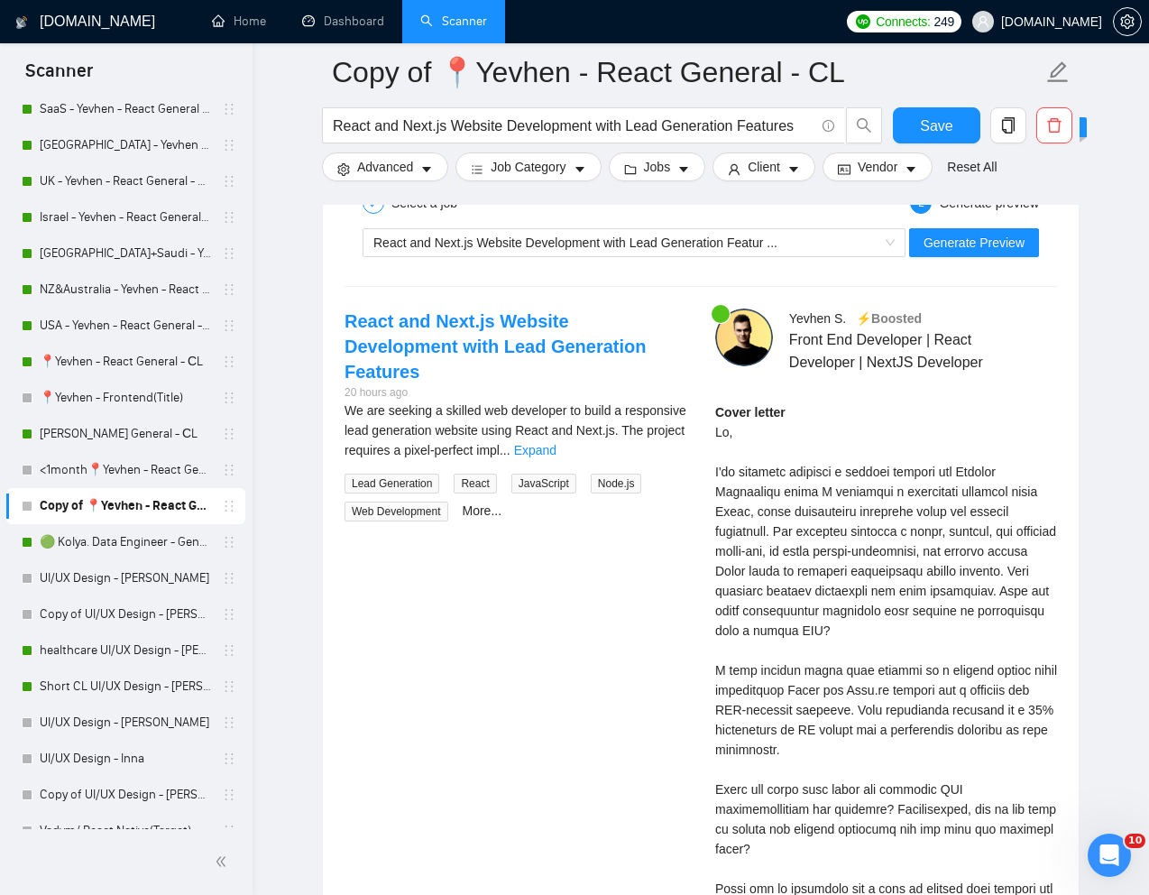
scroll to position [3659, 0]
click at [710, 465] on div "[PERSON_NAME] ⚡️Boosted Front End Developer | React Developer | NextJS Develope…" at bounding box center [886, 668] width 371 height 718
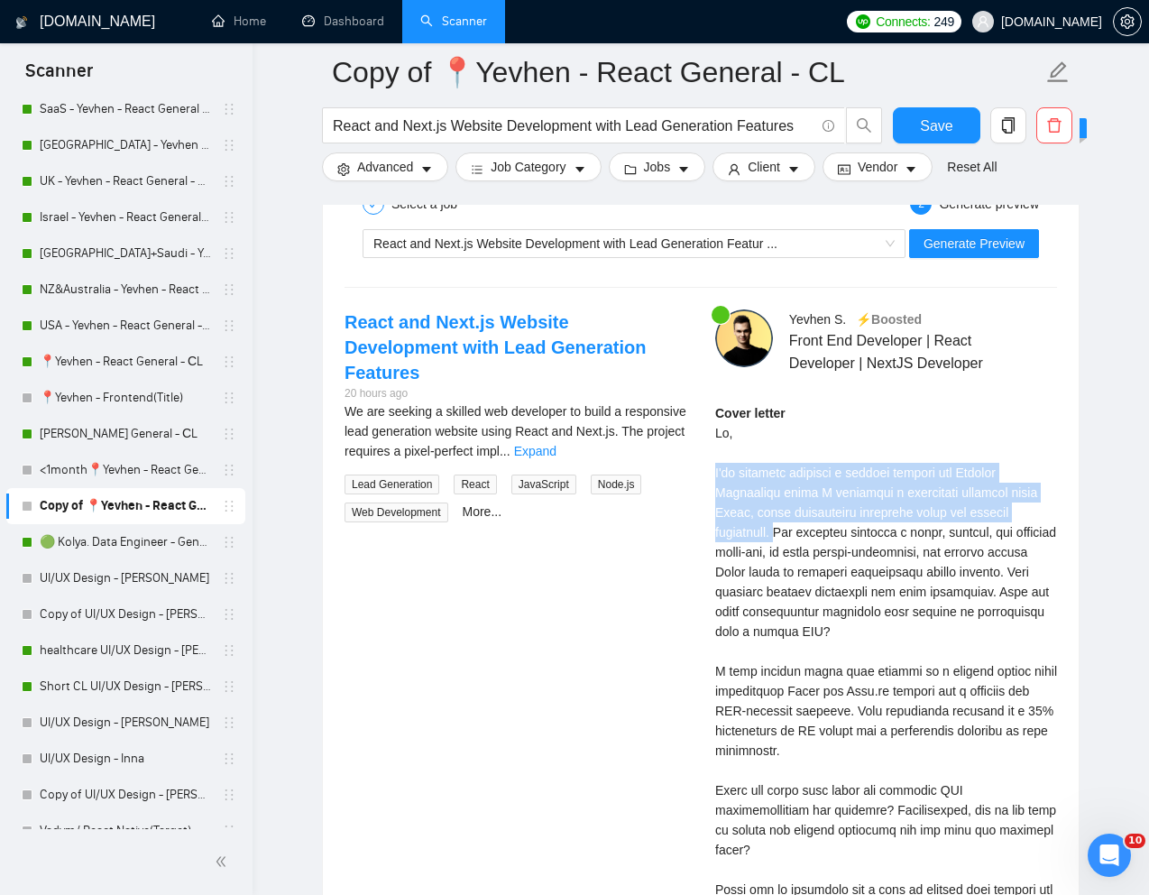
drag, startPoint x: 715, startPoint y: 472, endPoint x: 795, endPoint y: 525, distance: 95.6
click at [795, 525] on div "Cover letter" at bounding box center [886, 691] width 342 height 576
copy div "I've recently finished a similar project for Welcome Renovation where I develop…"
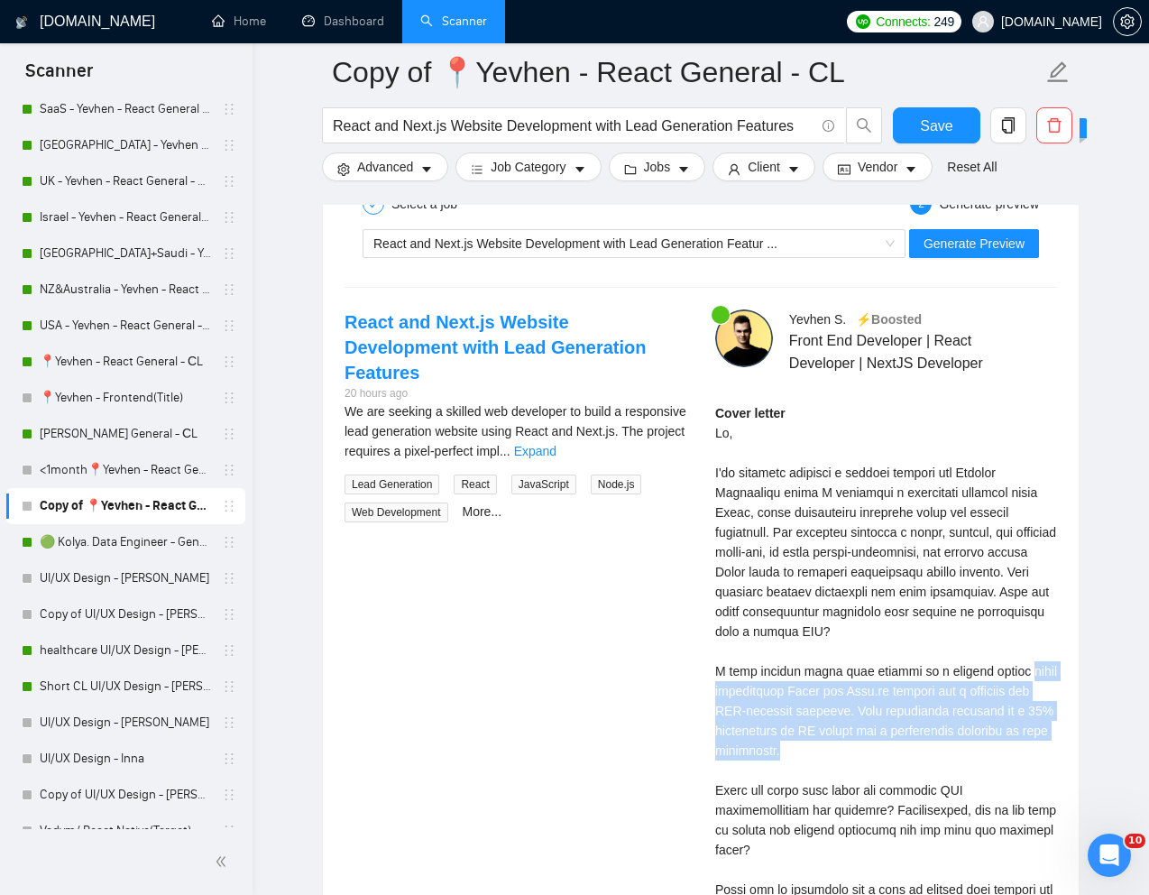
drag, startPoint x: 1022, startPoint y: 668, endPoint x: 950, endPoint y: 742, distance: 103.3
click at [950, 742] on div "Cover letter" at bounding box center [886, 691] width 342 height 576
copy div "where integrating React and Next.js allowed for a scalable and SEO-friendly sol…"
click at [79, 753] on link "UI/UX Design - Inna" at bounding box center [125, 759] width 171 height 36
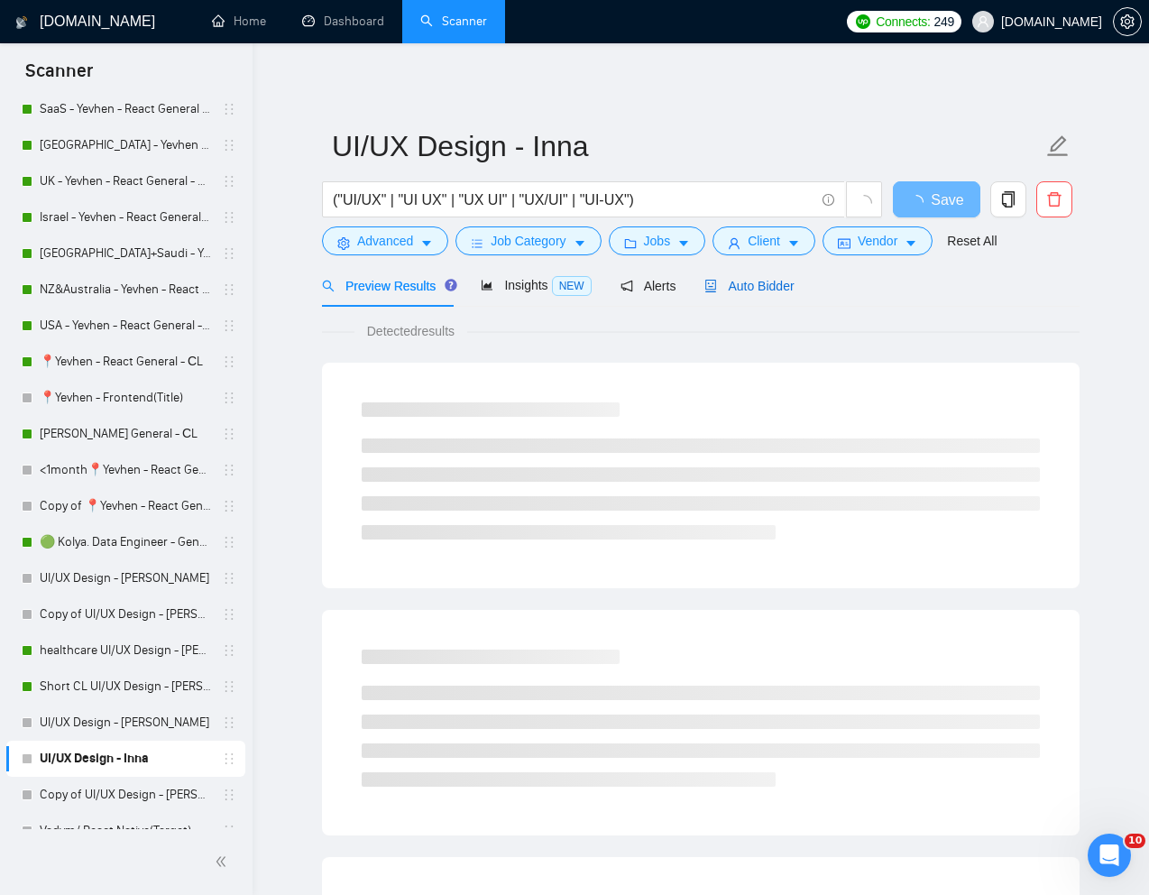
click at [758, 290] on span "Auto Bidder" at bounding box center [749, 286] width 89 height 14
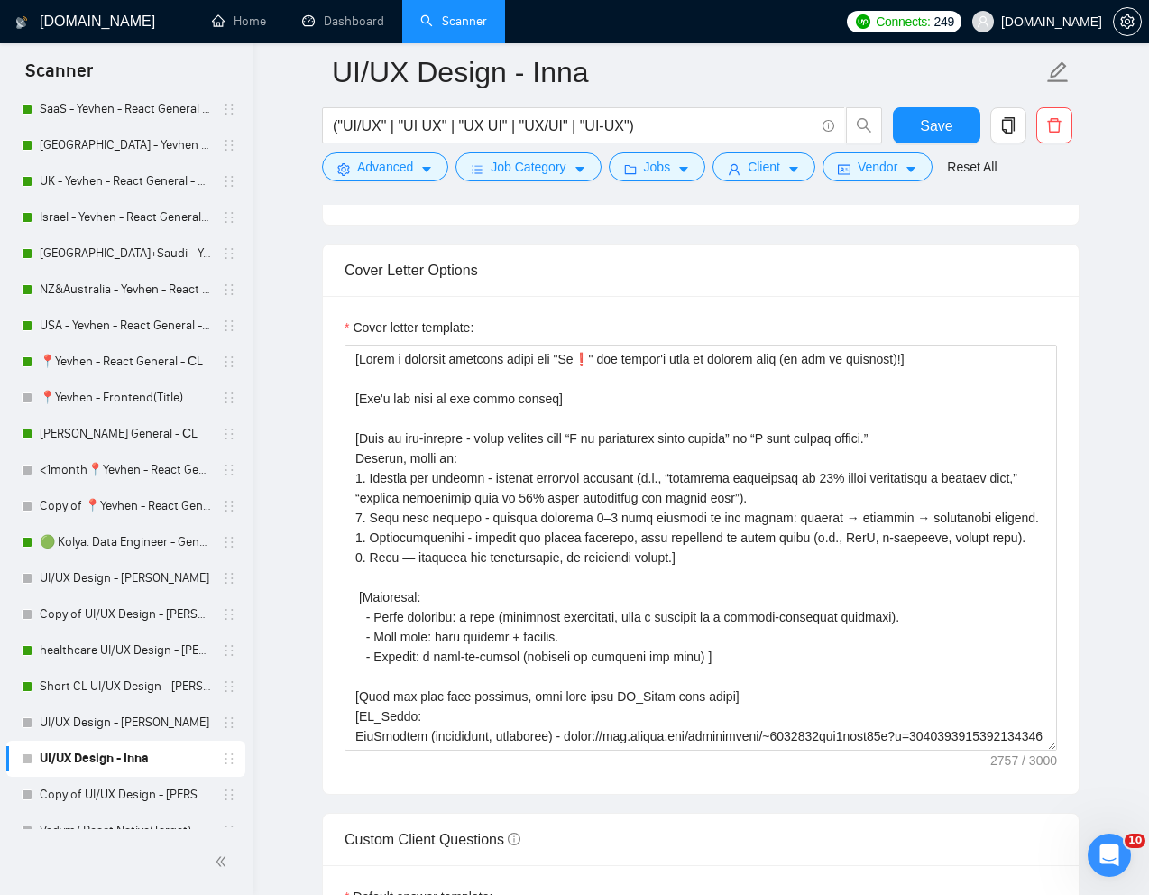
scroll to position [1941, 0]
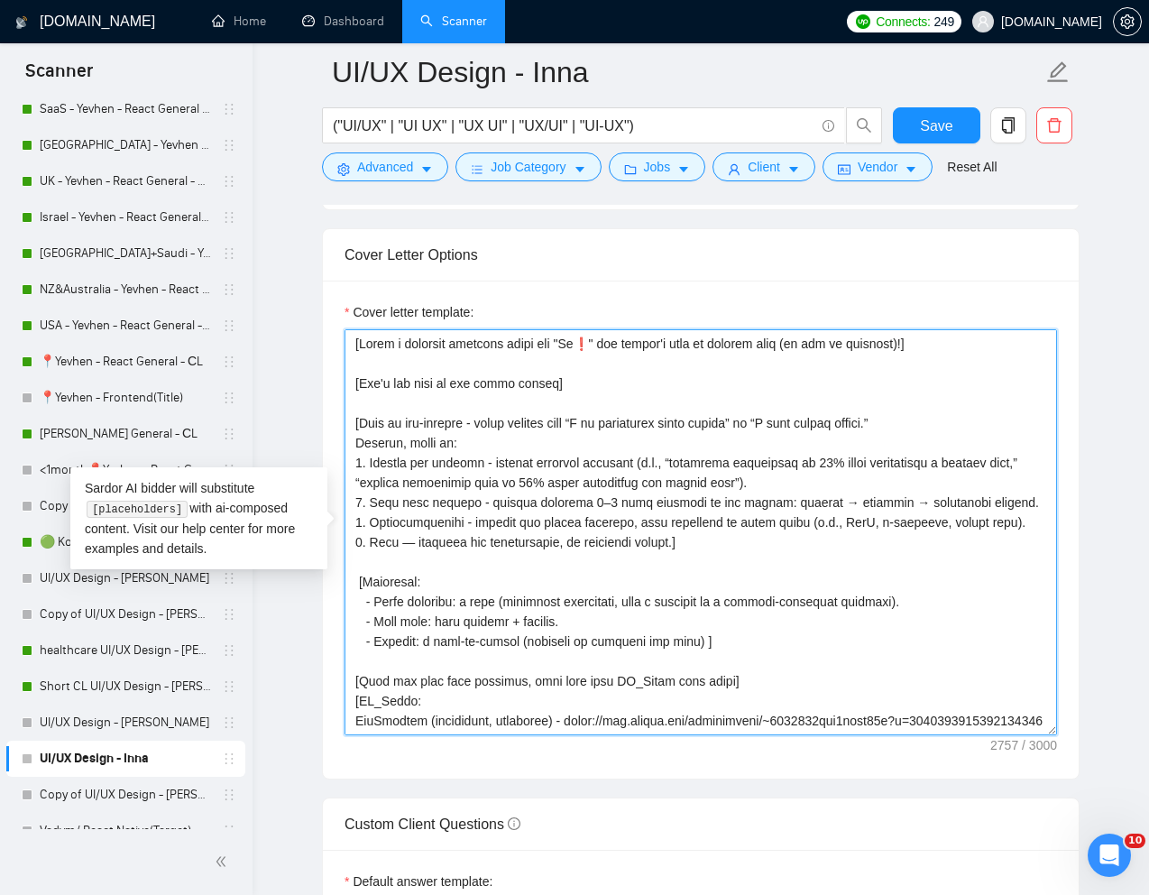
drag, startPoint x: 355, startPoint y: 345, endPoint x: 764, endPoint y: 677, distance: 526.5
click at [764, 677] on textarea "Cover letter template:" at bounding box center [701, 532] width 713 height 406
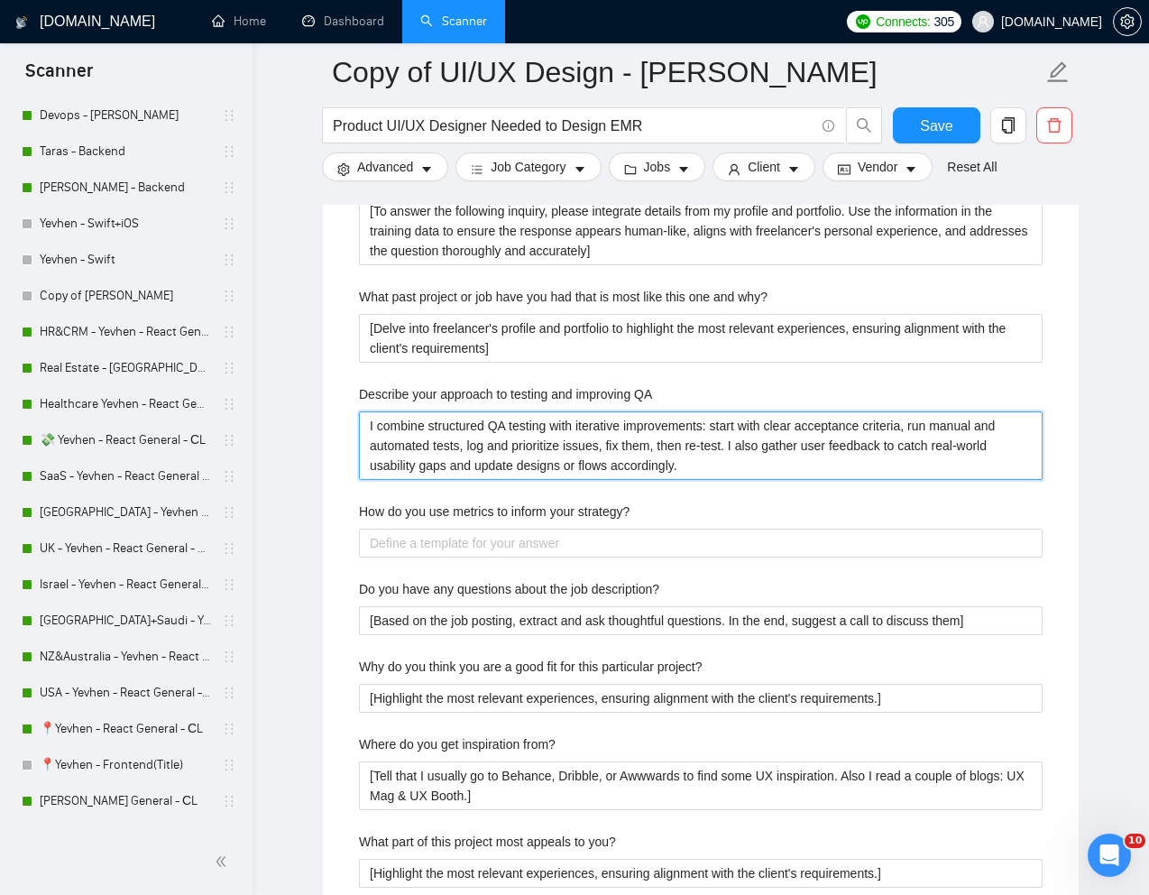
scroll to position [473, 0]
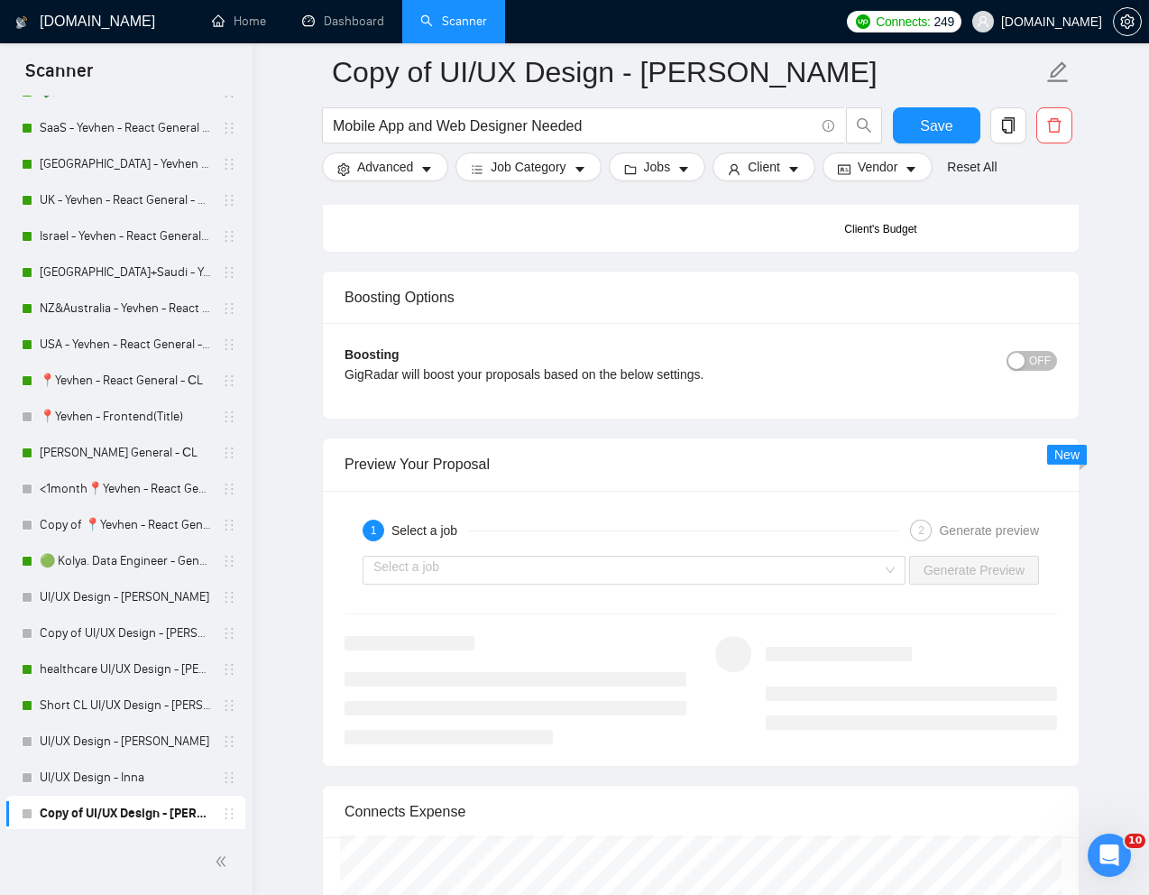
scroll to position [593, 0]
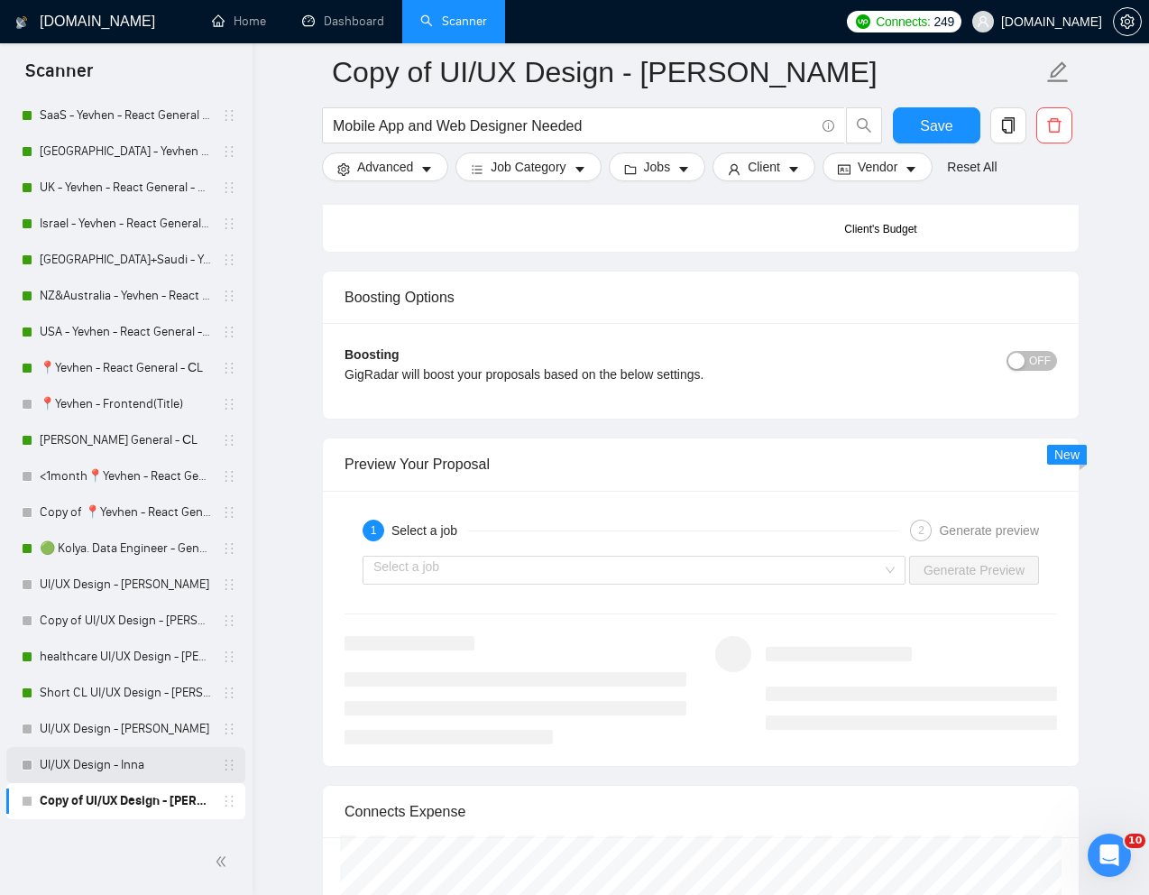
click at [93, 760] on link "UI/UX Design - Inna" at bounding box center [125, 765] width 171 height 36
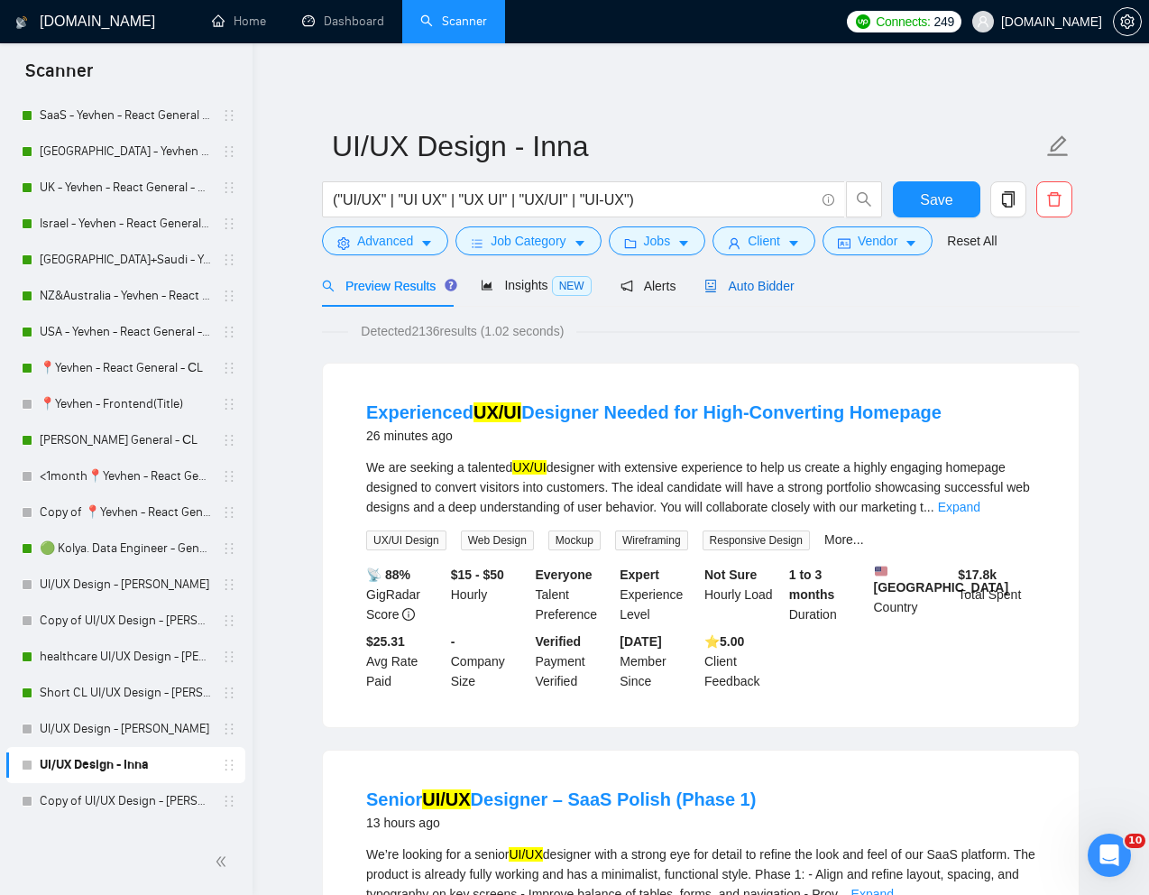
click at [768, 290] on span "Auto Bidder" at bounding box center [749, 286] width 89 height 14
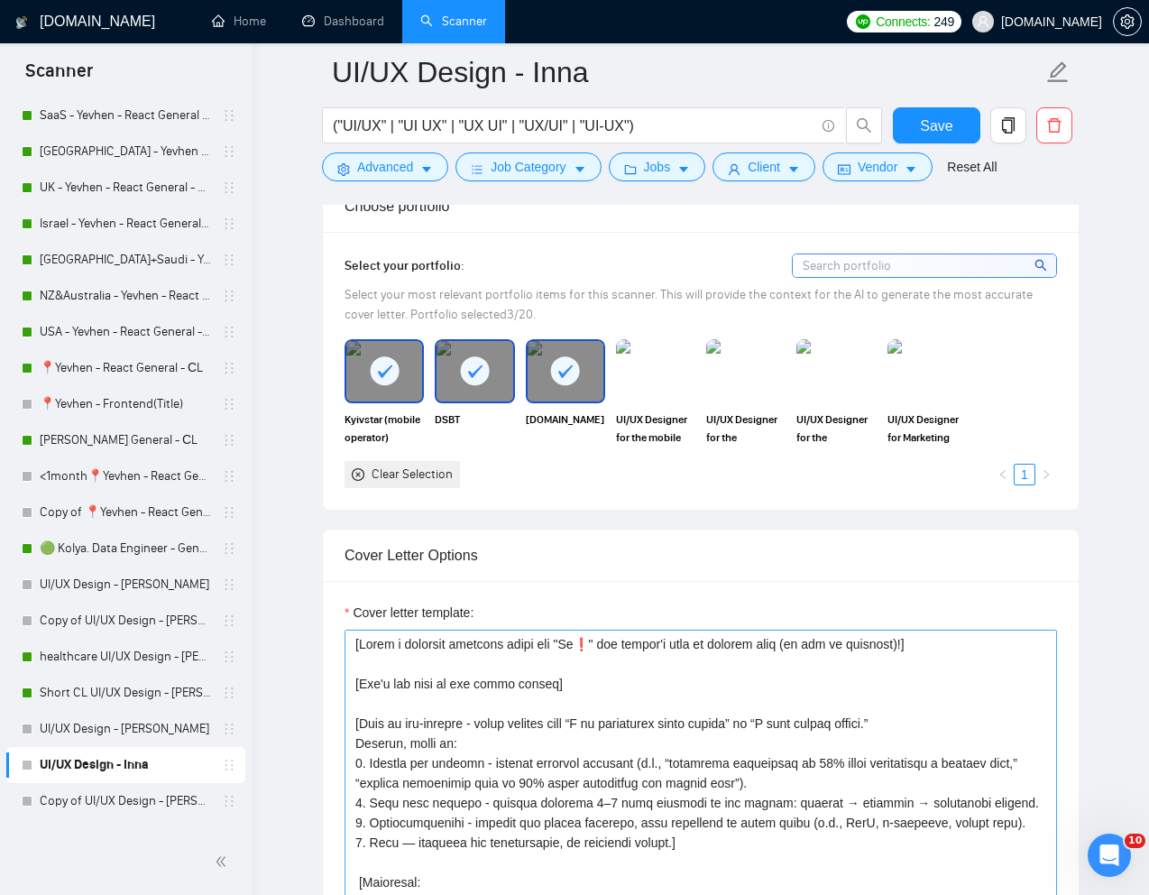
scroll to position [1630, 0]
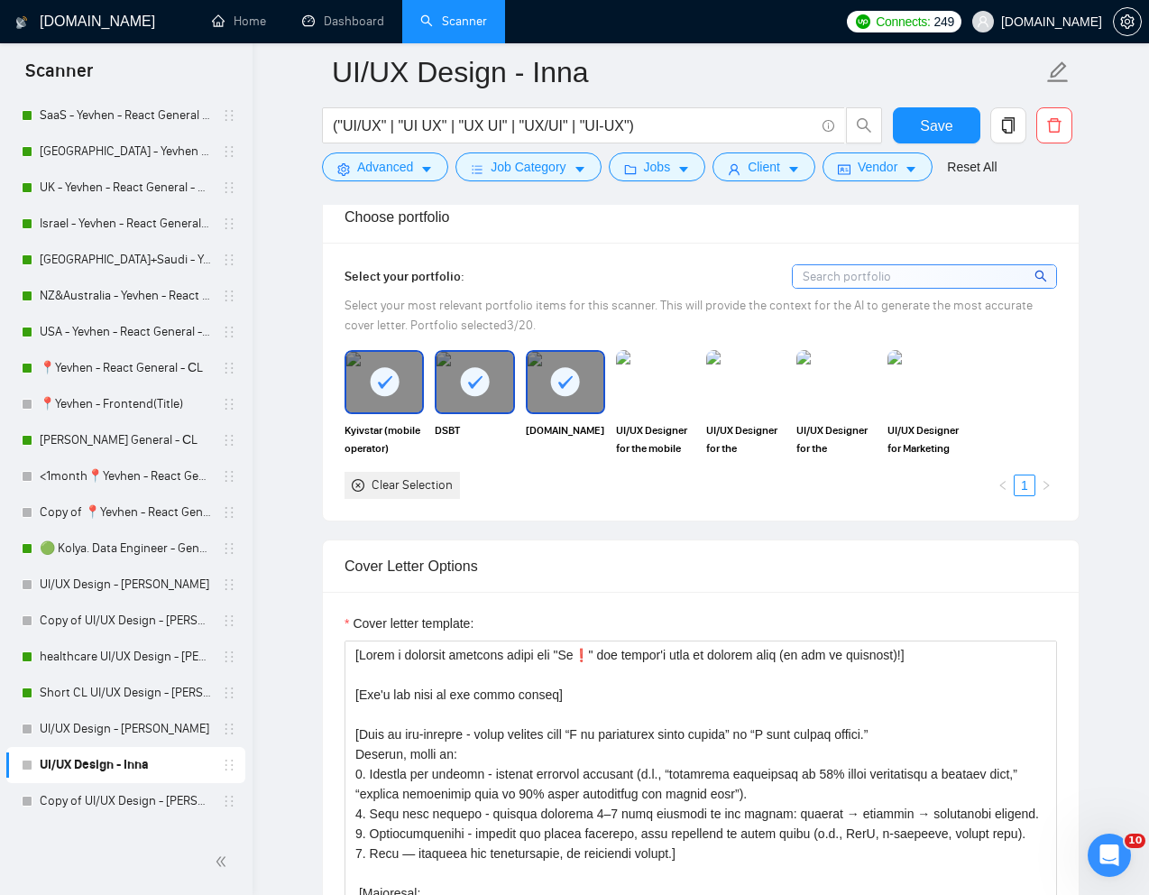
click at [380, 397] on div at bounding box center [384, 382] width 76 height 60
click at [725, 392] on img at bounding box center [746, 382] width 76 height 60
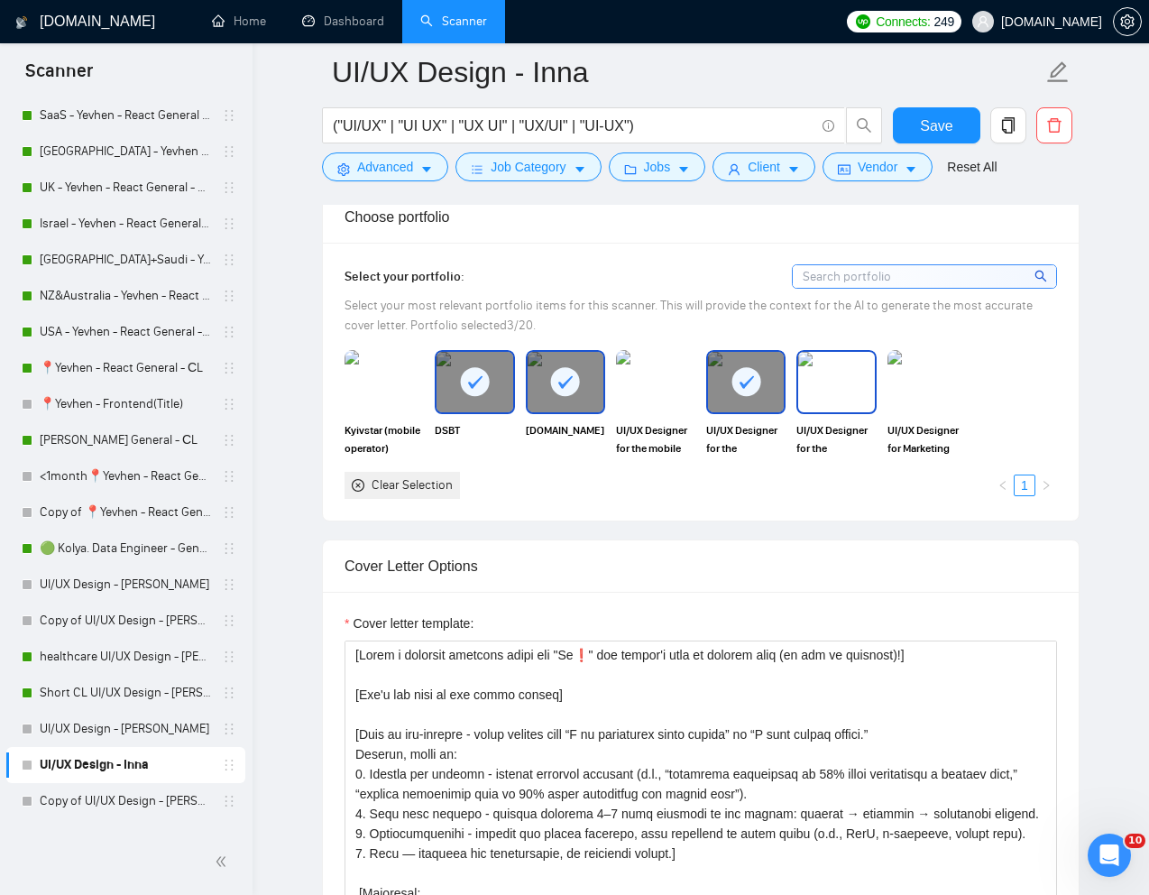
click at [857, 411] on img at bounding box center [836, 382] width 76 height 60
click at [925, 410] on img at bounding box center [927, 382] width 76 height 60
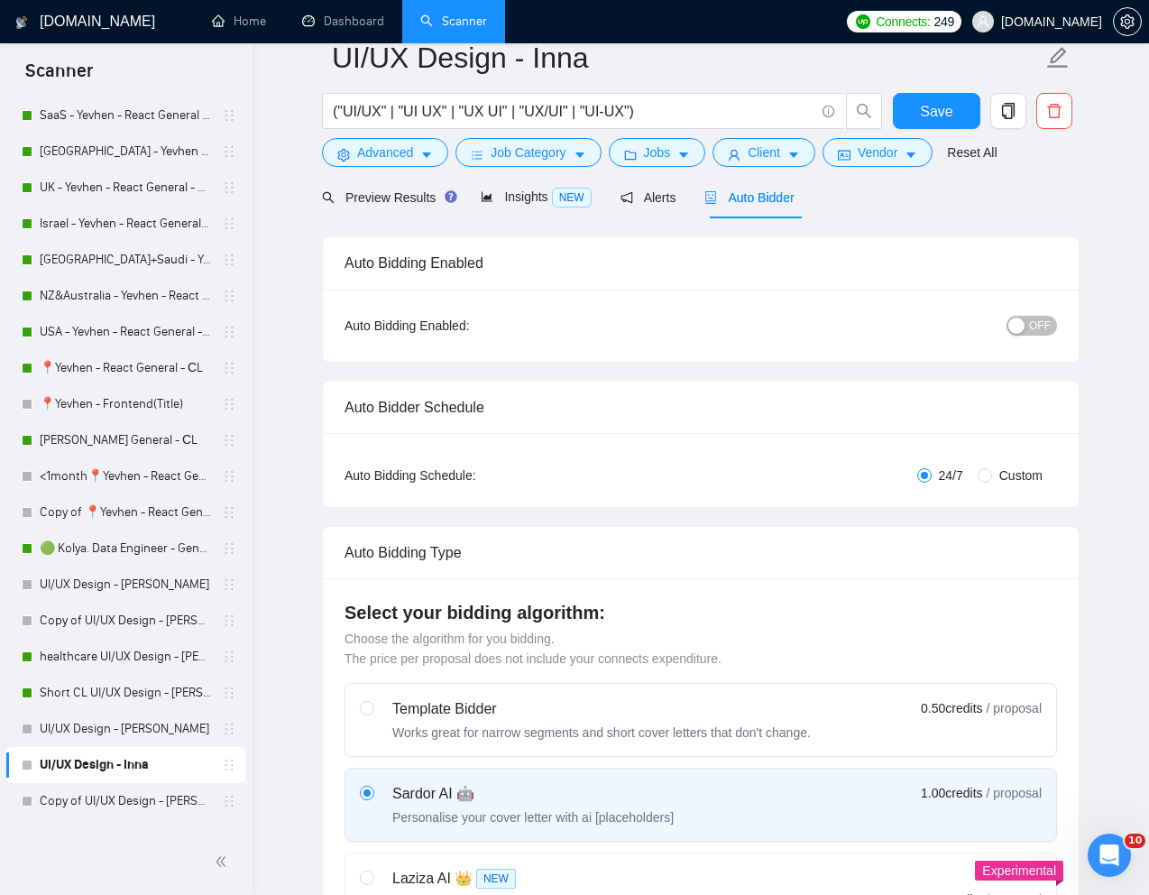
scroll to position [0, 0]
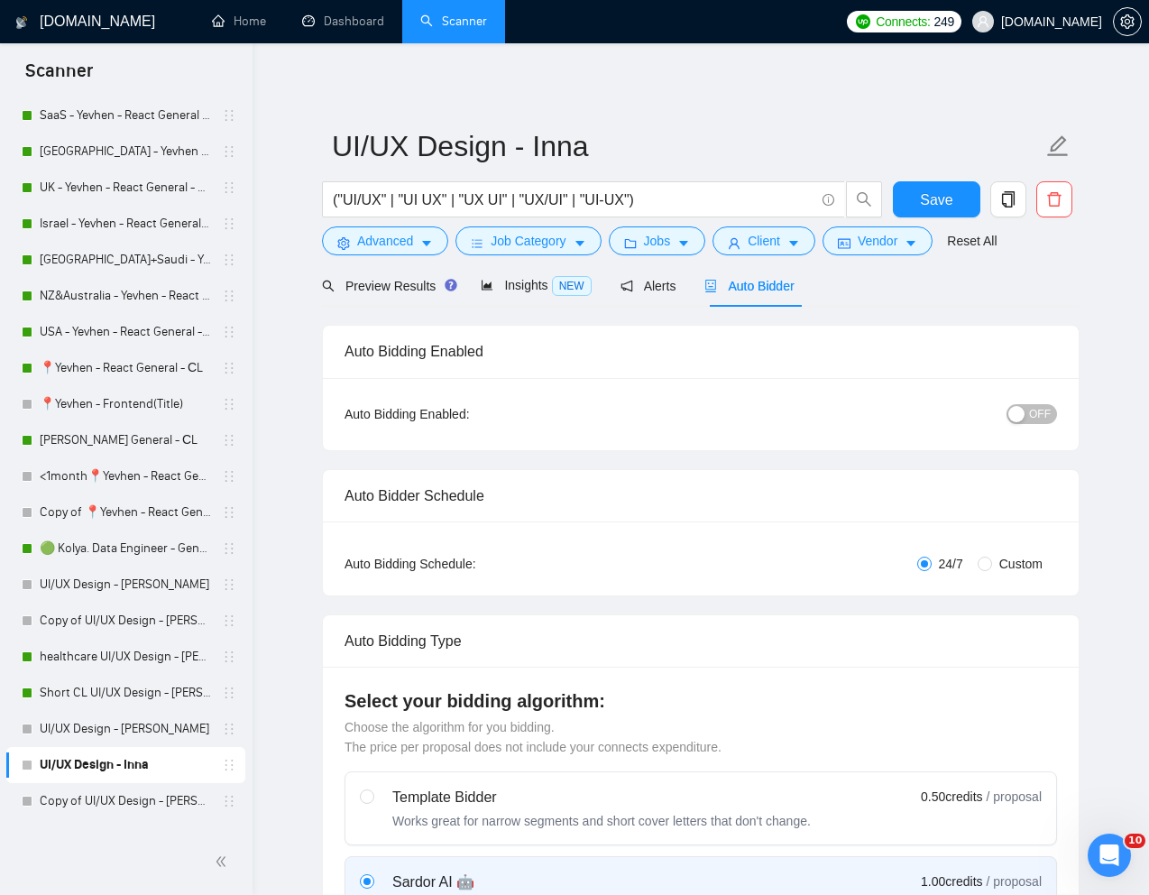
click at [1042, 410] on span "OFF" at bounding box center [1040, 414] width 22 height 20
click at [949, 203] on span "Save" at bounding box center [936, 200] width 32 height 23
click at [88, 723] on link "UI/UX Design - [PERSON_NAME]" at bounding box center [125, 729] width 171 height 36
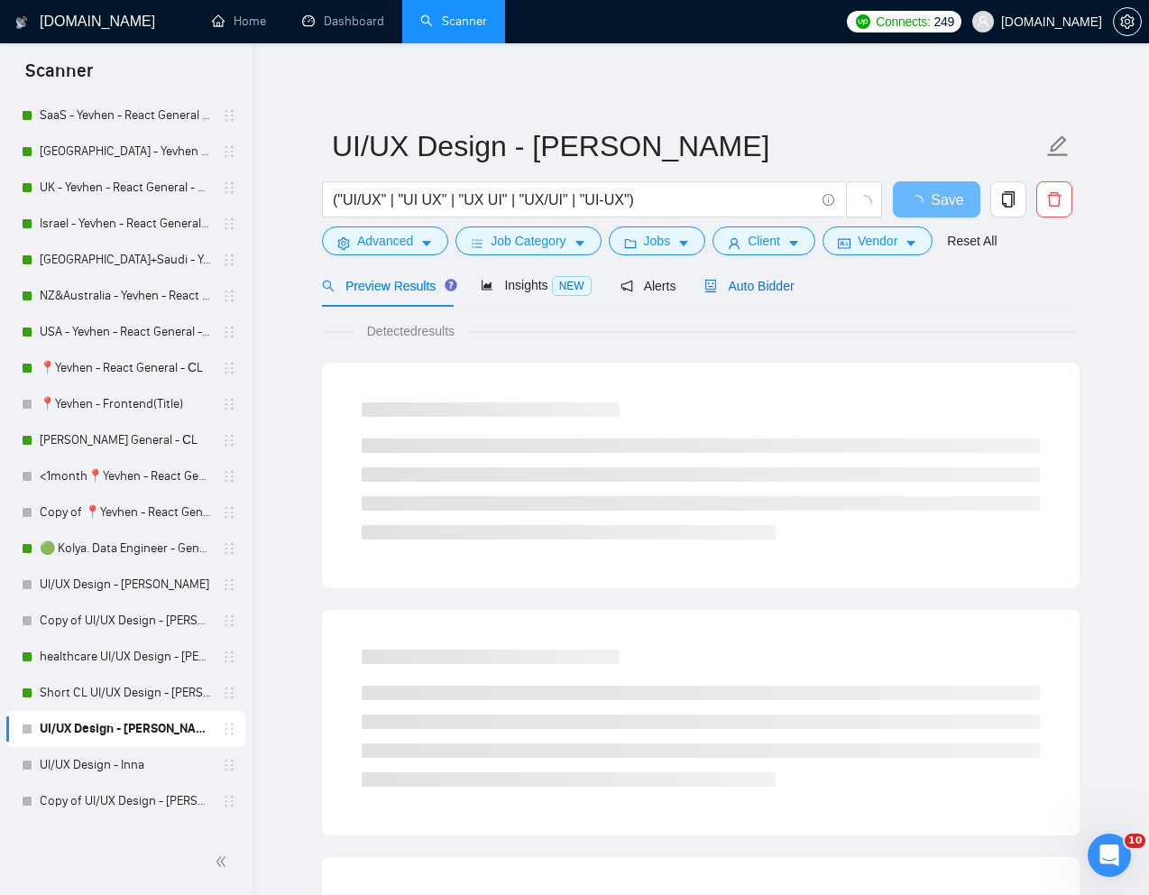
click at [770, 291] on span "Auto Bidder" at bounding box center [749, 286] width 89 height 14
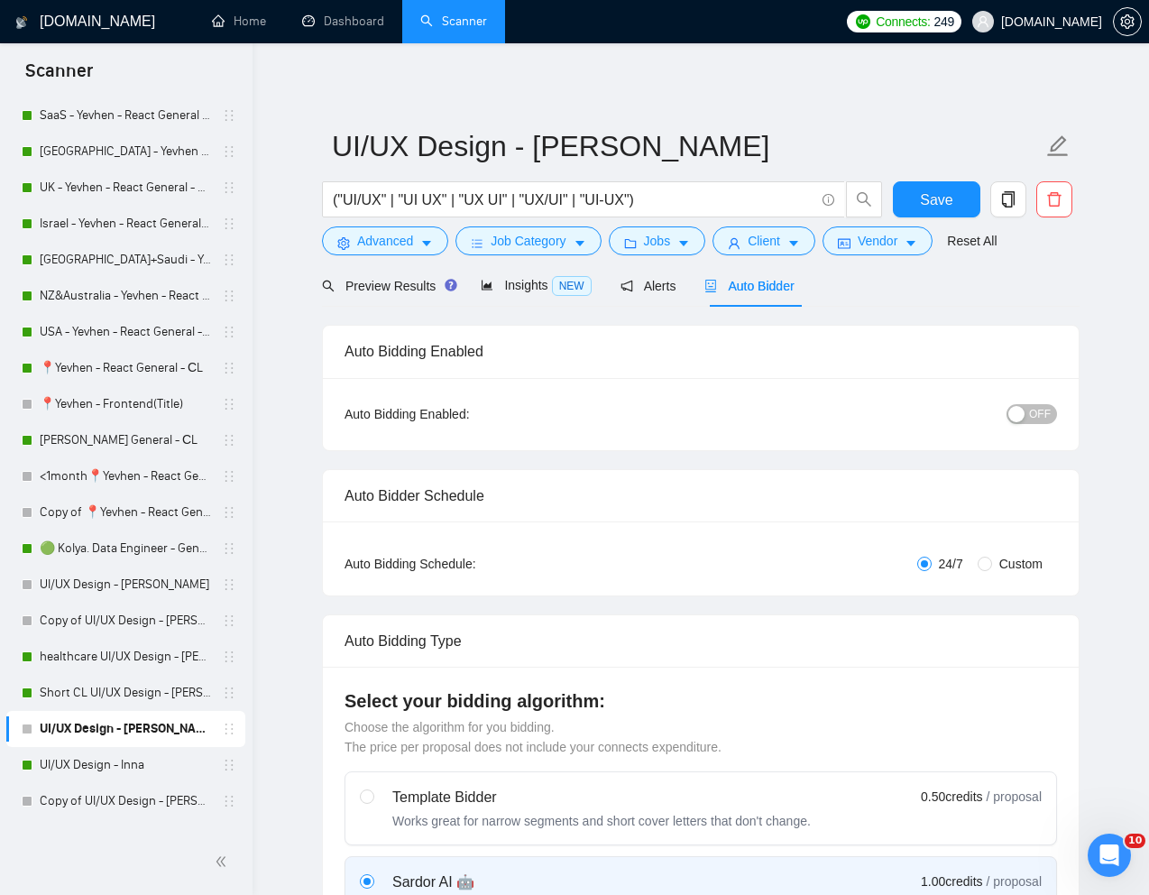
click at [1039, 412] on span "OFF" at bounding box center [1040, 414] width 22 height 20
click at [945, 199] on span "Save" at bounding box center [936, 200] width 32 height 23
click at [401, 289] on span "Preview Results" at bounding box center [387, 286] width 130 height 14
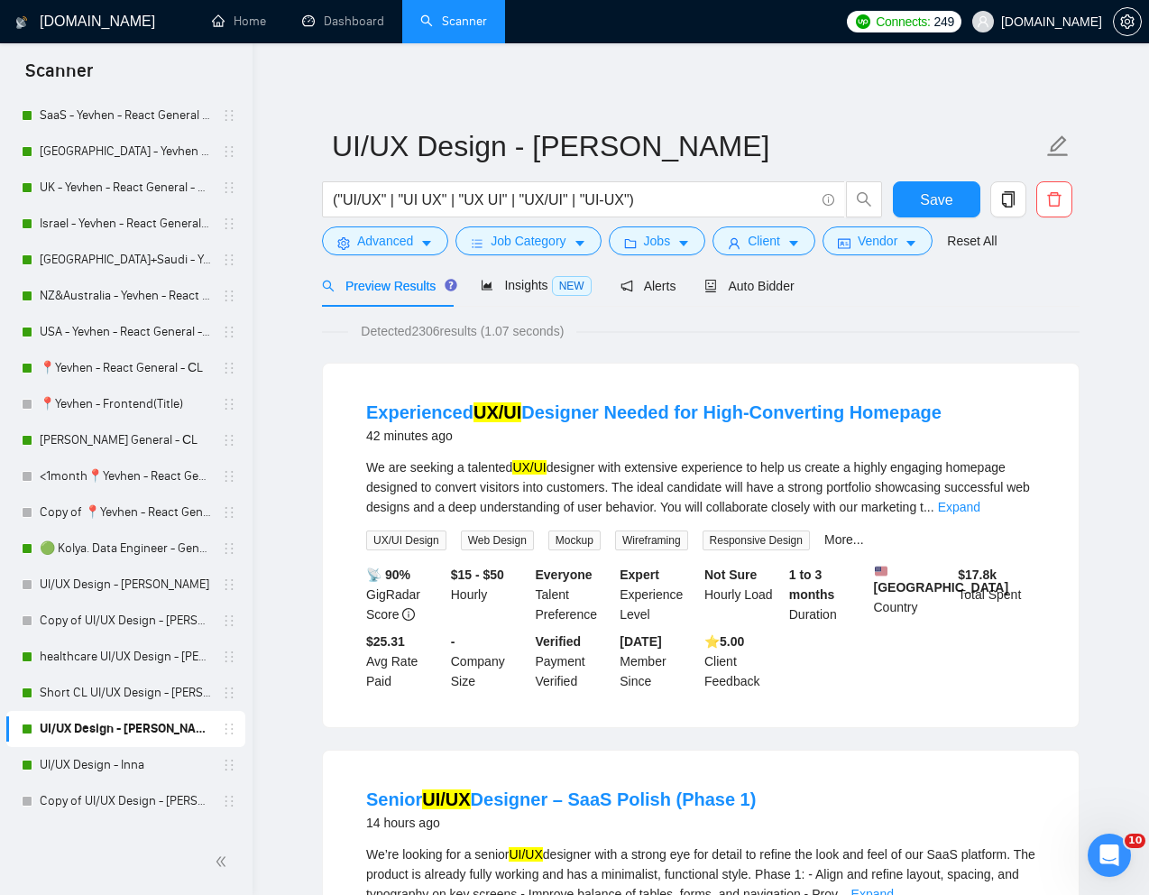
click at [382, 237] on span "Advanced" at bounding box center [385, 241] width 56 height 20
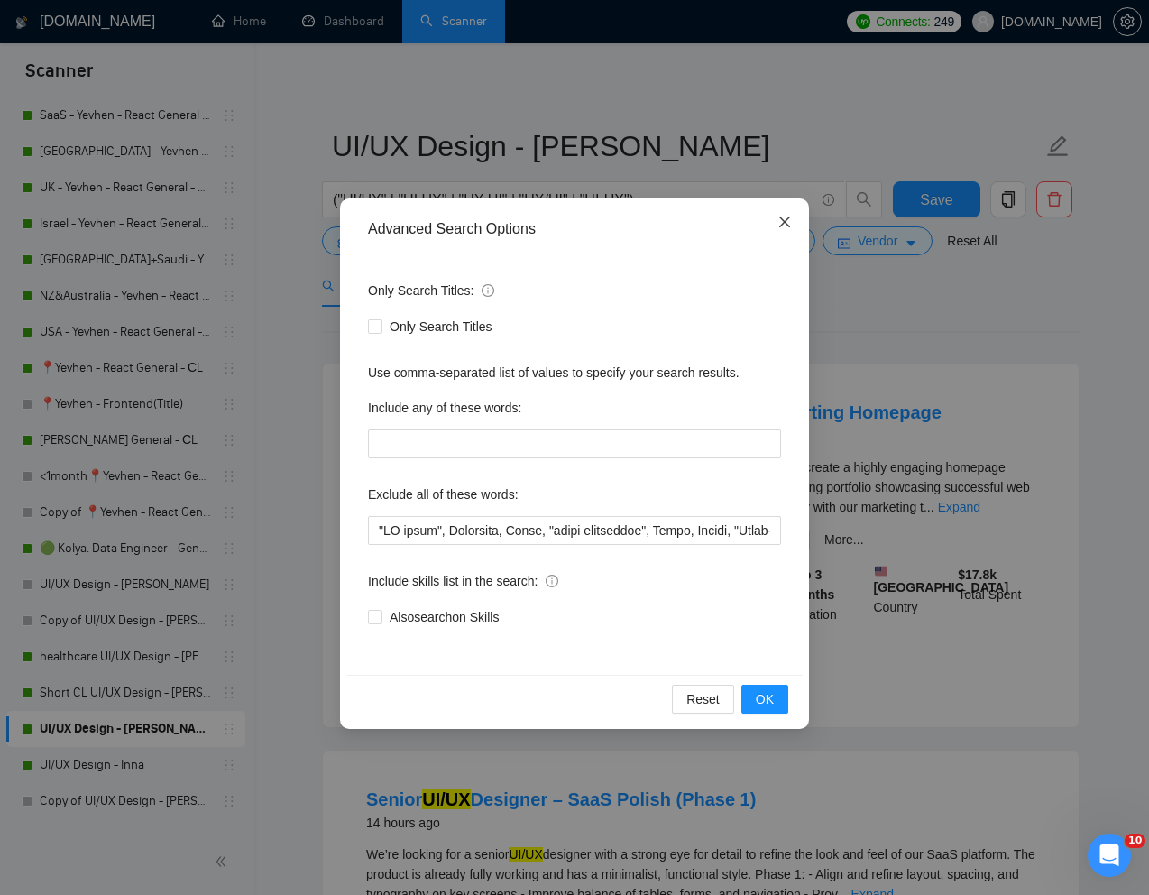
click at [784, 225] on icon "close" at bounding box center [785, 222] width 14 height 14
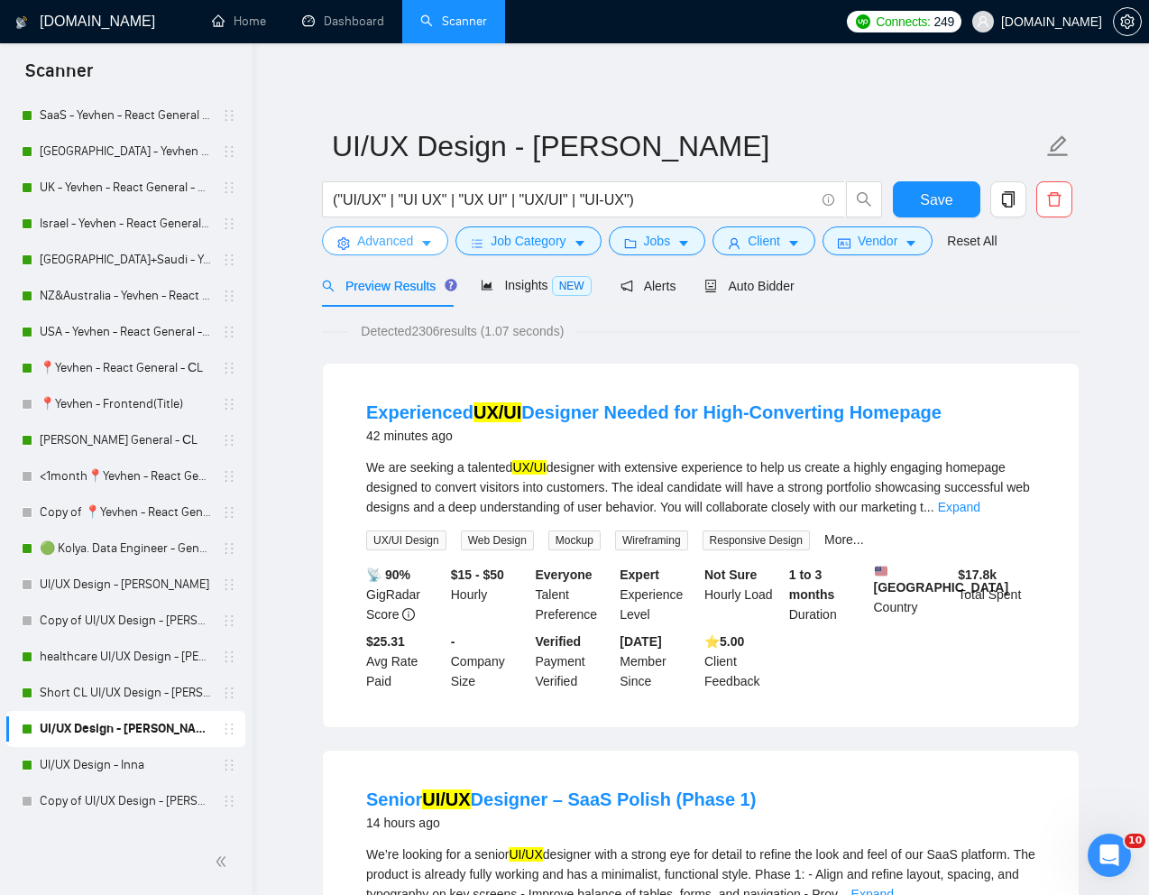
click at [391, 239] on span "Advanced" at bounding box center [385, 241] width 56 height 20
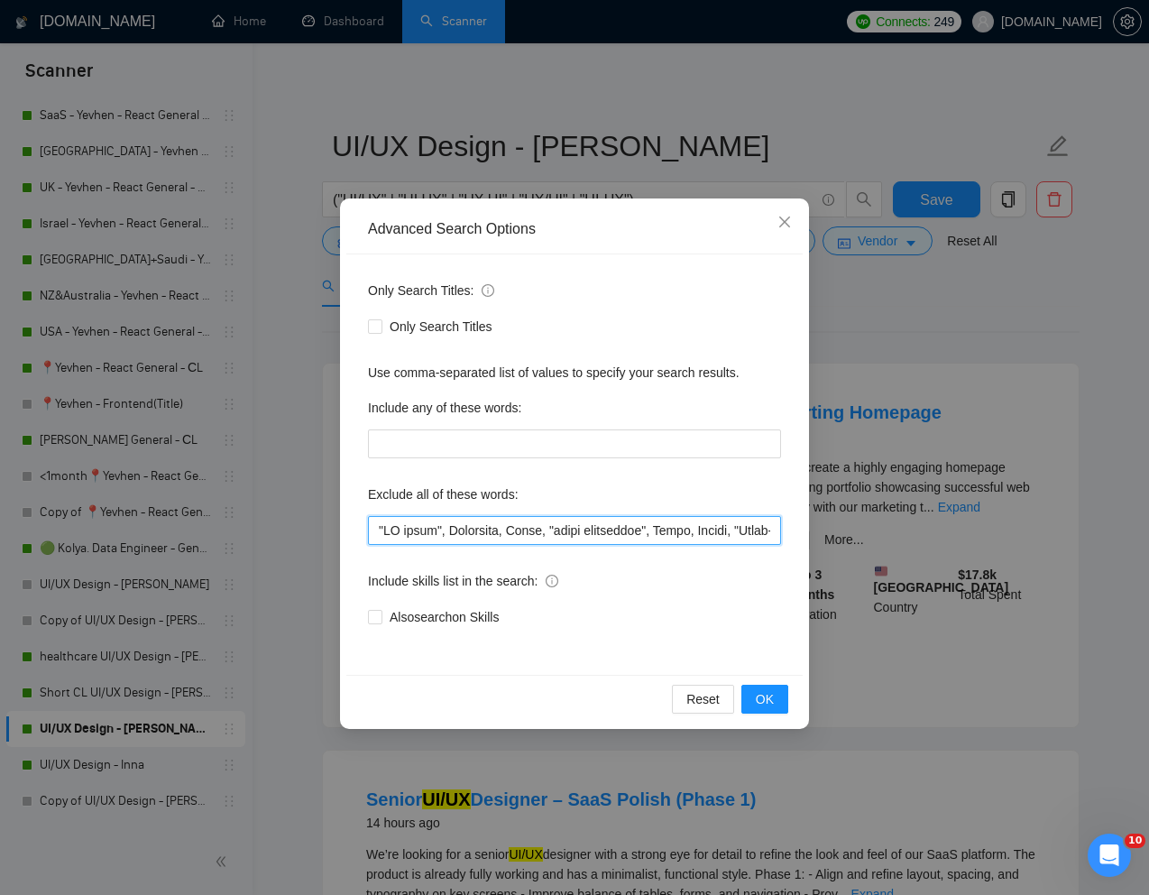
click at [377, 528] on input "text" at bounding box center [574, 530] width 413 height 29
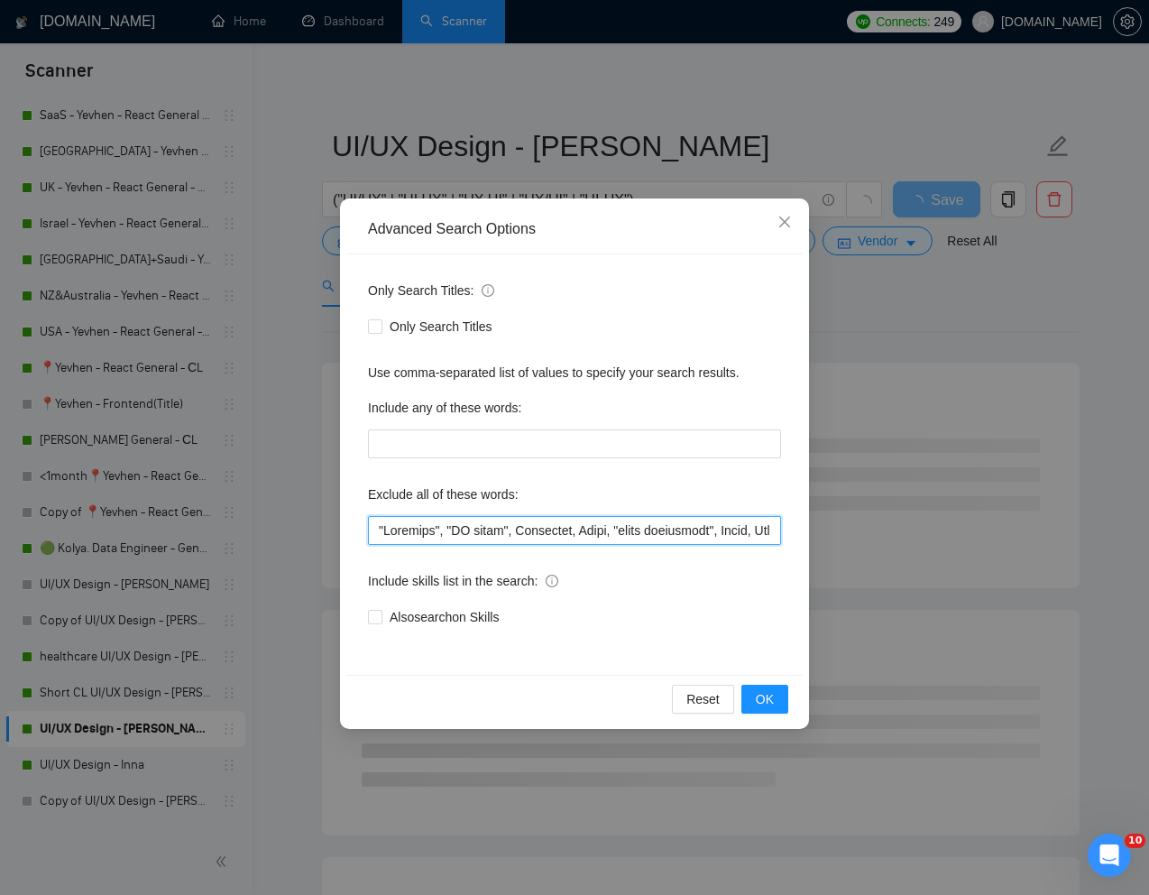
drag, startPoint x: 456, startPoint y: 536, endPoint x: 378, endPoint y: 532, distance: 78.6
click at [378, 532] on input "text" at bounding box center [574, 530] width 413 height 29
type input ""Homepage", "AI tools", Diseñador, Unity, "quick turnaround", India, Intern, "S…"
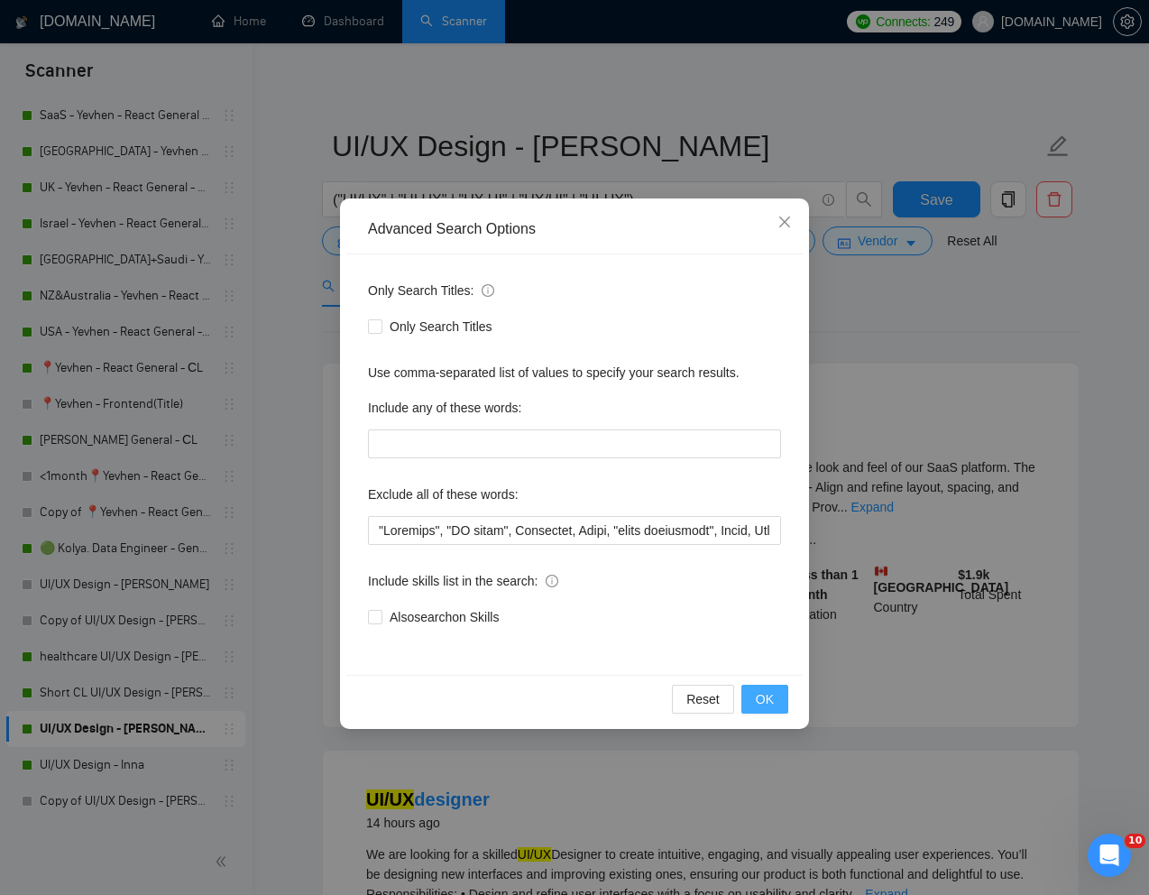
click at [754, 700] on button "OK" at bounding box center [765, 699] width 47 height 29
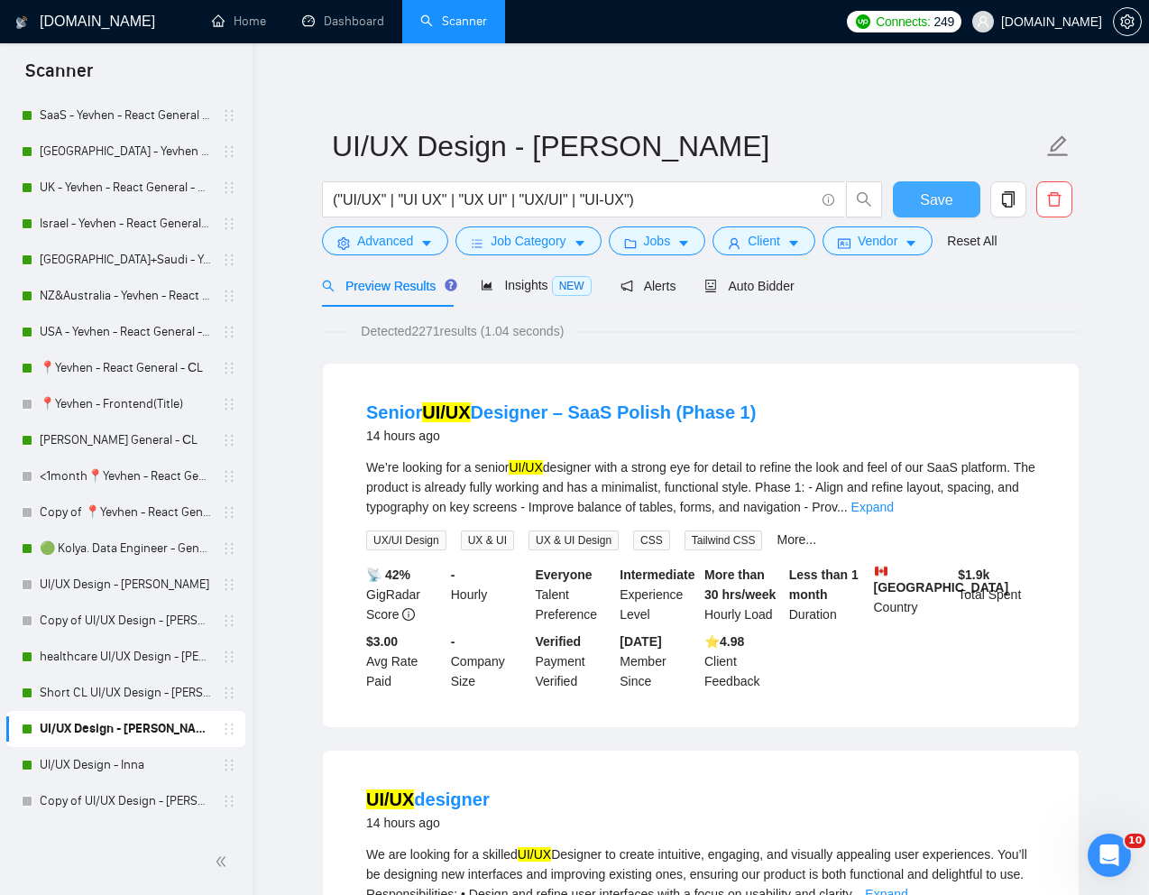
click at [948, 205] on span "Save" at bounding box center [936, 200] width 32 height 23
click at [121, 759] on link "UI/UX Design - Inna" at bounding box center [125, 765] width 171 height 36
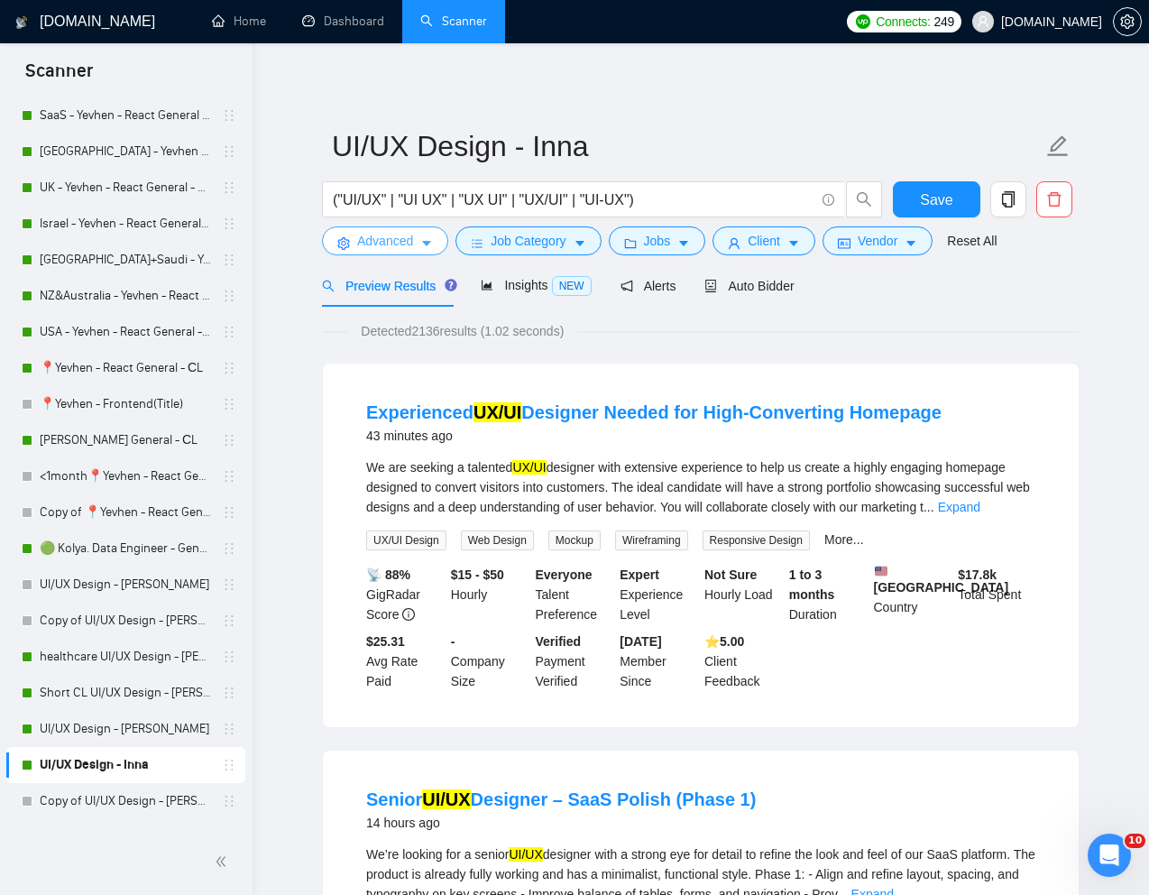
click at [396, 242] on span "Advanced" at bounding box center [385, 241] width 56 height 20
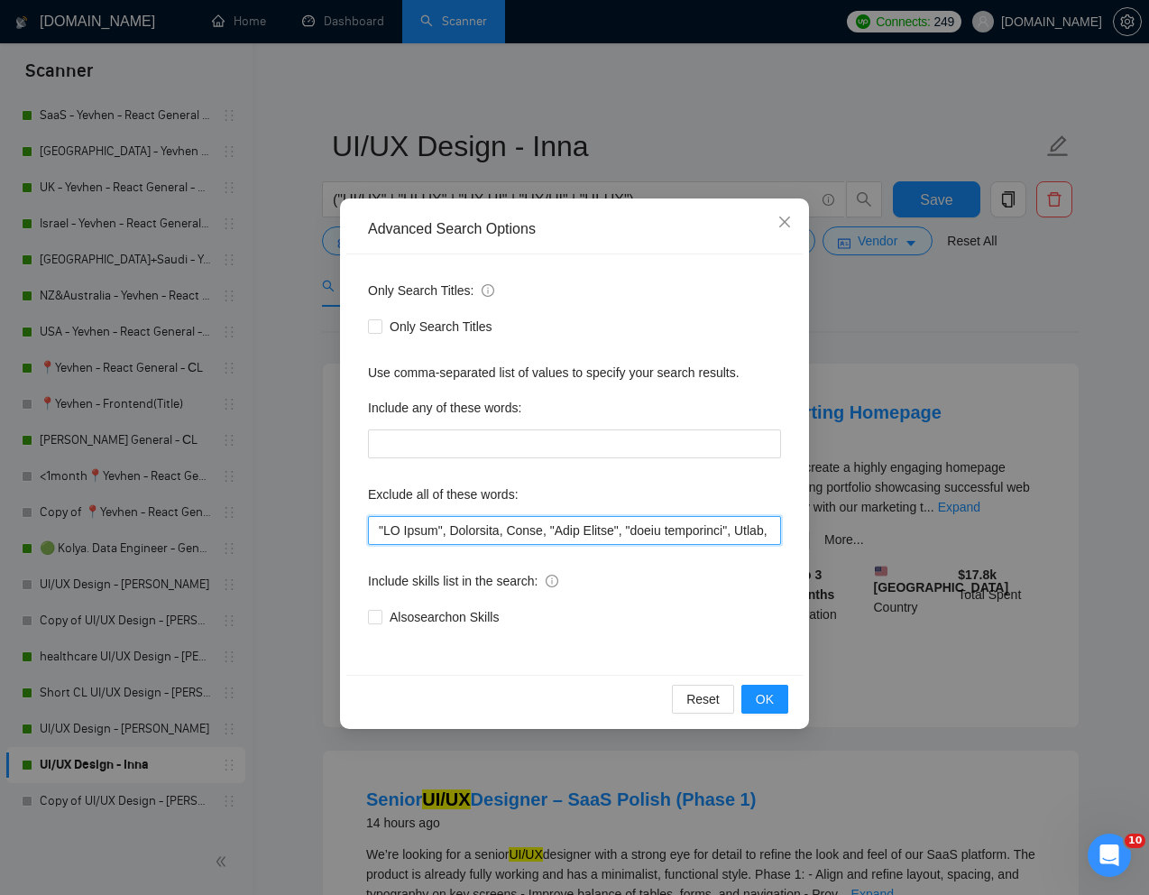
click at [379, 534] on input "text" at bounding box center [574, 530] width 413 height 29
paste input ""Homepage","
type input ""Homepage", "AI Tools", Diseñador, Unity, "Vibe Coding", "quick turnaround", In…"
click at [773, 695] on span "OK" at bounding box center [765, 699] width 18 height 20
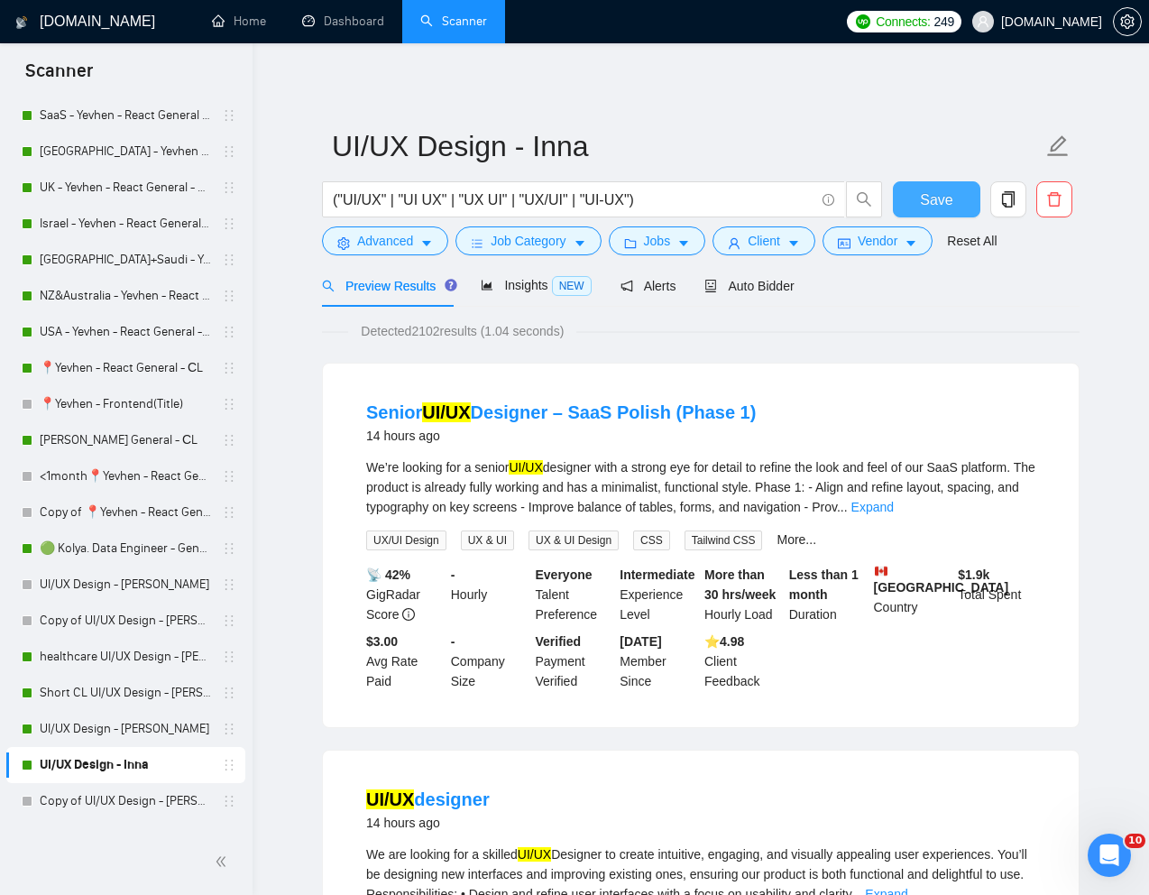
click at [954, 196] on button "Save" at bounding box center [937, 199] width 88 height 36
click at [763, 285] on span "Auto Bidder" at bounding box center [749, 286] width 89 height 14
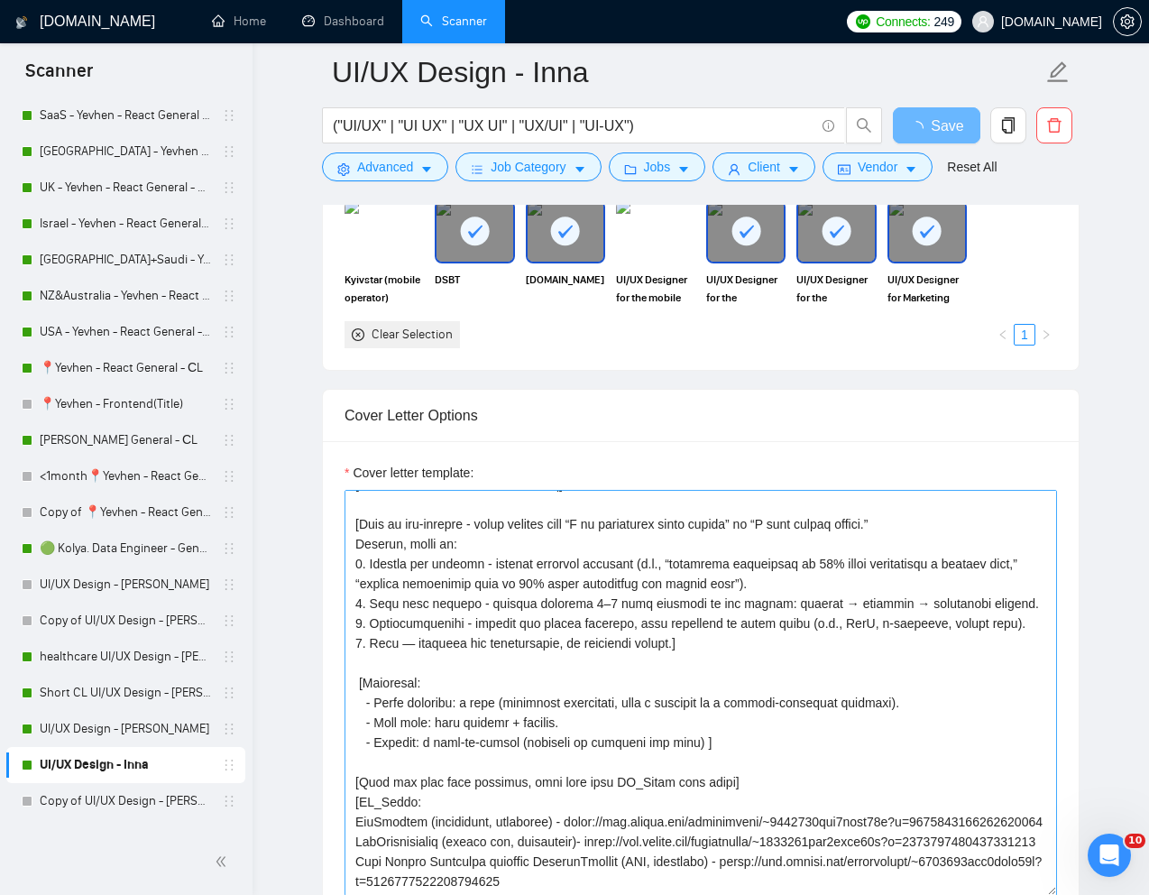
scroll to position [60, 0]
click at [598, 603] on textarea "Cover letter template:" at bounding box center [701, 693] width 713 height 406
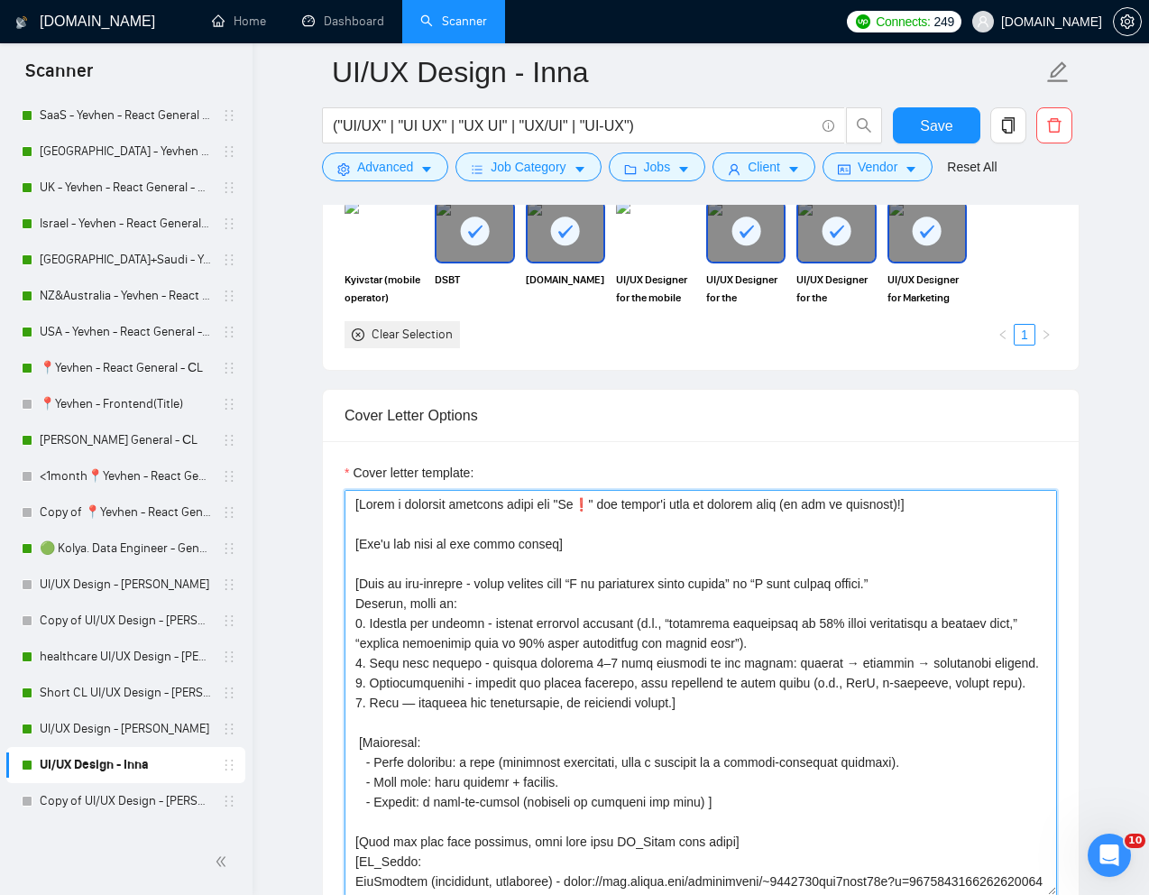
click at [598, 664] on textarea "Cover letter template:" at bounding box center [701, 693] width 713 height 406
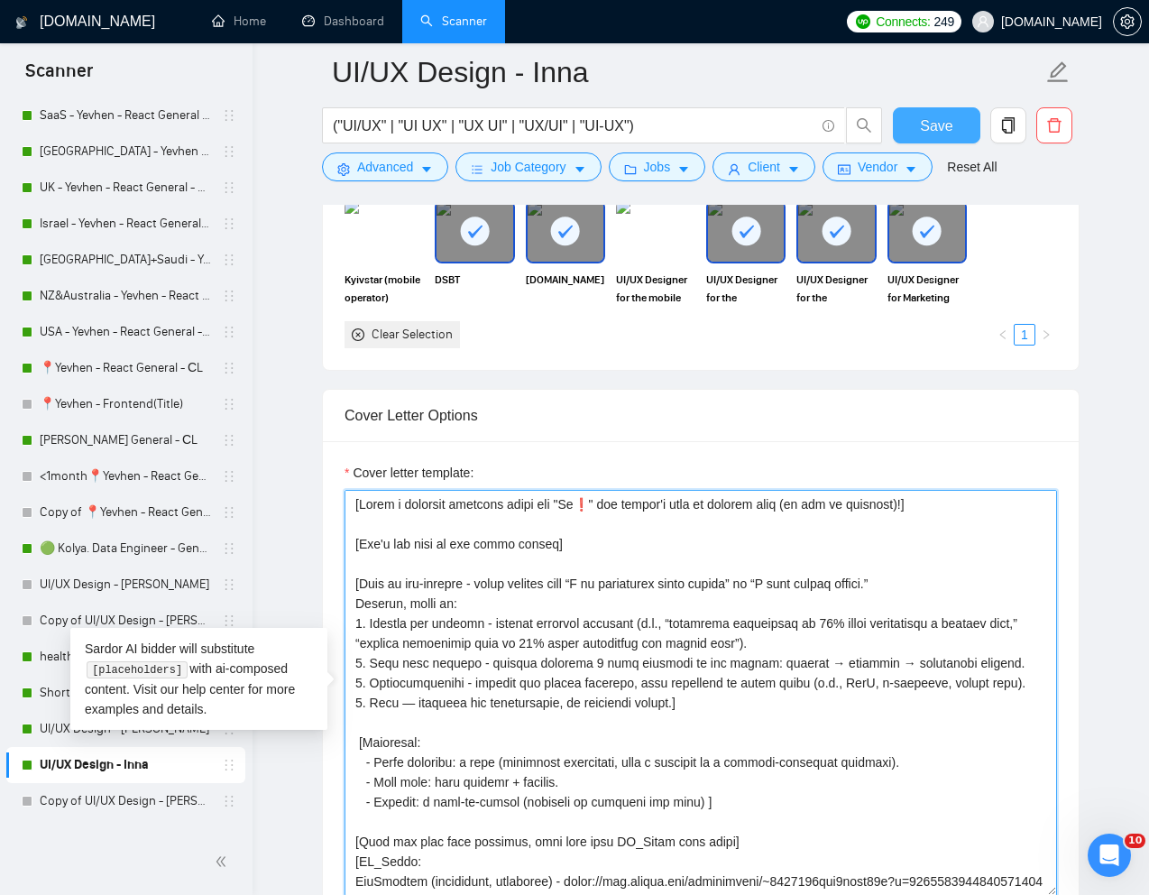
type textarea "[Write a personal greeting using the "Hi❗" and client's name or company name (i…"
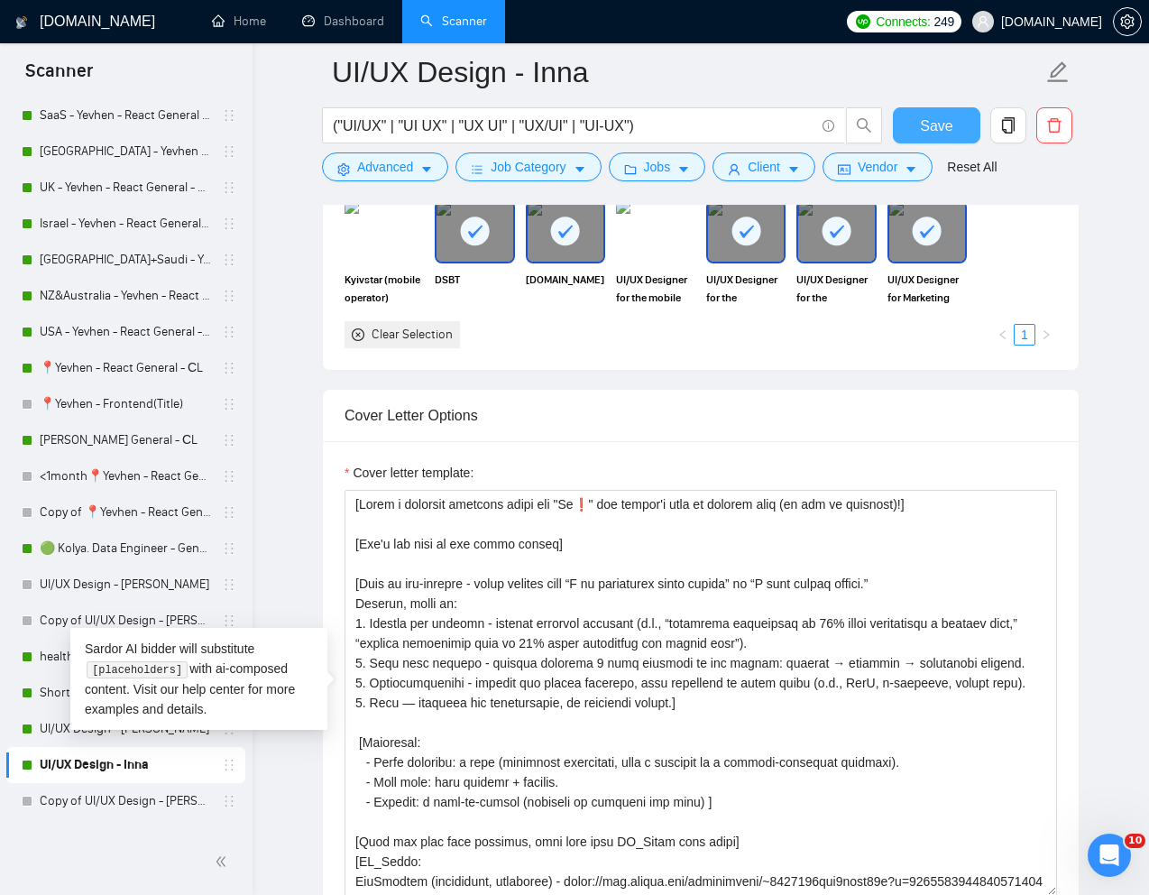
click at [936, 123] on span "Save" at bounding box center [936, 126] width 32 height 23
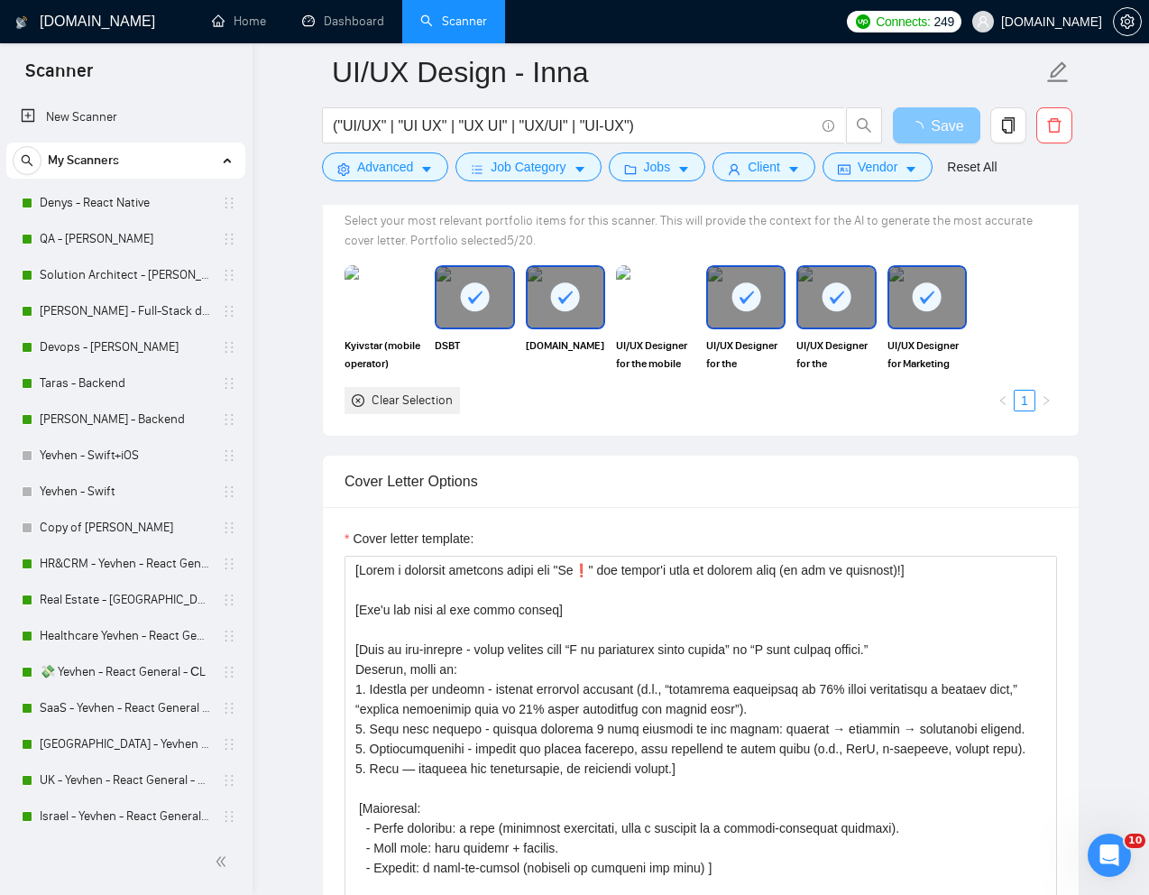
scroll to position [1713, 0]
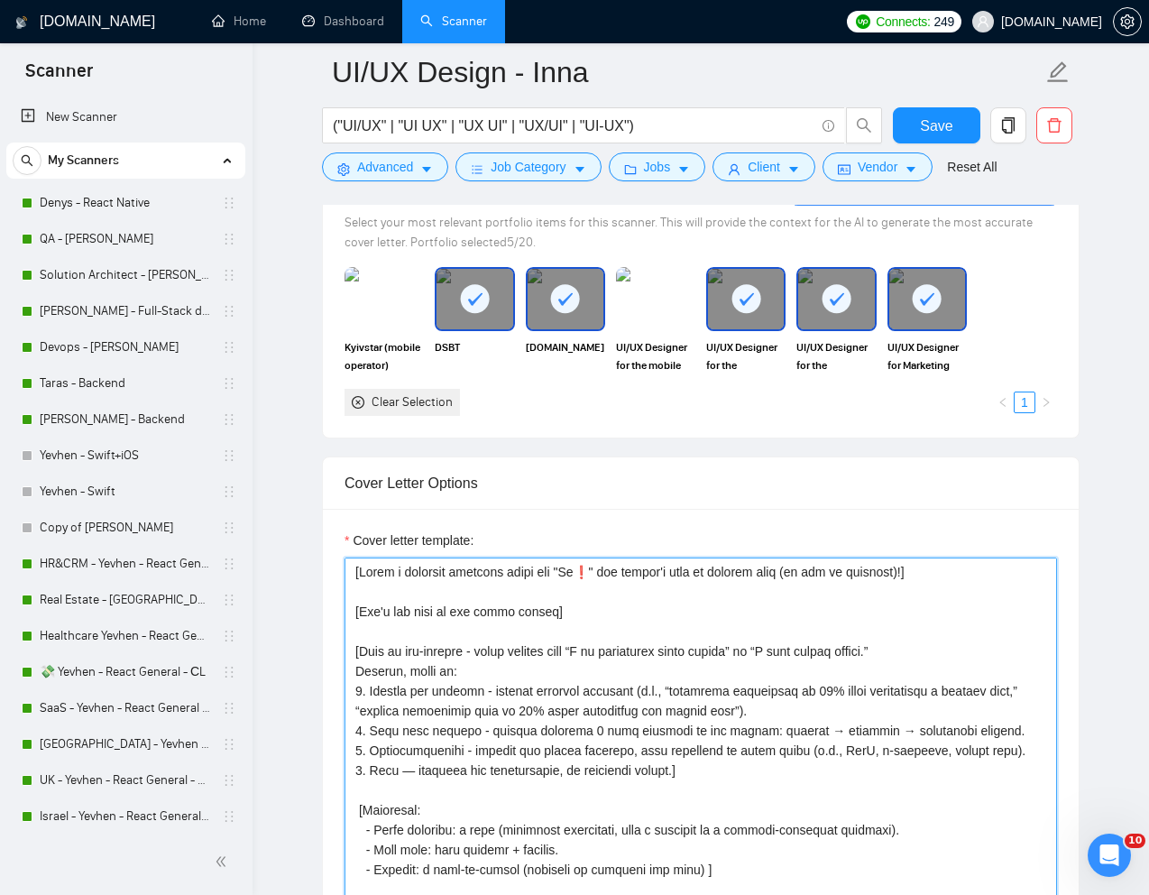
click at [488, 667] on textarea "Cover letter template:" at bounding box center [701, 760] width 713 height 406
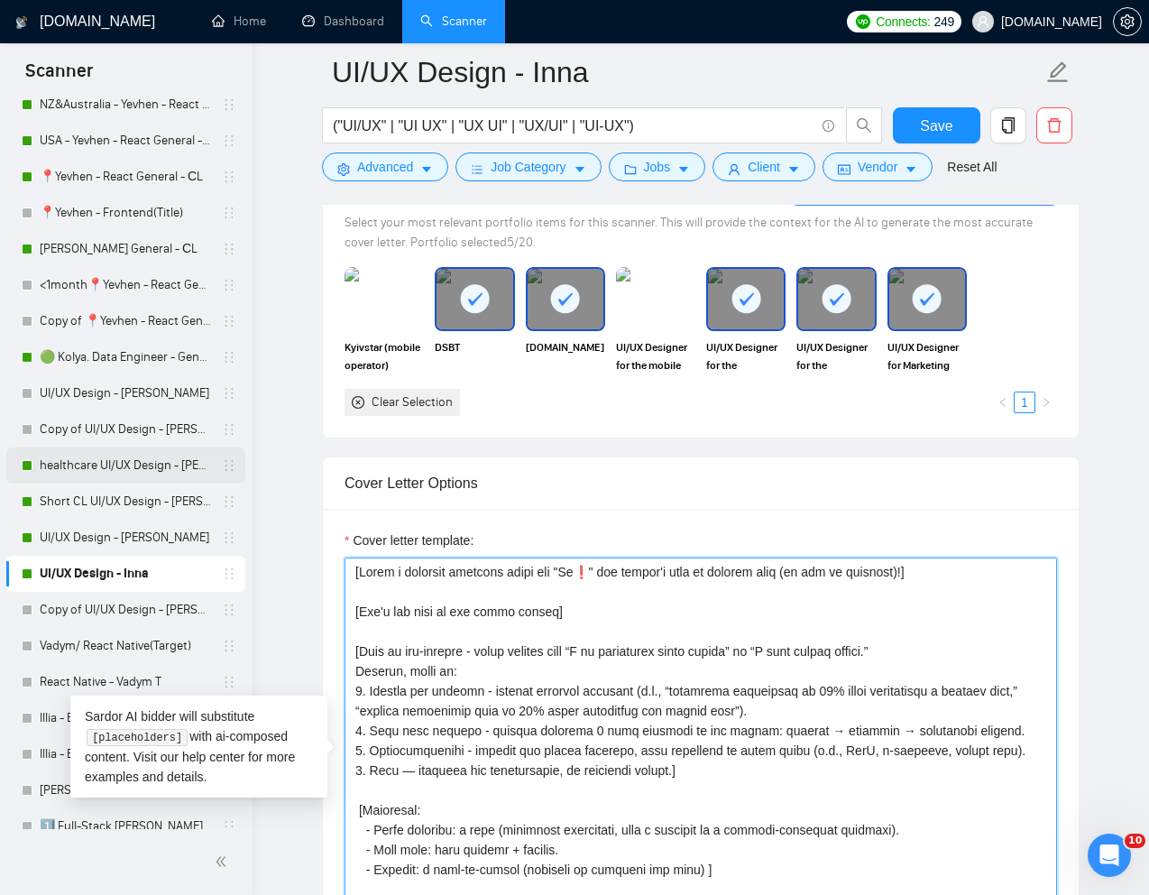
scroll to position [792, 0]
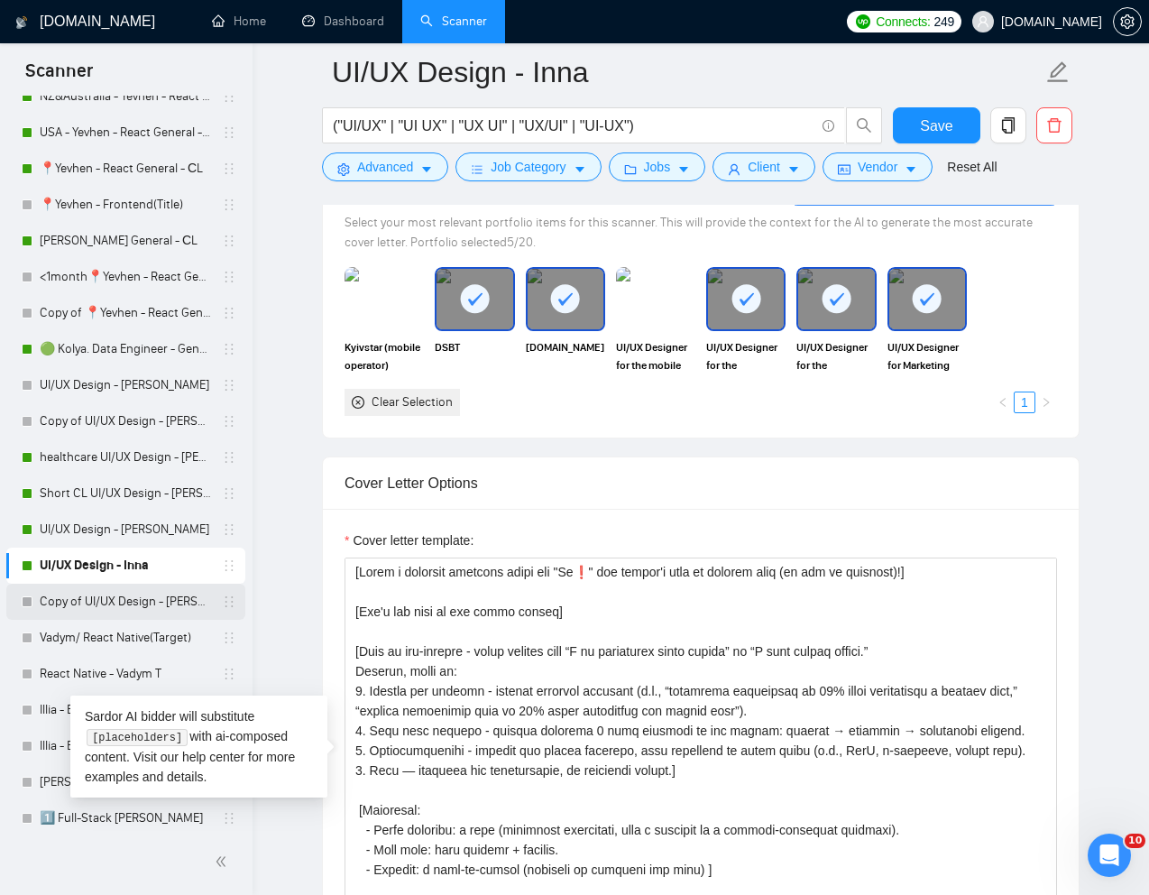
click at [105, 594] on link "Copy of UI/UX Design - [PERSON_NAME]" at bounding box center [125, 602] width 171 height 36
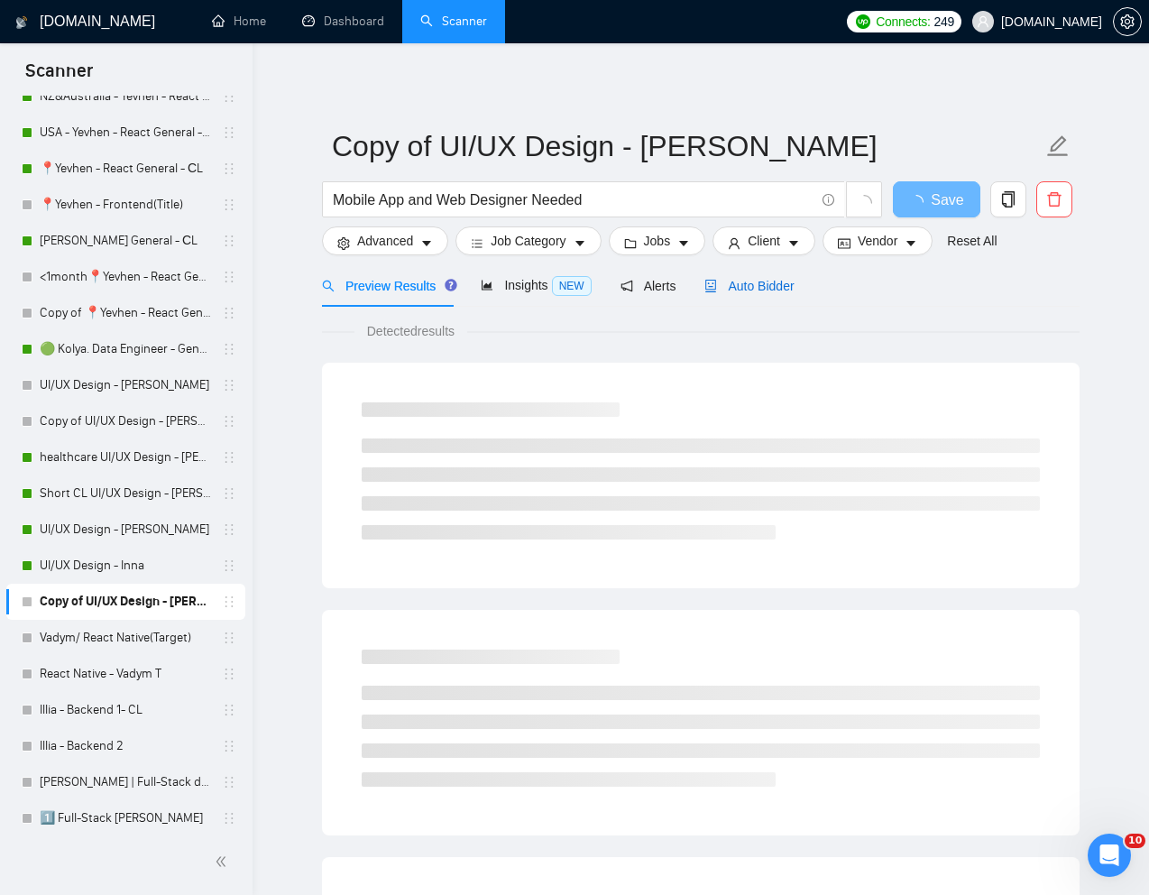
click at [773, 290] on span "Auto Bidder" at bounding box center [749, 286] width 89 height 14
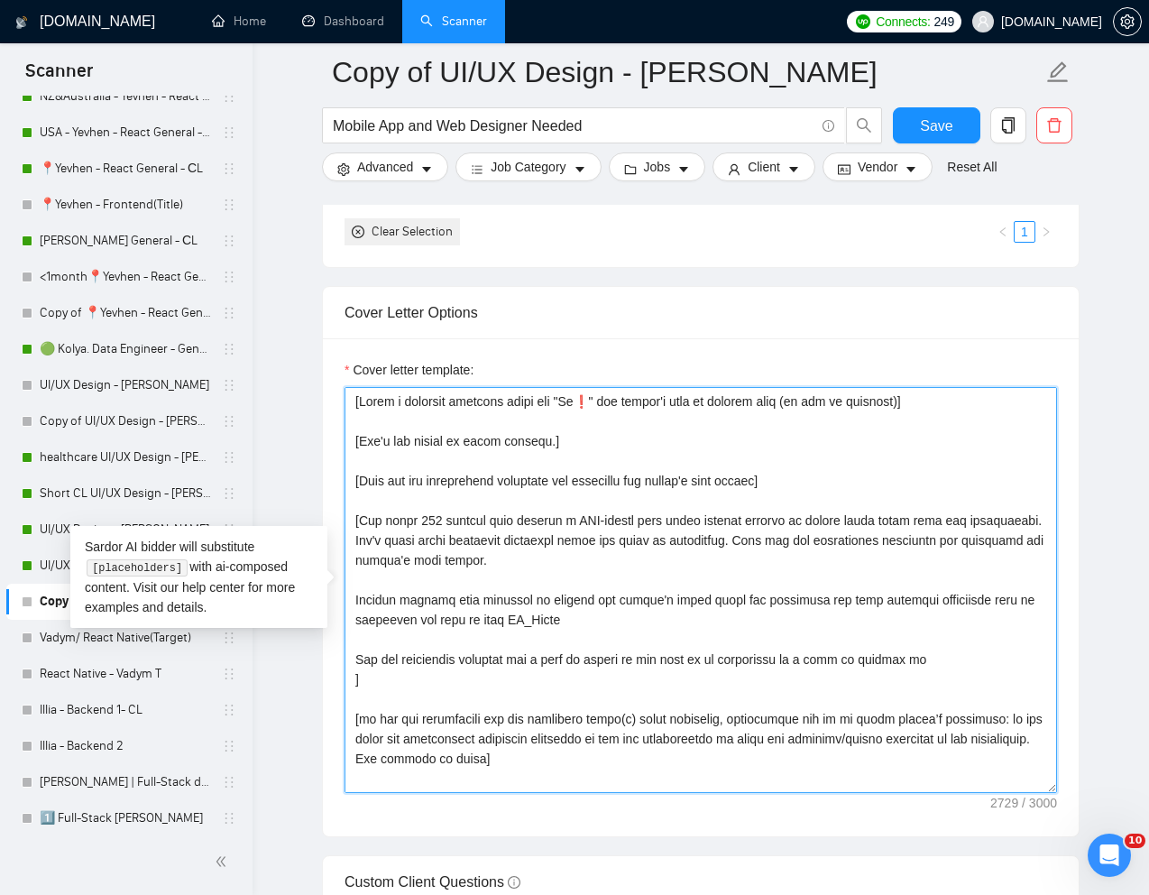
drag, startPoint x: 354, startPoint y: 401, endPoint x: 564, endPoint y: 759, distance: 415.3
click at [564, 759] on textarea "Cover letter template:" at bounding box center [701, 590] width 713 height 406
paste textarea "!] [Don't use dash in the cover letter] [Make it non-generic - avoid clichés li…"
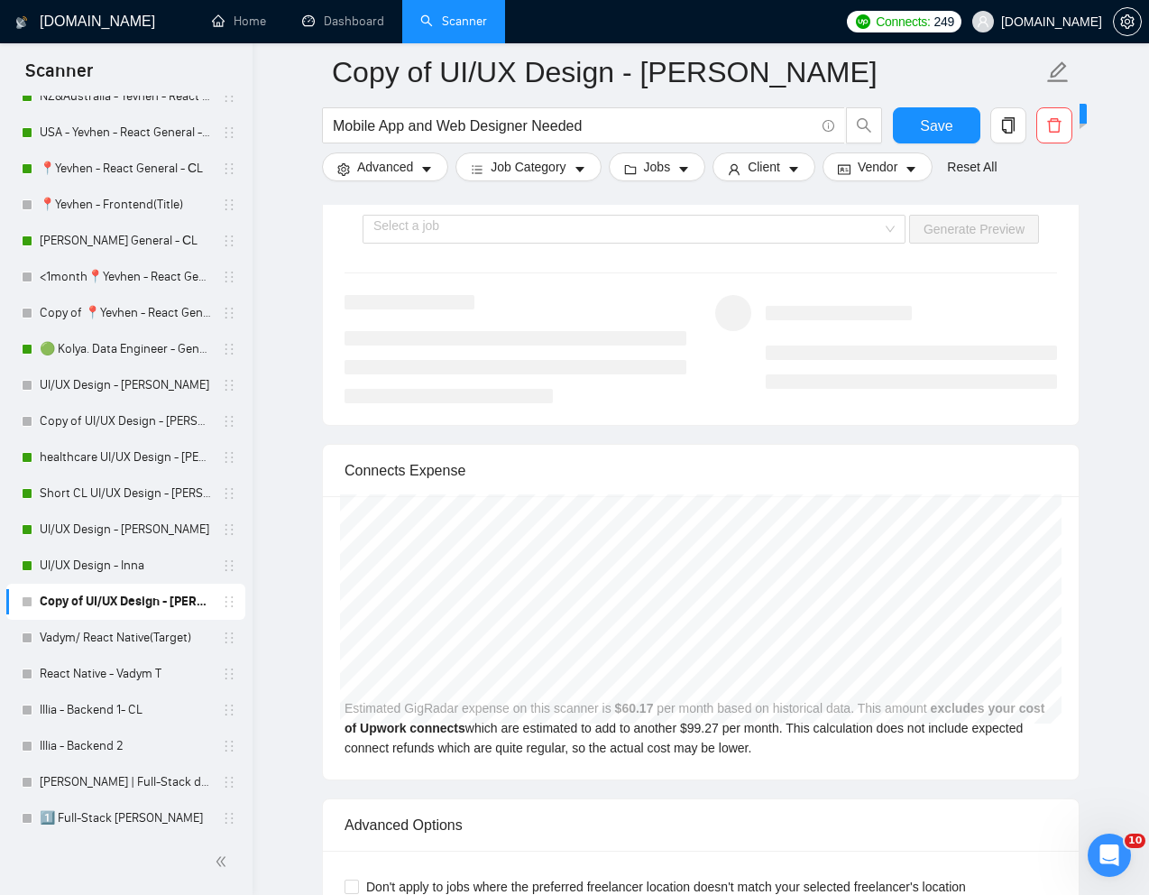
scroll to position [3813, 0]
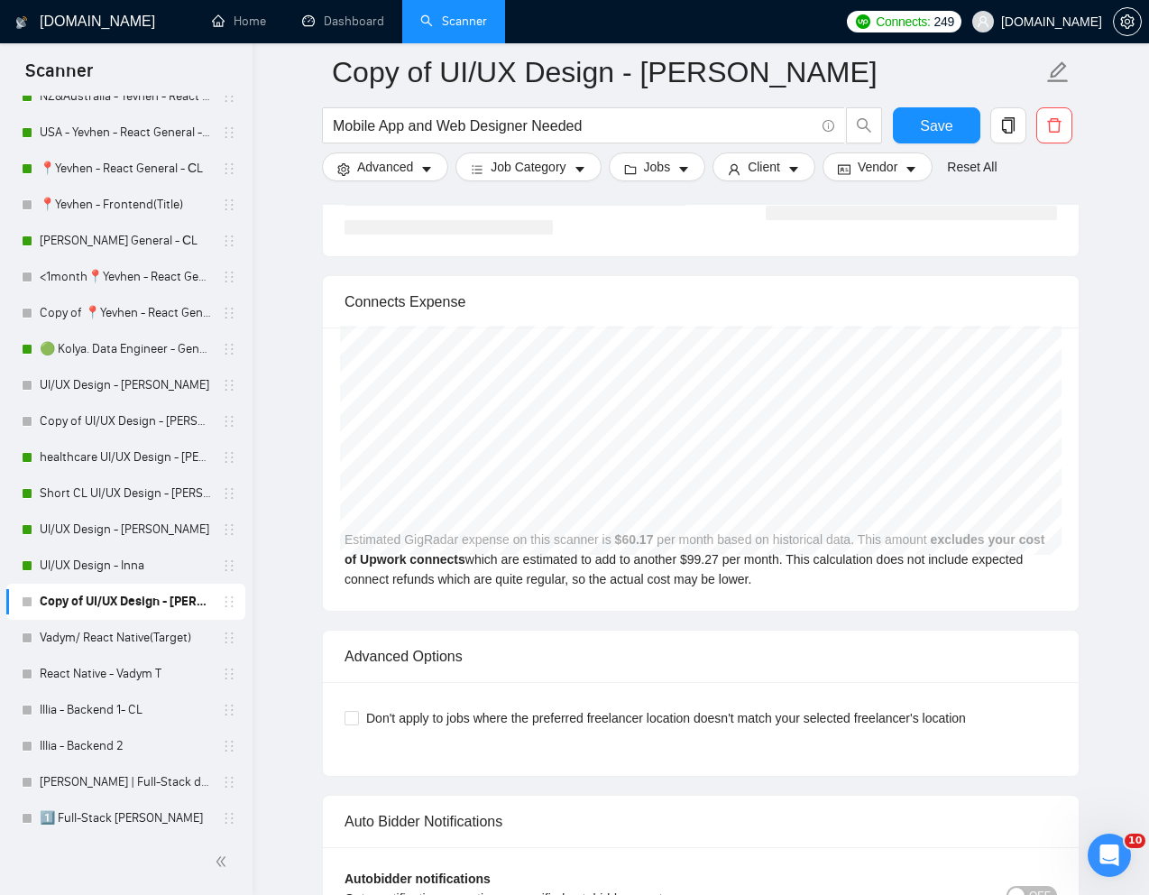
type textarea "[Lorem i dolorsit ametcons adipi eli "Se❗" doe tempor'i utla et dolorem aliq (e…"
click at [484, 124] on input "Mobile App and Web Designer Needed" at bounding box center [574, 126] width 482 height 23
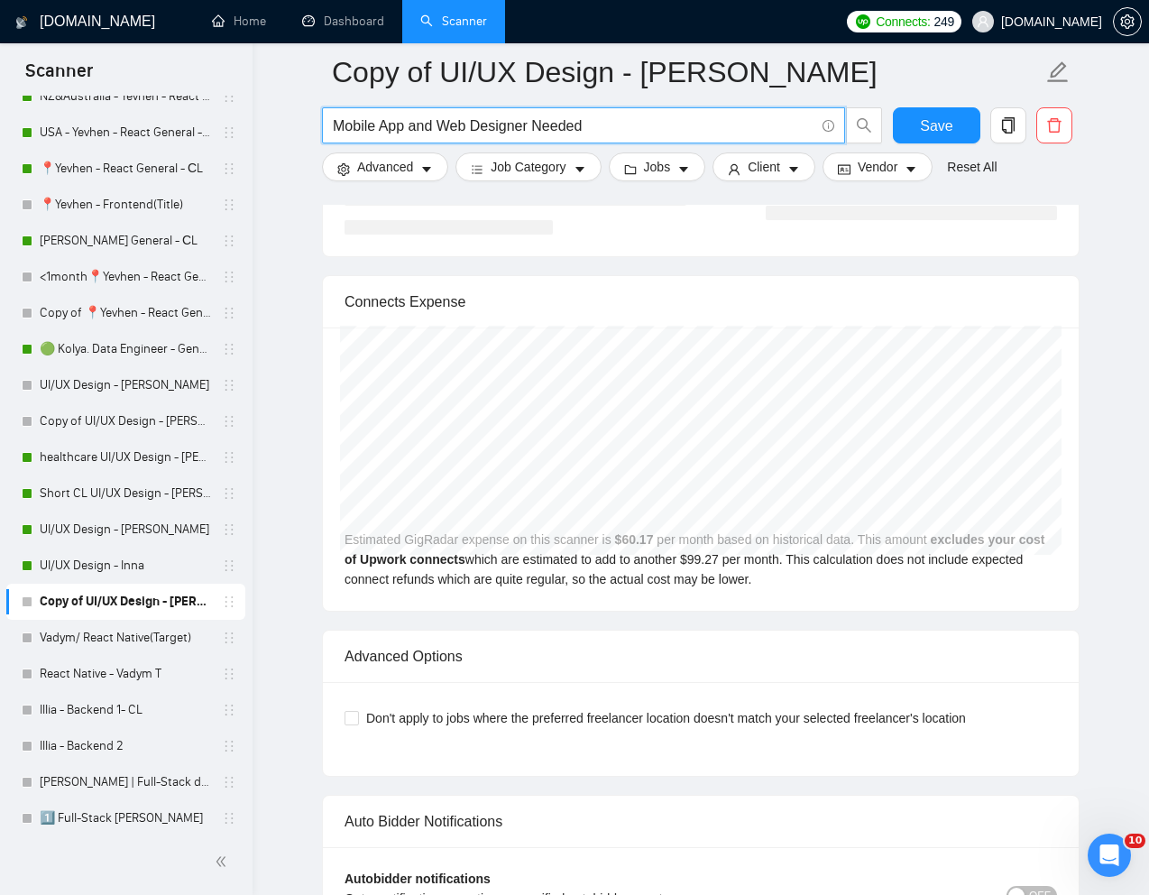
click at [484, 124] on input "Mobile App and Web Designer Needed" at bounding box center [574, 126] width 482 height 23
paste input "UI Design Enhancement for Website"
type input "UI Design Enhancement for Website"
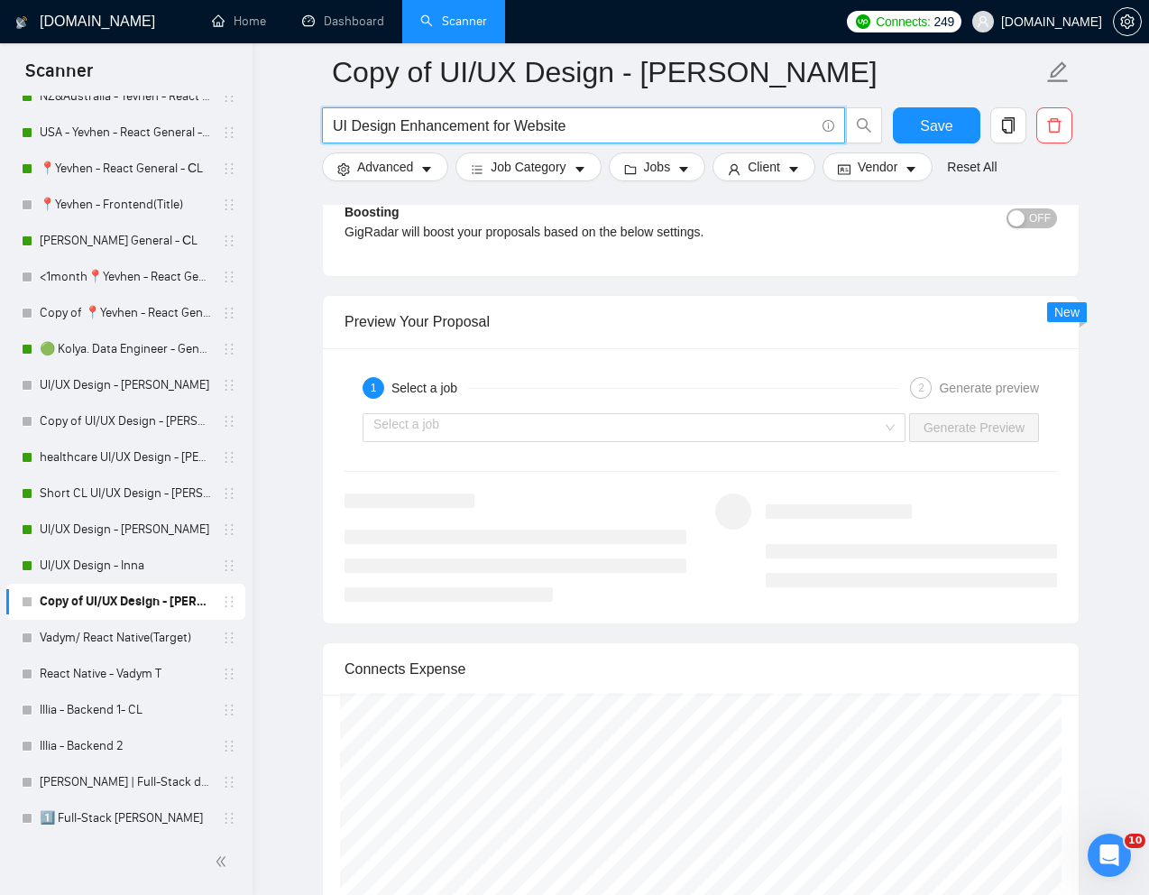
scroll to position [3507, 0]
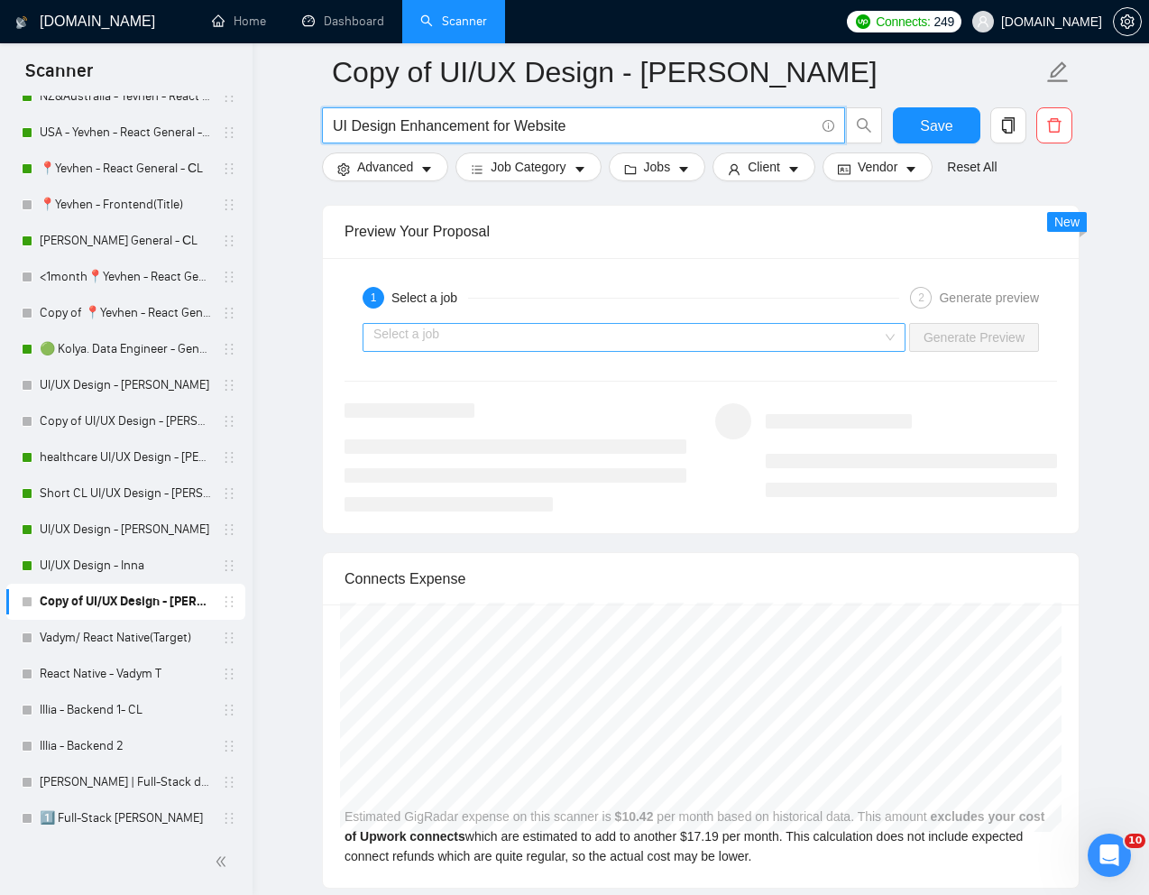
type input "UI Design Enhancement for Website"
click at [860, 345] on input "search" at bounding box center [627, 337] width 509 height 27
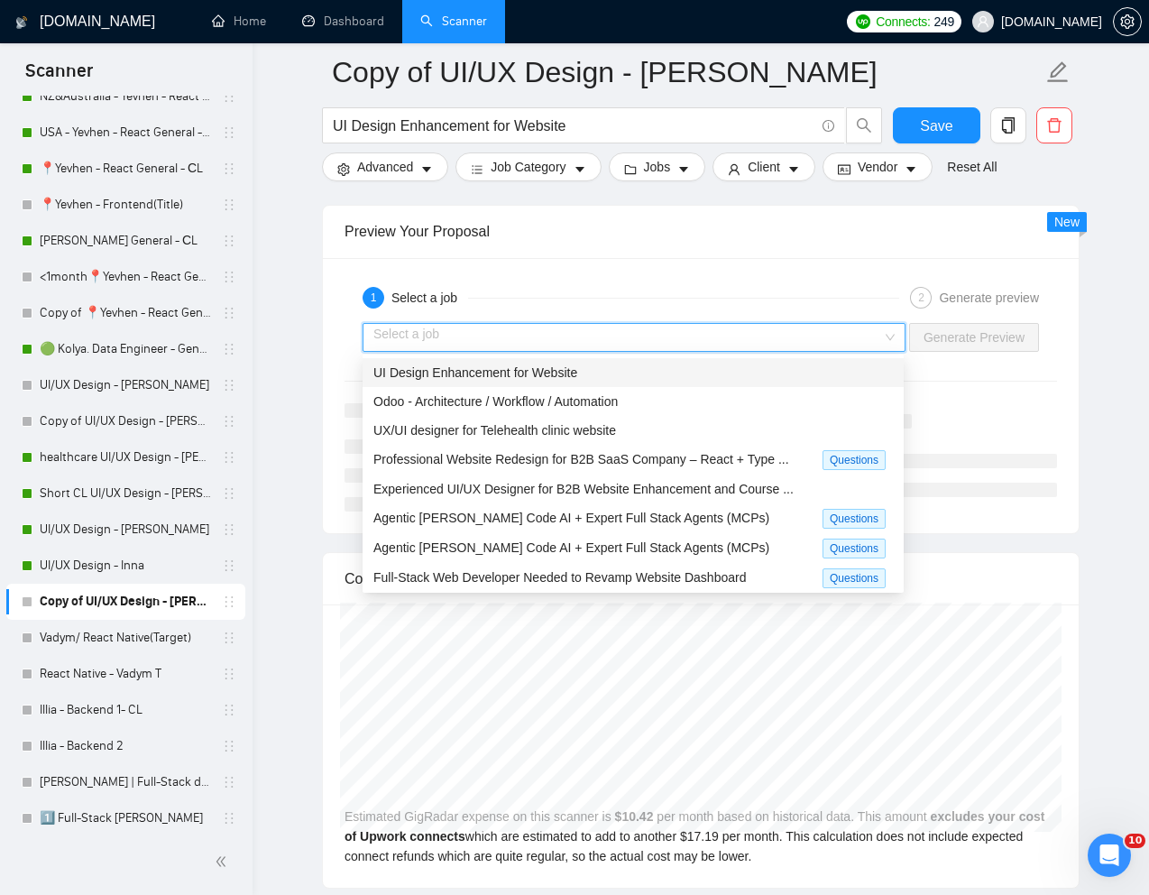
click at [760, 377] on div "UI Design Enhancement for Website" at bounding box center [633, 373] width 520 height 20
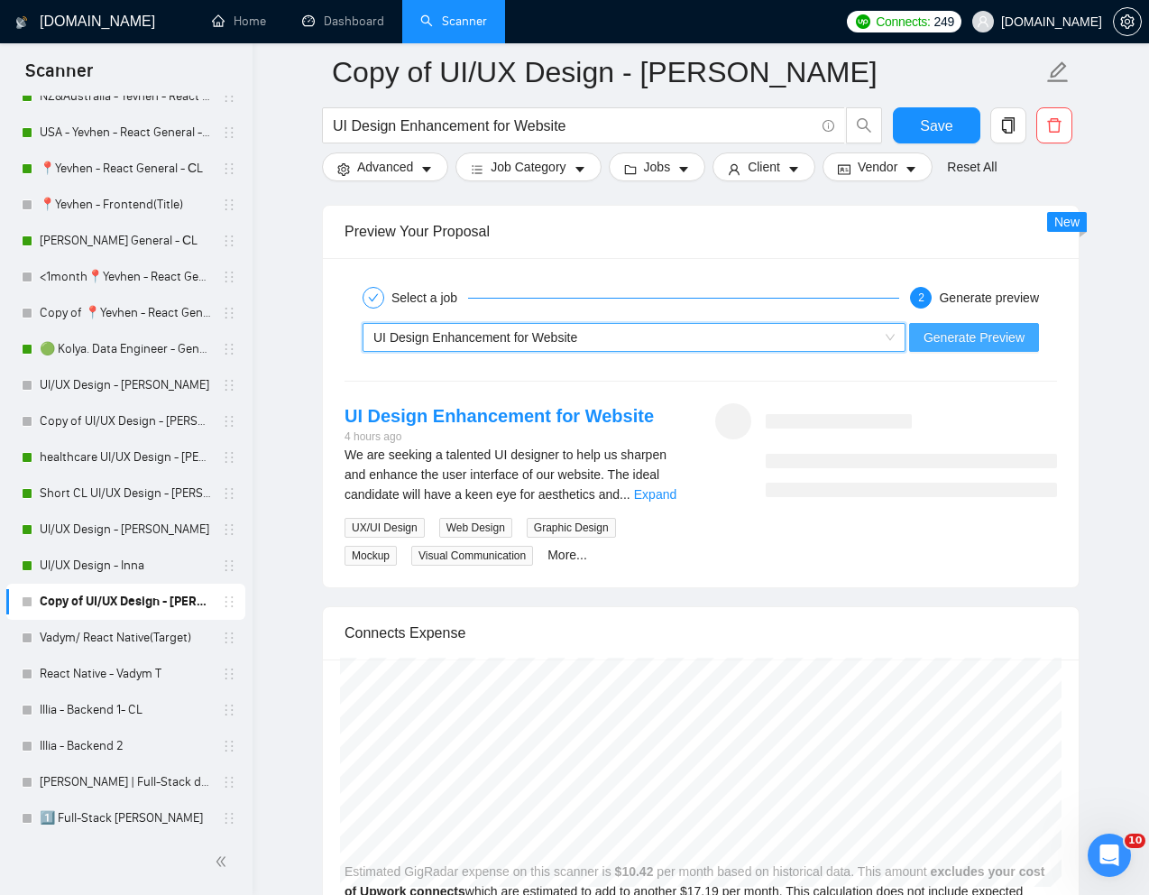
click at [955, 351] on button "Generate Preview" at bounding box center [974, 337] width 130 height 29
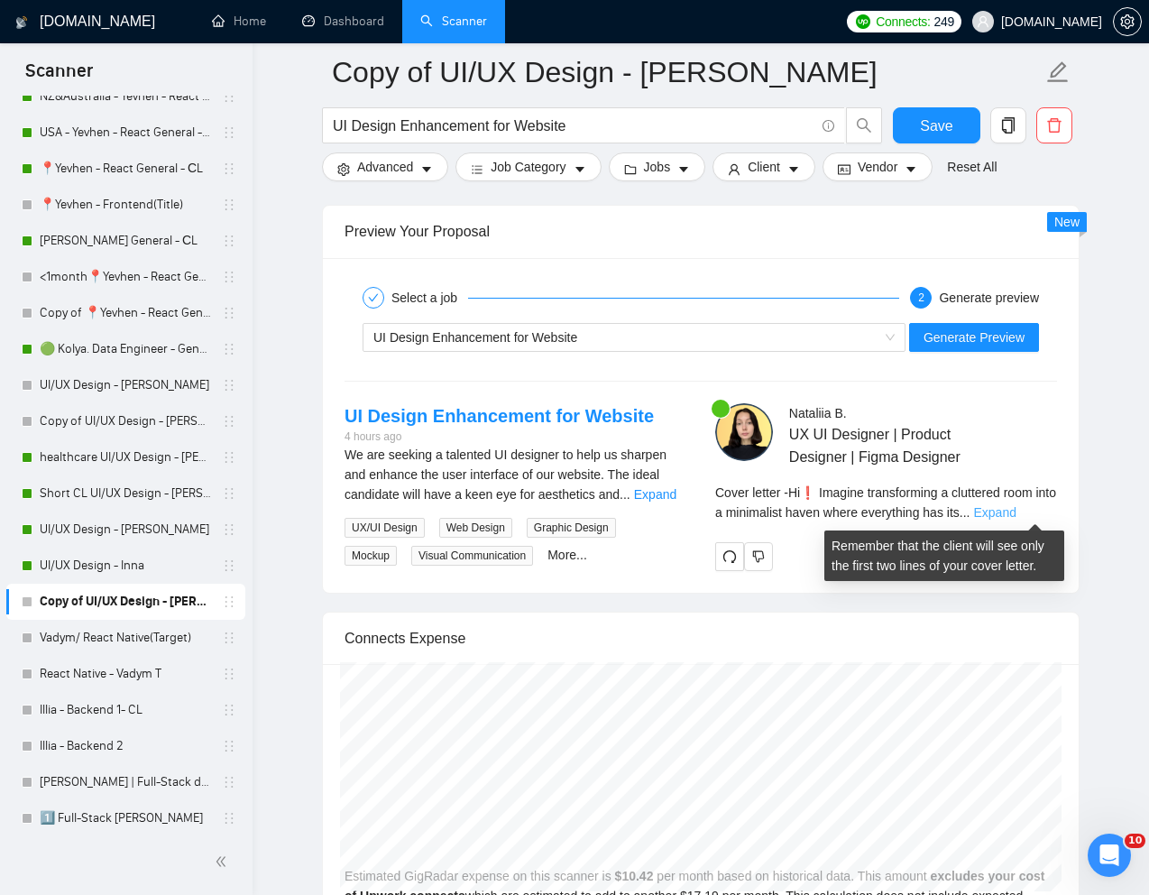
click at [1016, 506] on link "Expand" at bounding box center [994, 512] width 42 height 14
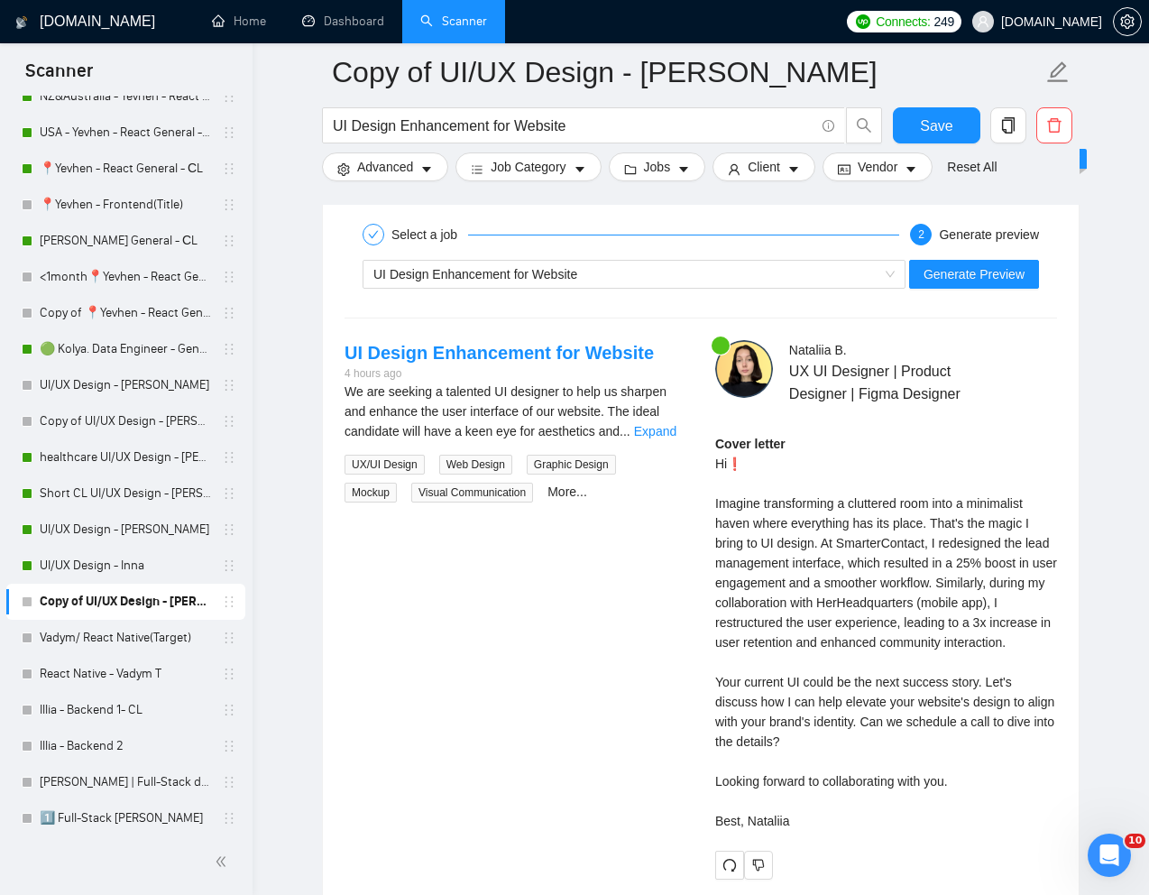
scroll to position [3574, 0]
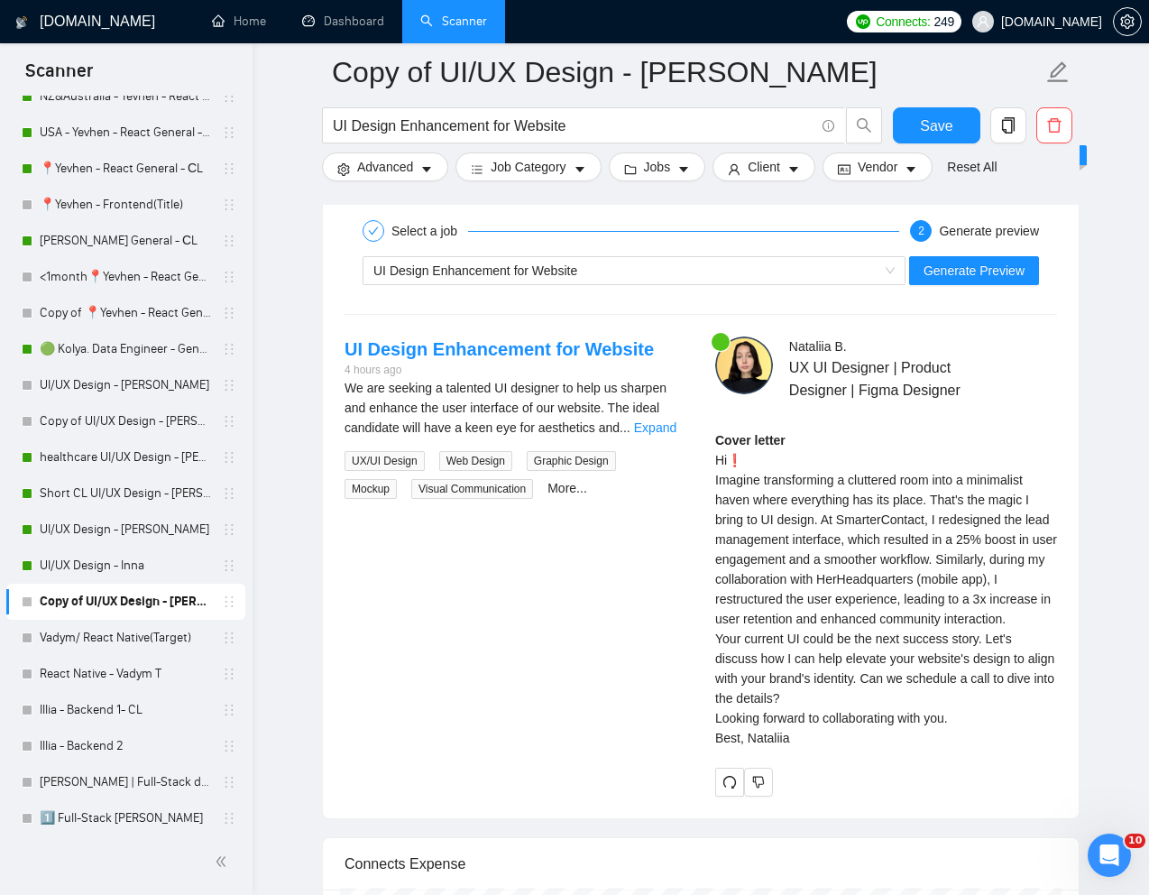
click at [826, 619] on div "Cover letter Hi❗ Imagine transforming a cluttered room into a minimalist haven …" at bounding box center [886, 589] width 342 height 318
drag, startPoint x: 712, startPoint y: 498, endPoint x: 927, endPoint y: 827, distance: 393.6
click at [927, 797] on div "Nataliia B . UX UI Designer | Product Designer | Figma Designer Cover letter Hi…" at bounding box center [886, 566] width 371 height 460
copy div "Imagine transforming a cluttered room into a minimalist haven where everything …"
